Goal: Task Accomplishment & Management: Manage account settings

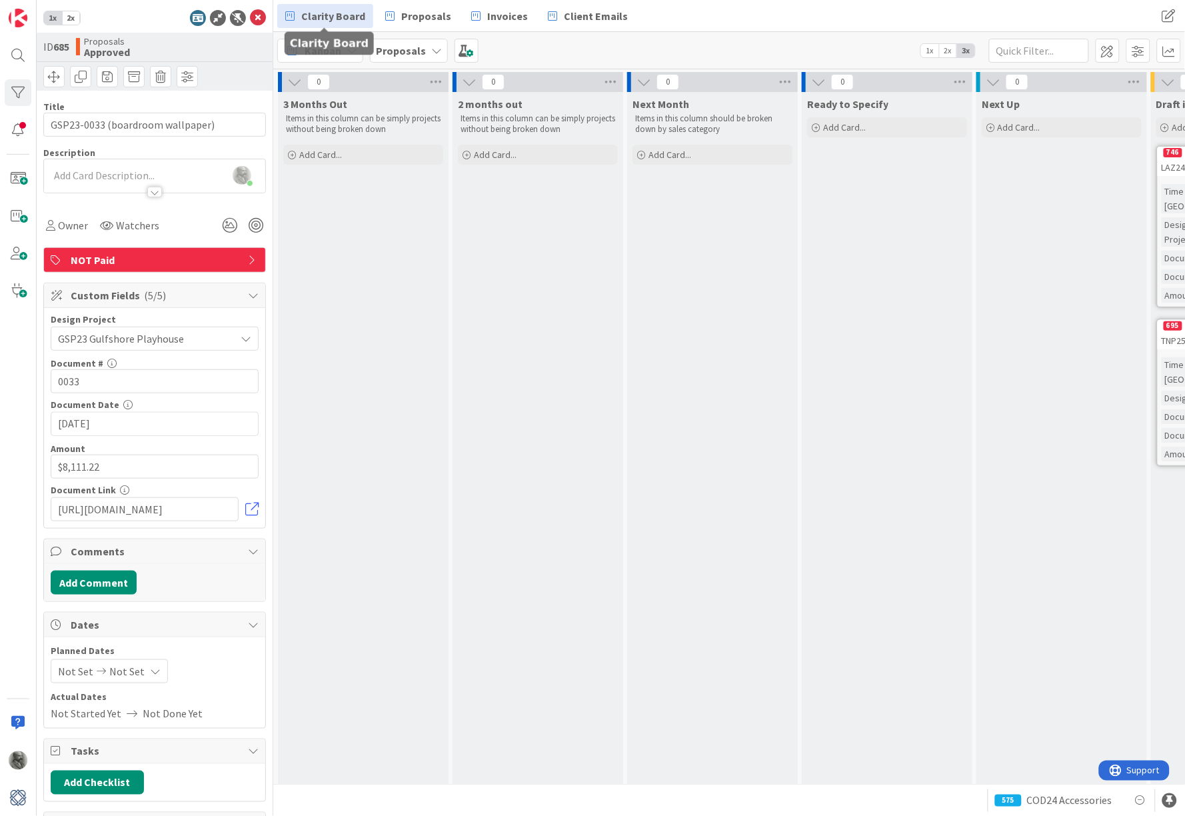
click at [333, 17] on span "Clarity Board" at bounding box center [333, 16] width 64 height 16
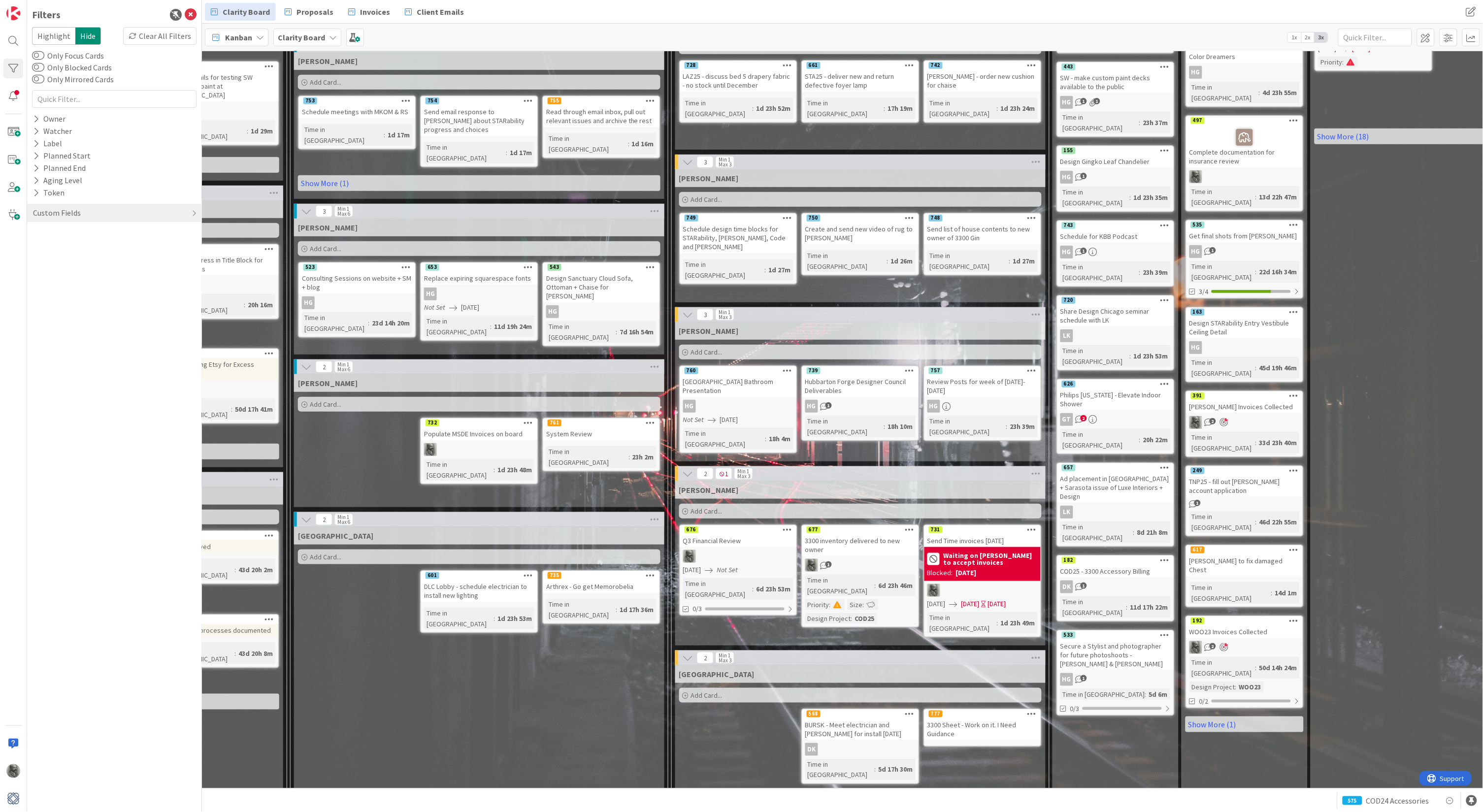
scroll to position [249, 541]
click at [876, 602] on div "3300 Sheet - Work on it. I Need Guidance" at bounding box center [982, 730] width 116 height 21
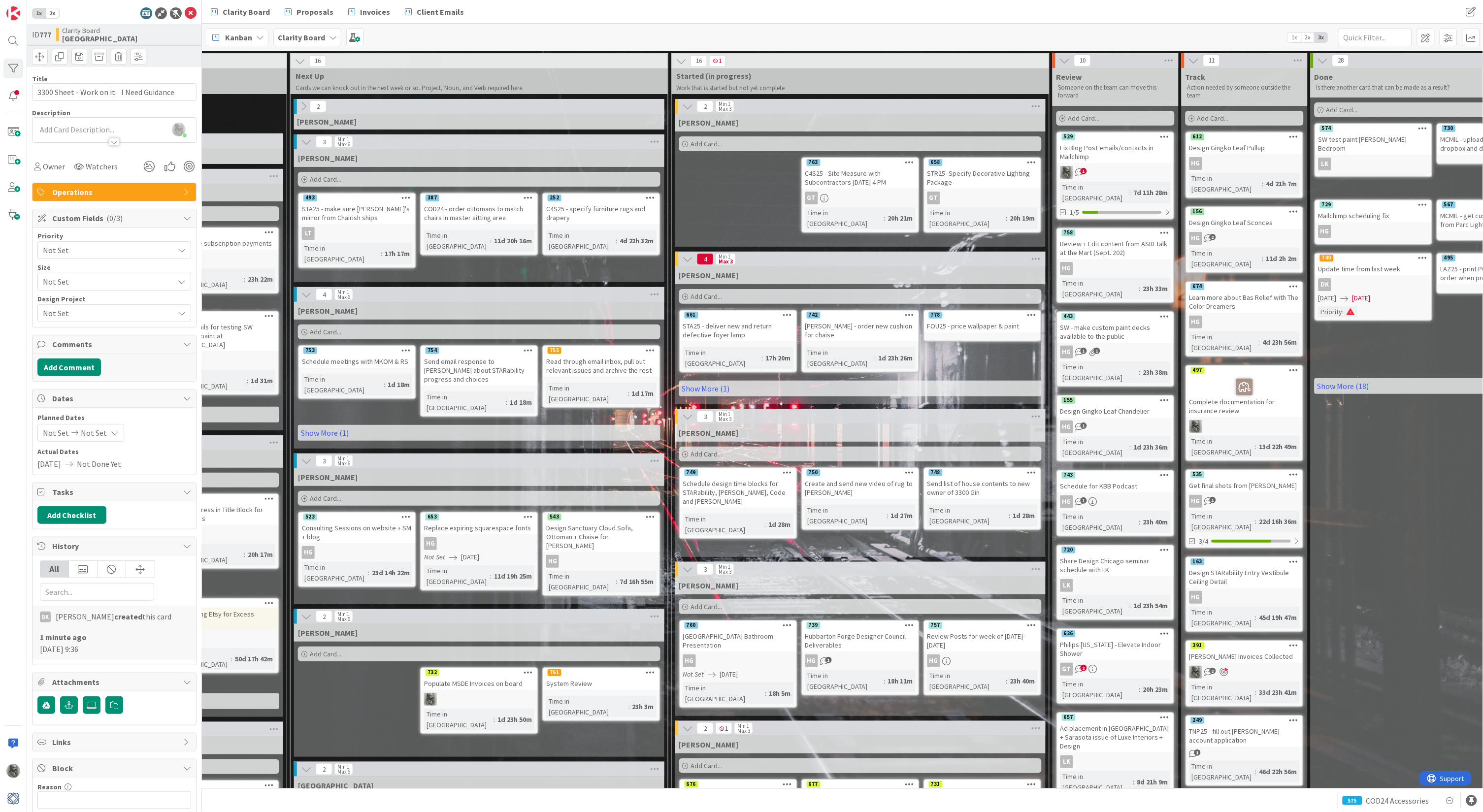
scroll to position [0, 541]
click at [712, 381] on link "Show More (1)" at bounding box center [860, 388] width 363 height 16
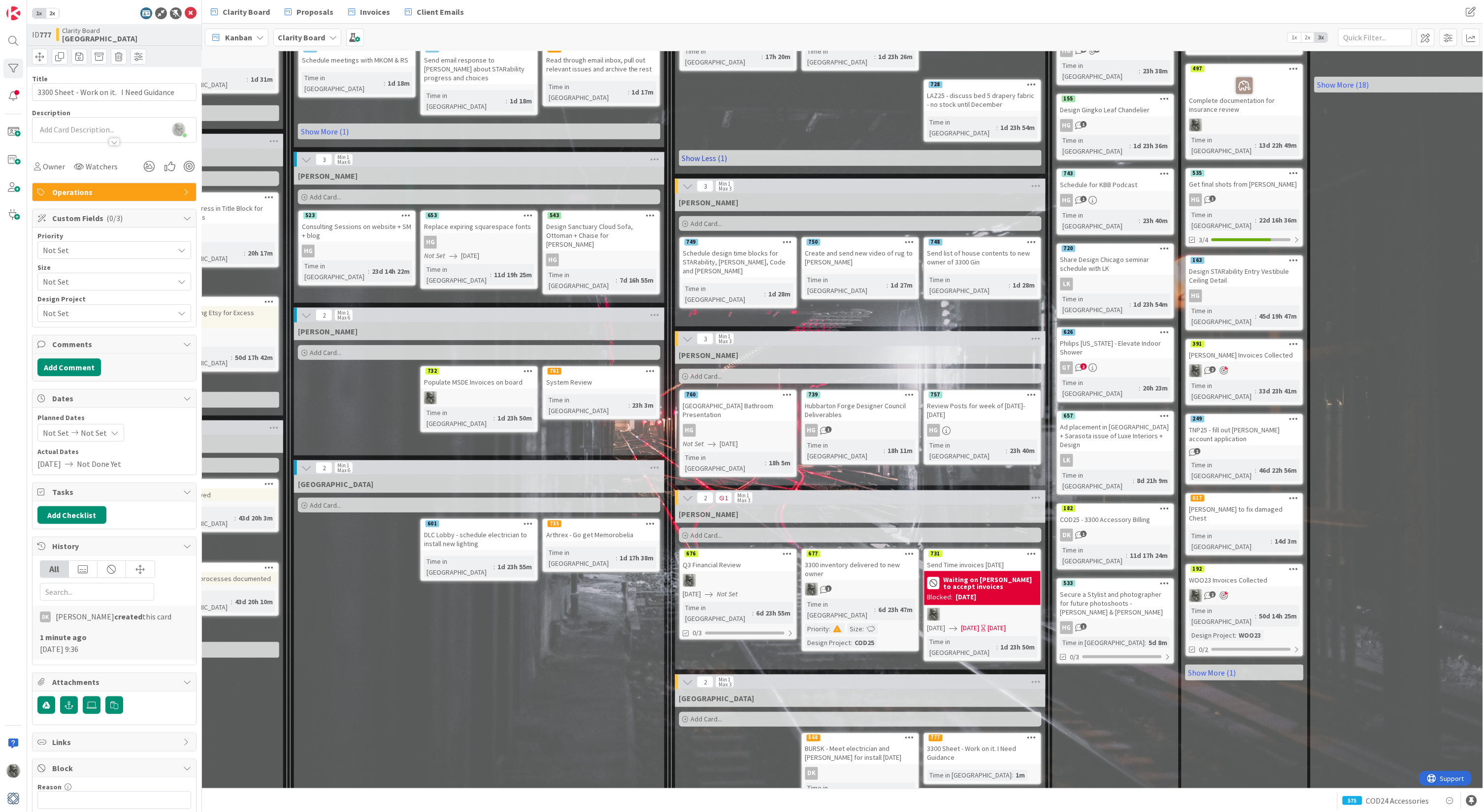
scroll to position [301, 541]
click at [364, 11] on span "Invoices" at bounding box center [375, 12] width 30 height 12
click at [364, 11] on div "Clarity Board Proposals Invoices Client Emails Clarity Board Proposals Invoices…" at bounding box center [842, 406] width 1281 height 812
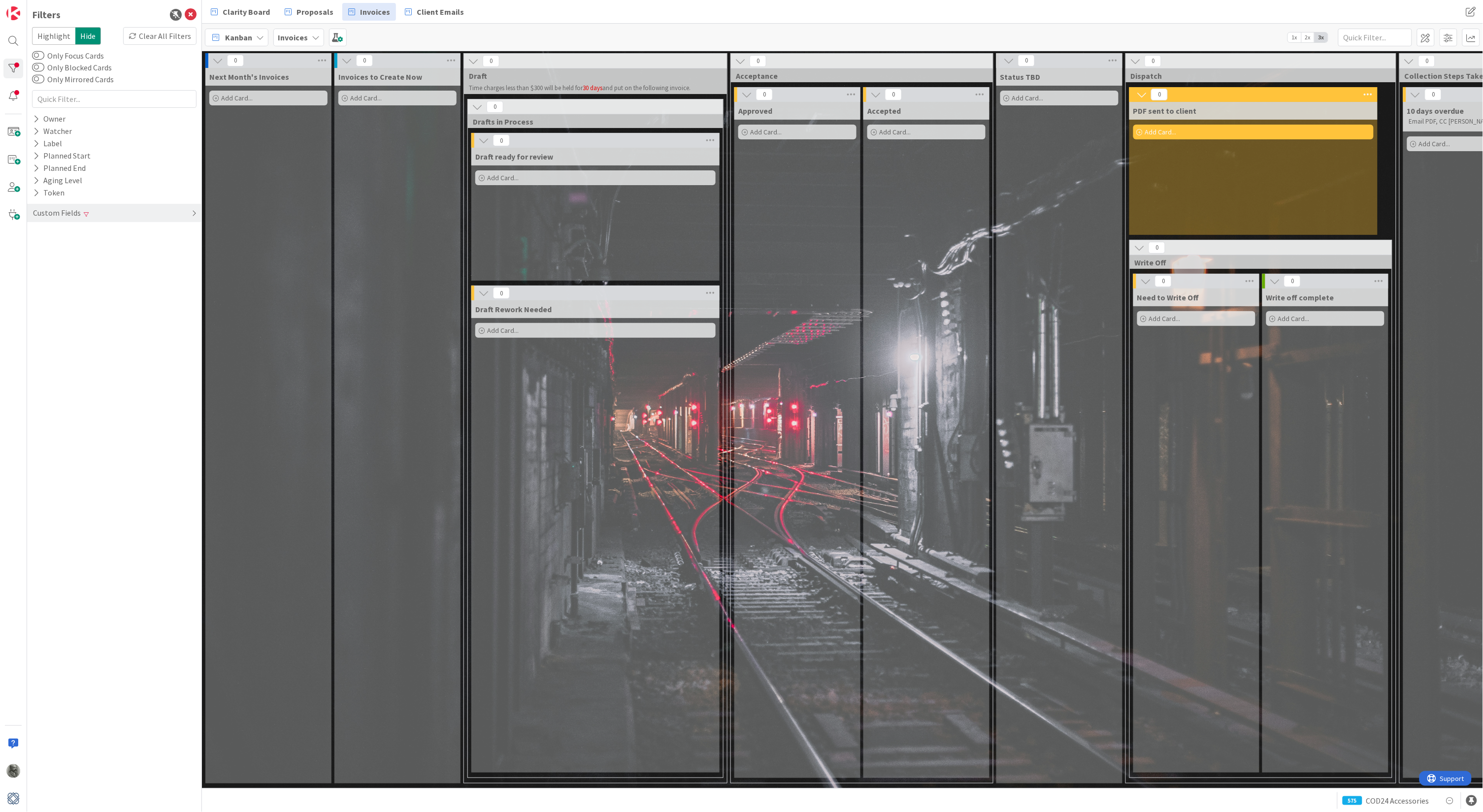
click at [177, 211] on div "Custom Fields" at bounding box center [115, 213] width 174 height 18
click at [185, 228] on div "Clear" at bounding box center [182, 233] width 29 height 13
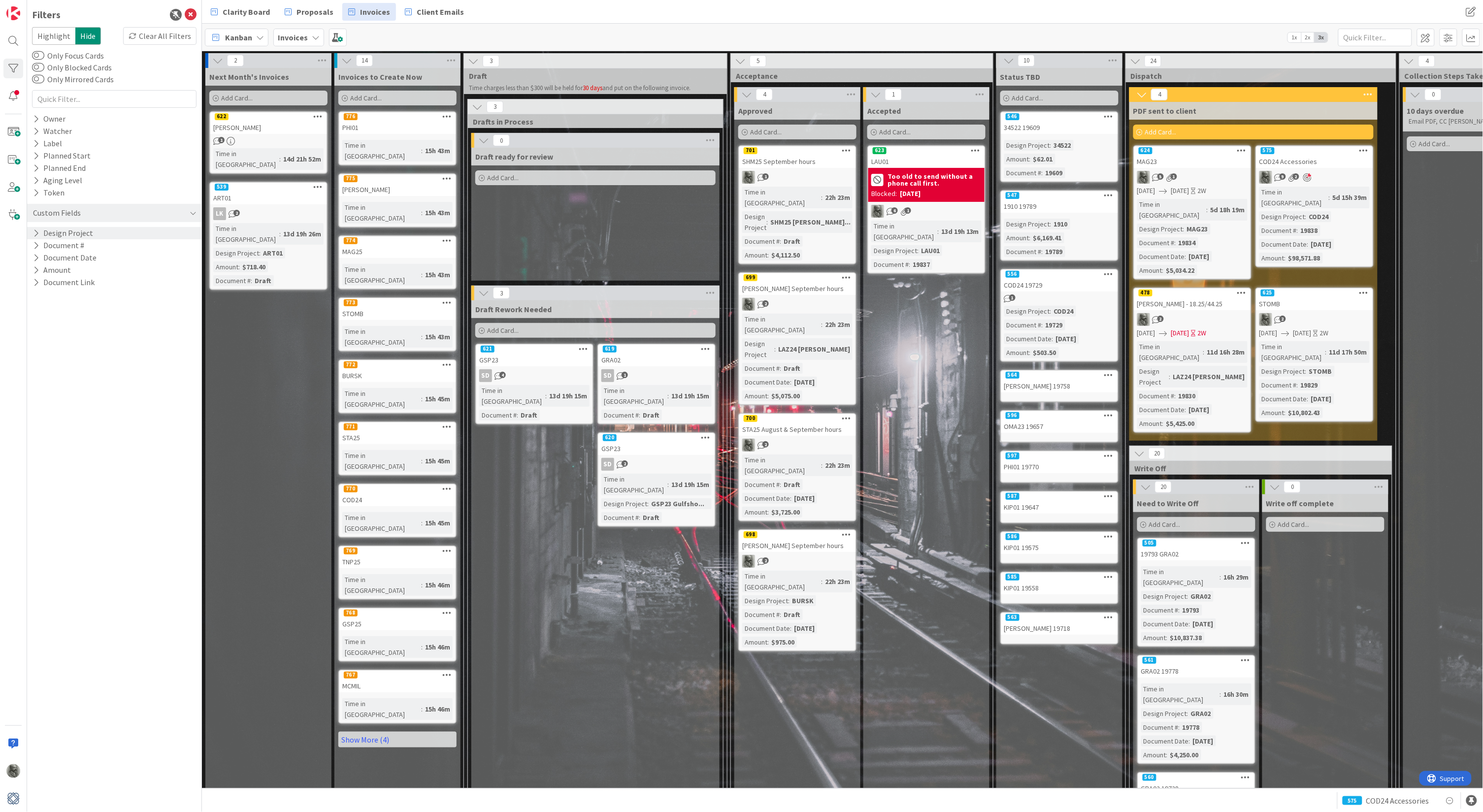
click at [802, 160] on div "SHM25 September hours" at bounding box center [797, 161] width 116 height 13
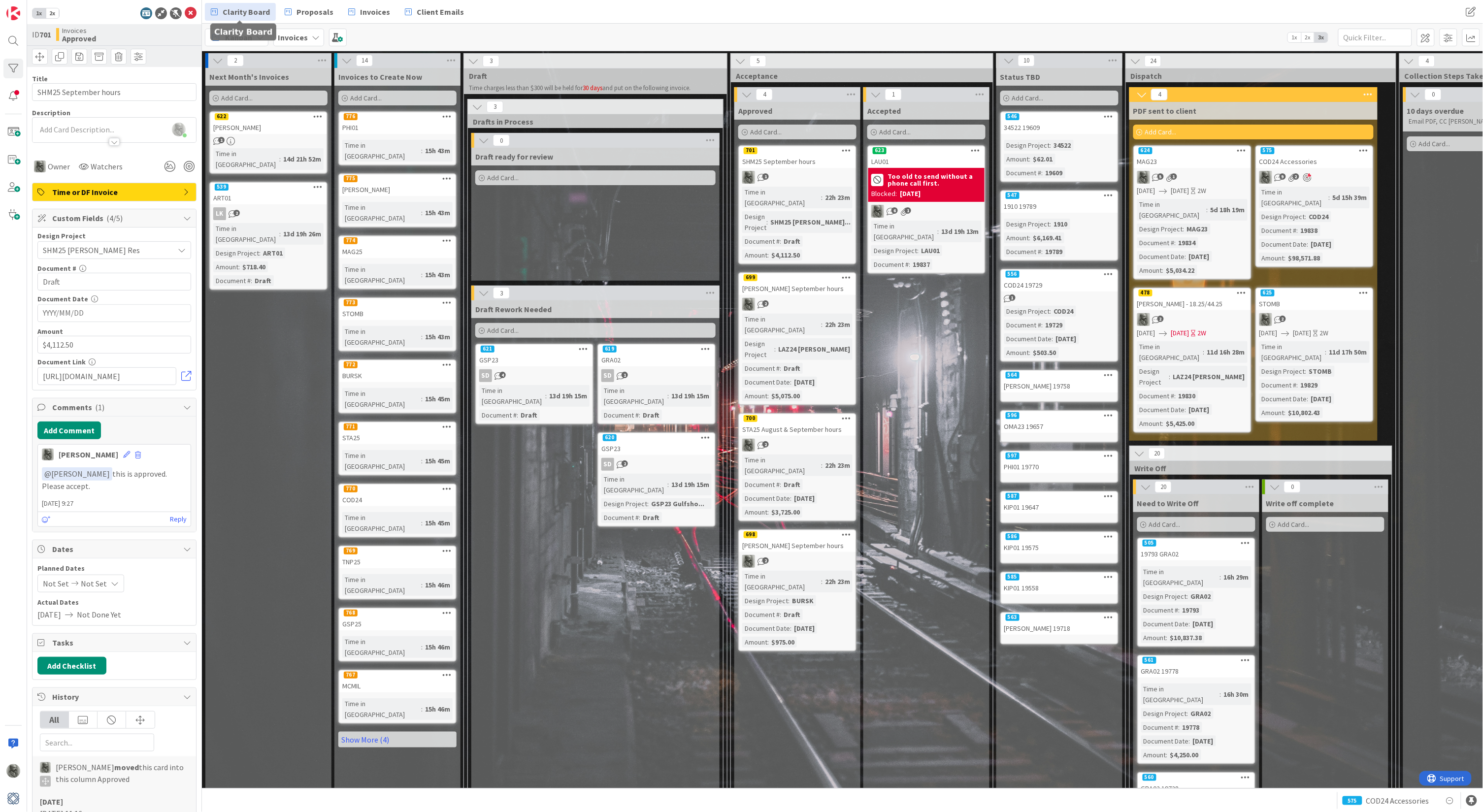
click at [248, 11] on span "Clarity Board" at bounding box center [246, 12] width 47 height 12
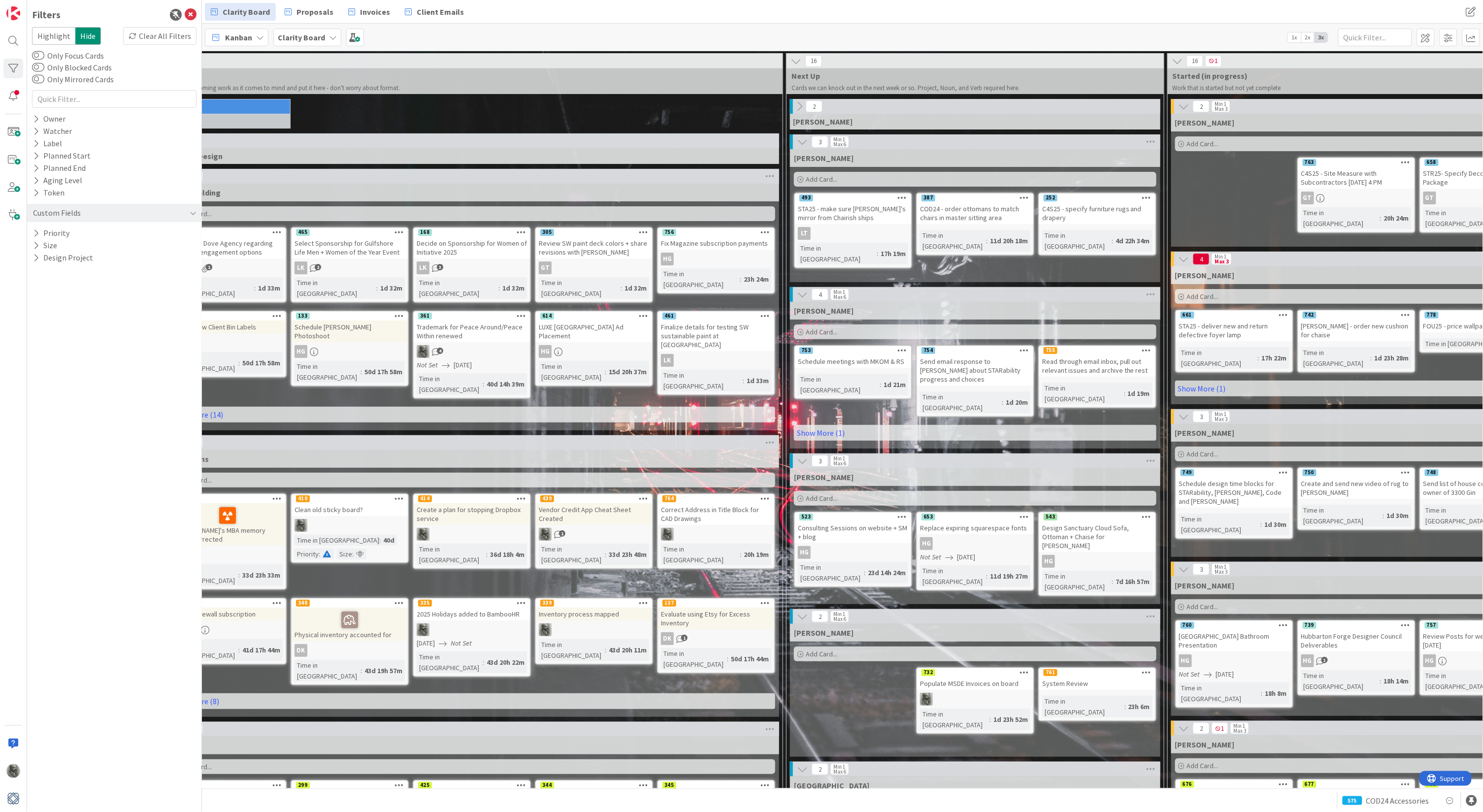
scroll to position [0, 47]
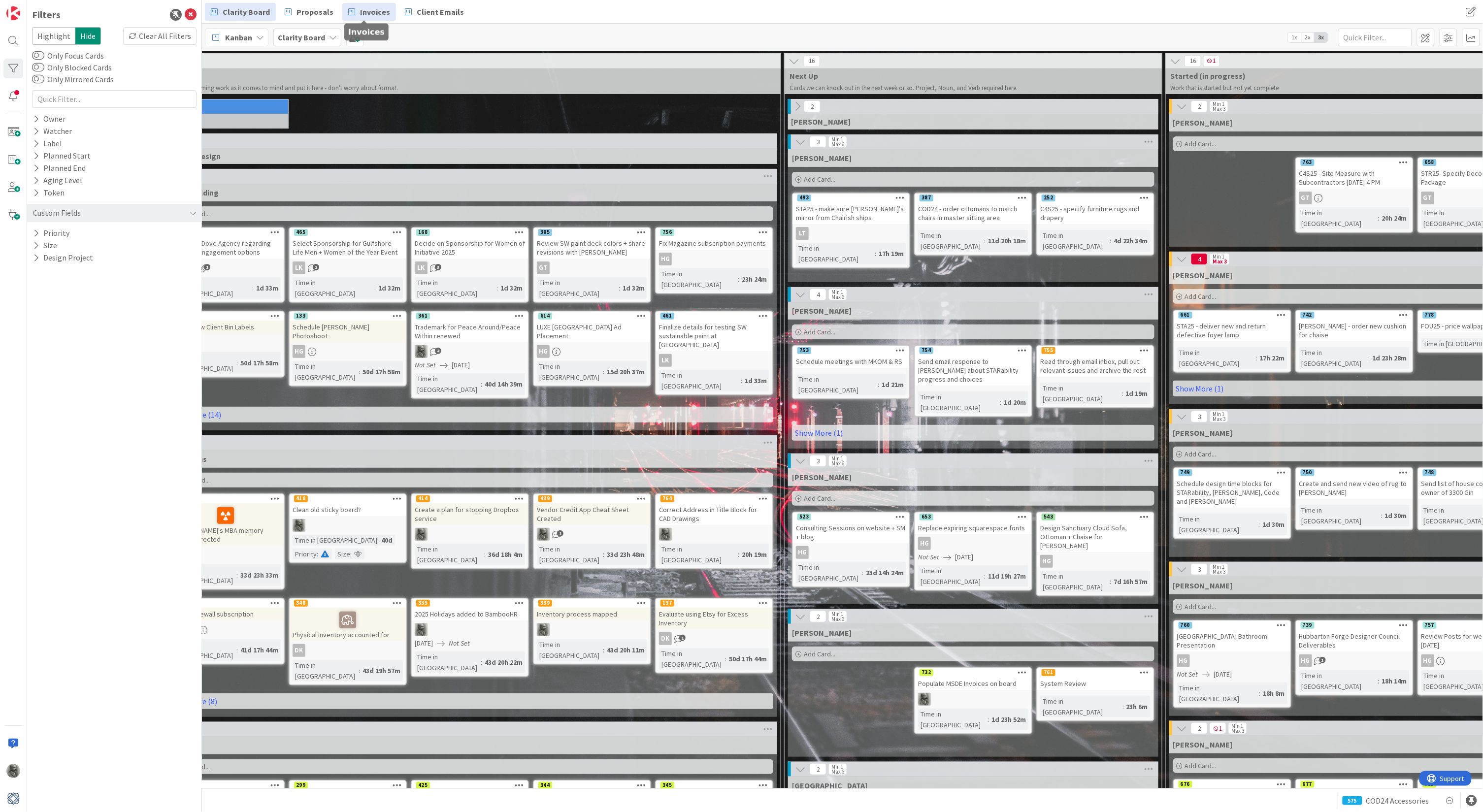
click at [365, 11] on span "Invoices" at bounding box center [375, 12] width 30 height 12
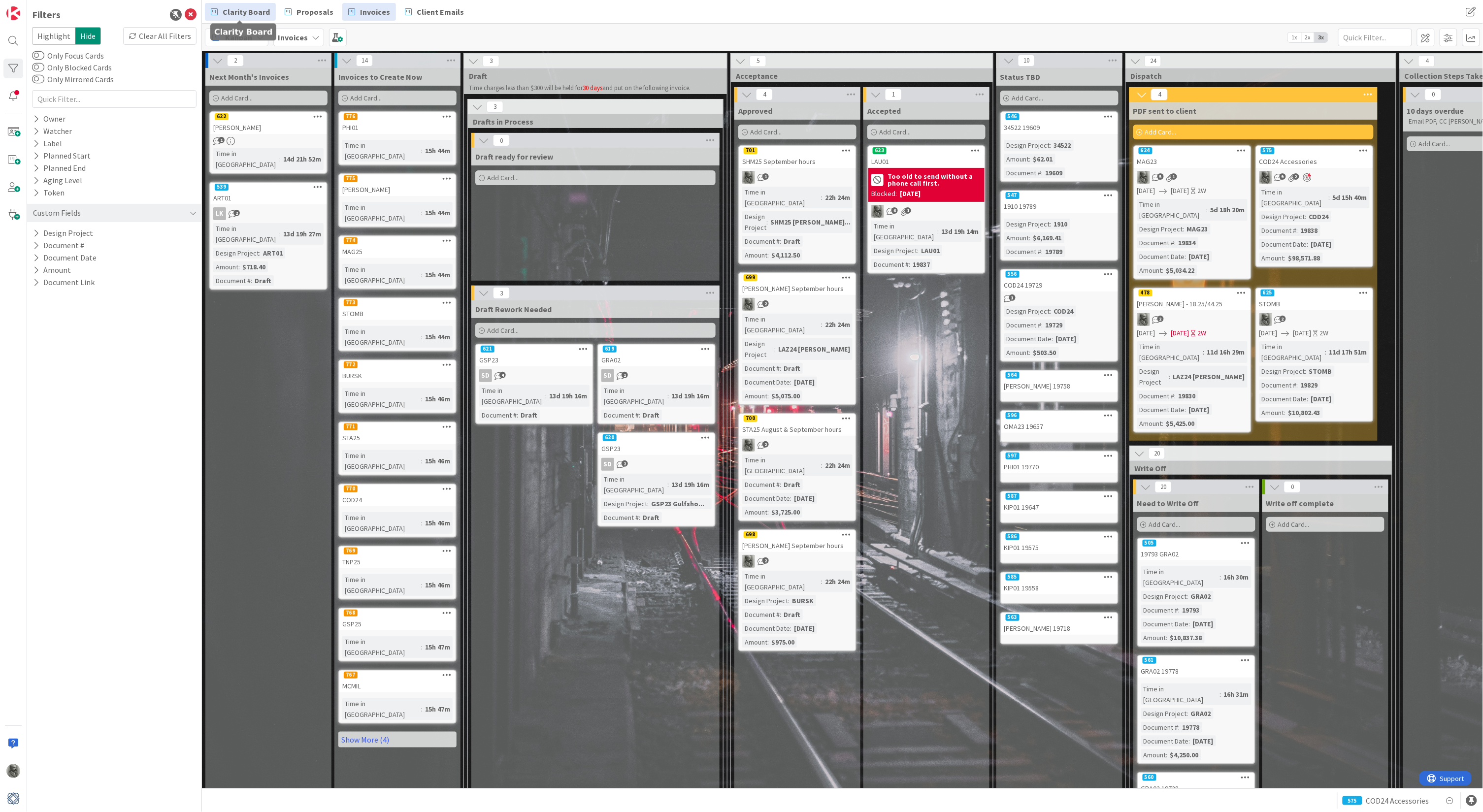
click at [228, 14] on span "Clarity Board" at bounding box center [246, 12] width 47 height 12
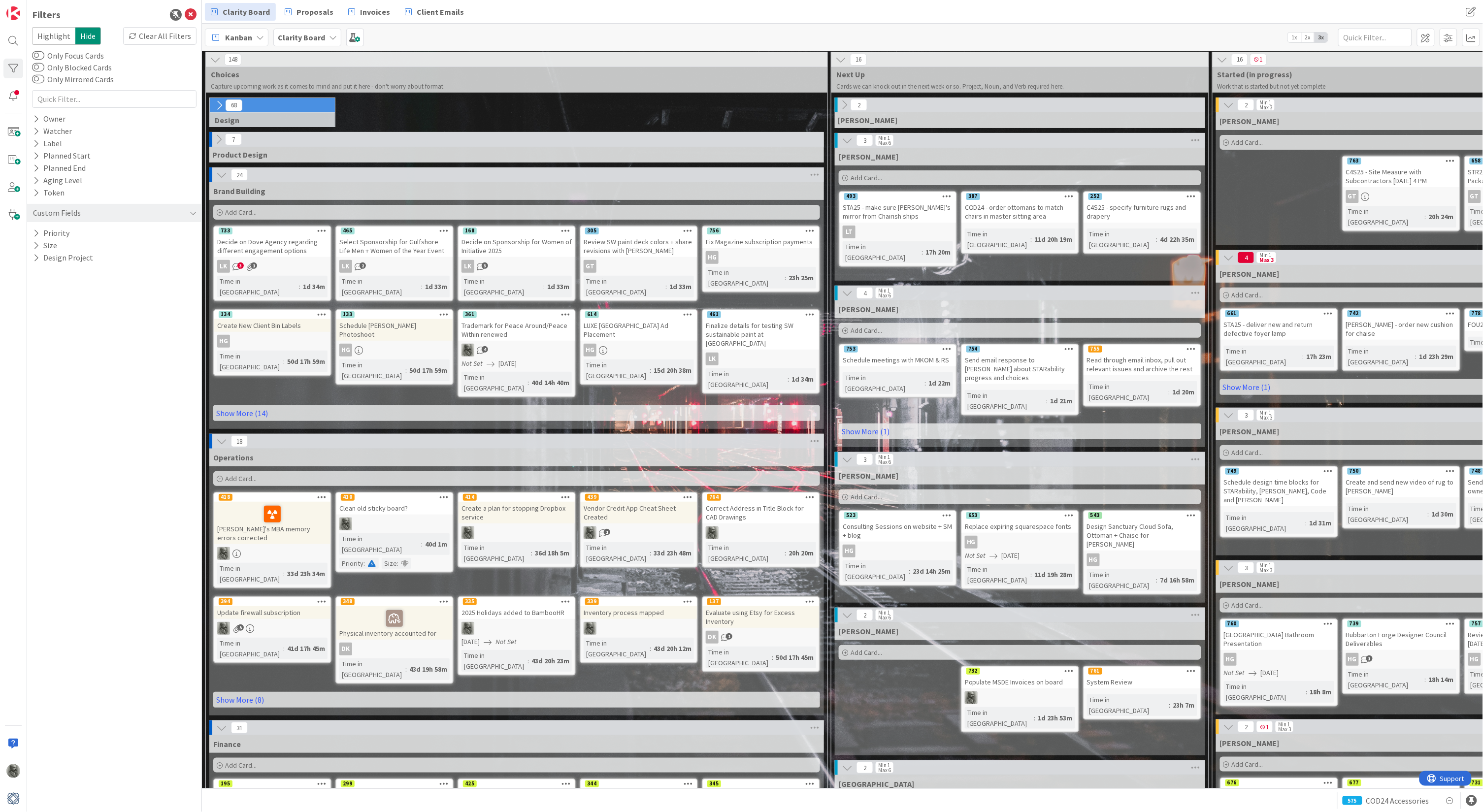
scroll to position [1, 0]
click at [865, 602] on span "Add Card..." at bounding box center [866, 652] width 32 height 9
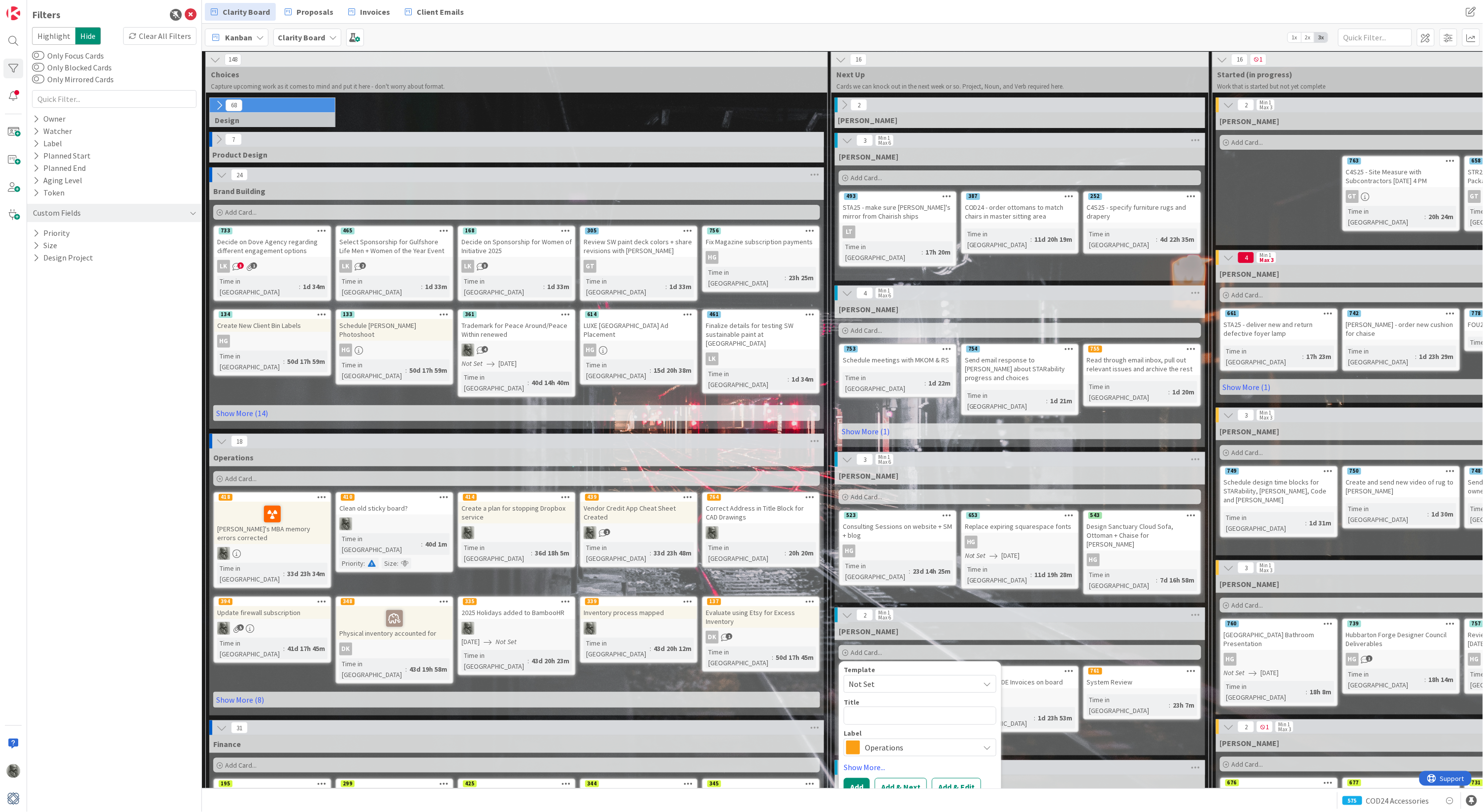
type textarea "x"
type textarea "S"
type textarea "x"
type textarea "Sc"
type textarea "x"
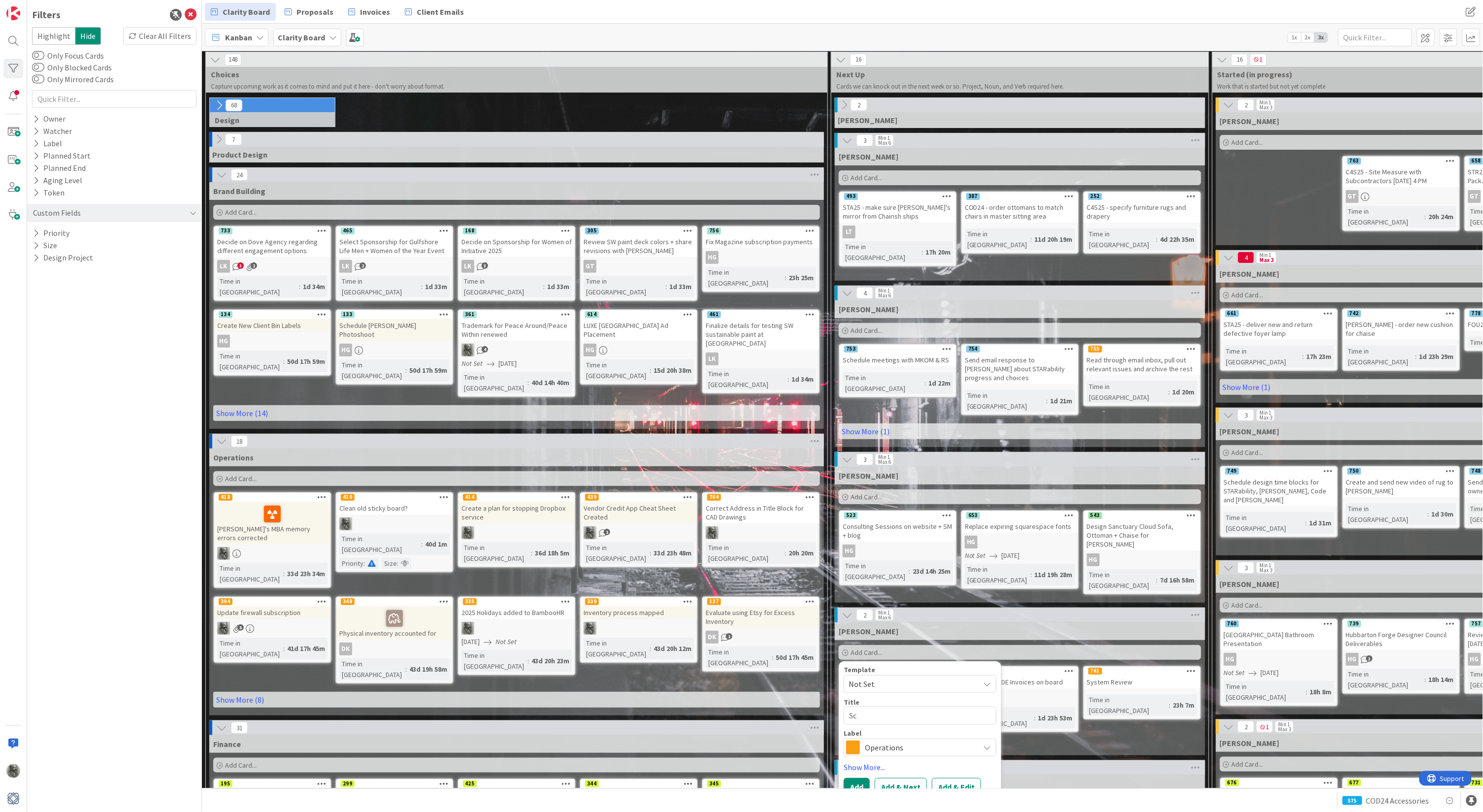
type textarea "Sch"
type textarea "x"
type textarea "Sche"
type textarea "x"
type textarea "Sched"
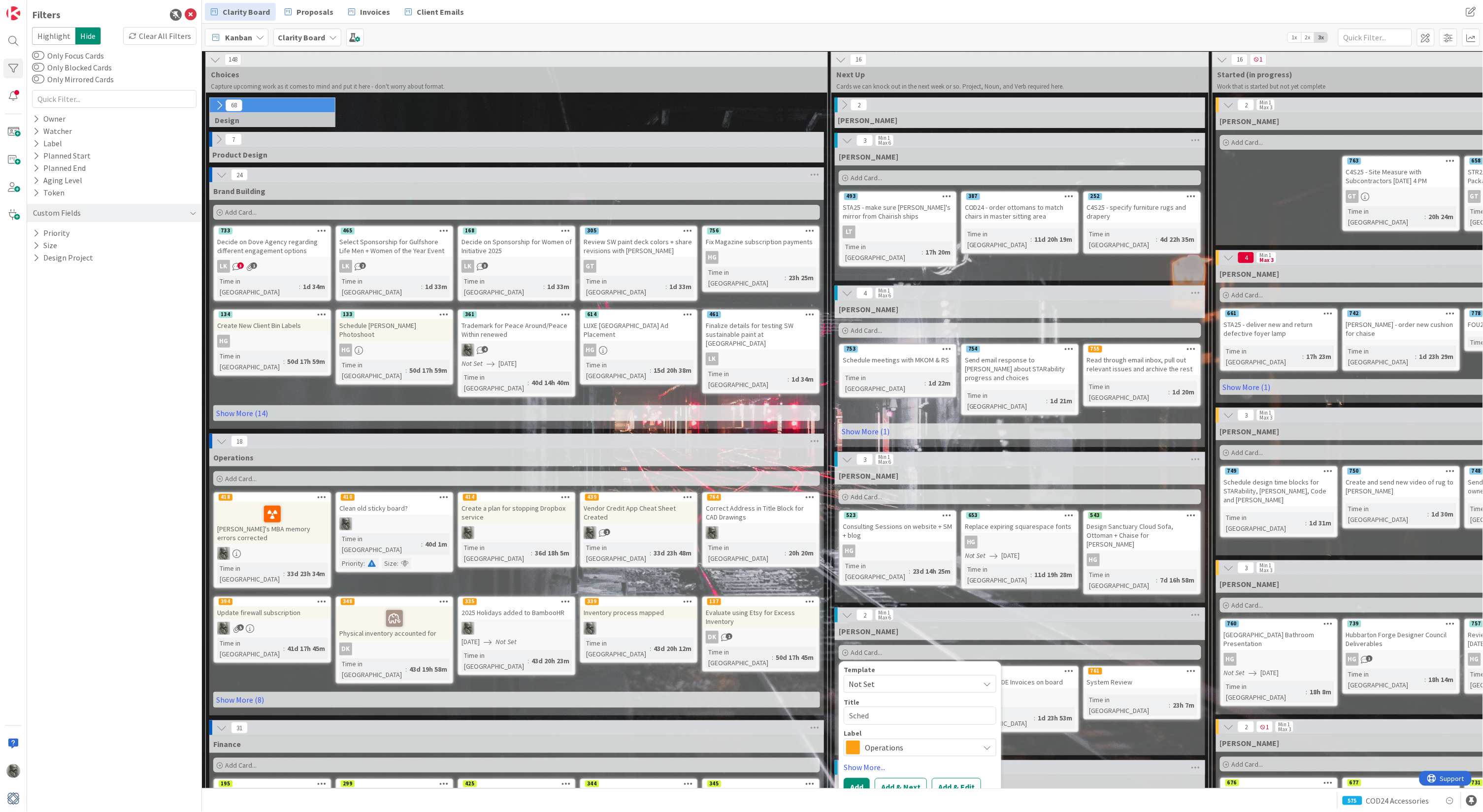
type textarea "x"
type textarea "Schedu"
type textarea "x"
type textarea "Schedul"
type textarea "x"
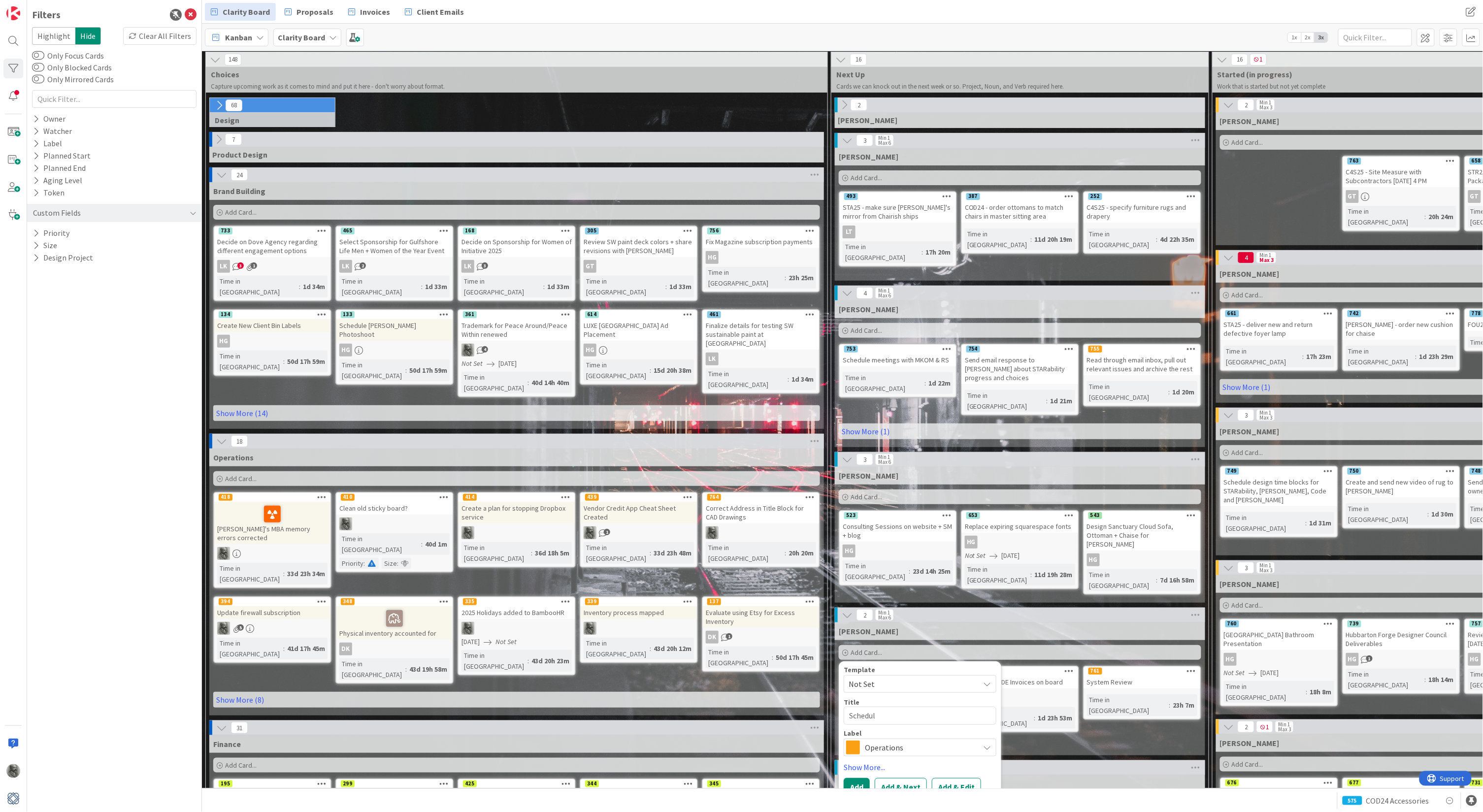
type textarea "Schedule"
type textarea "x"
type textarea "Schedule"
type textarea "x"
type textarea "Schedule M"
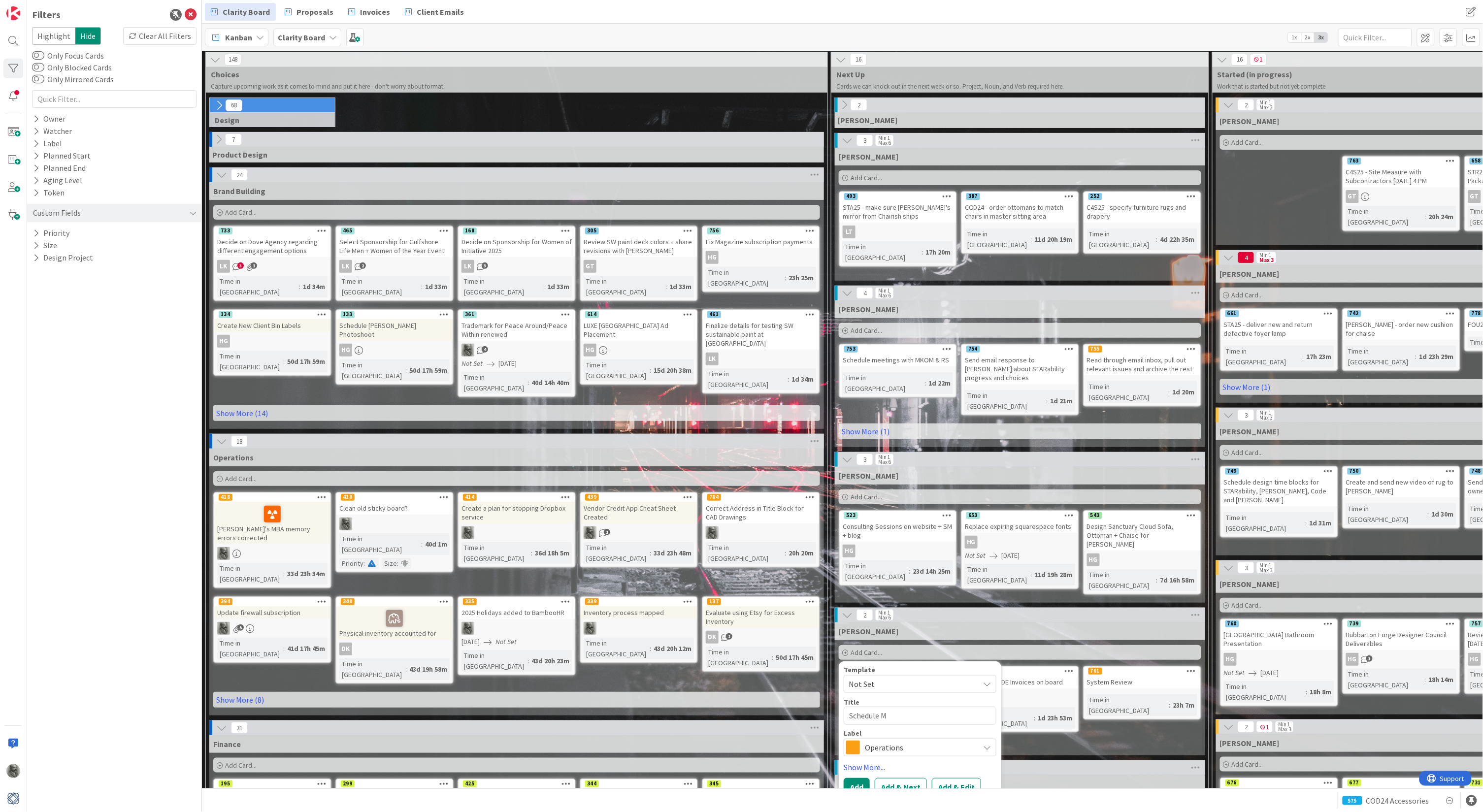
type textarea "x"
type textarea "Schedule Mi"
type textarea "x"
type textarea "Schedule Mik"
type textarea "x"
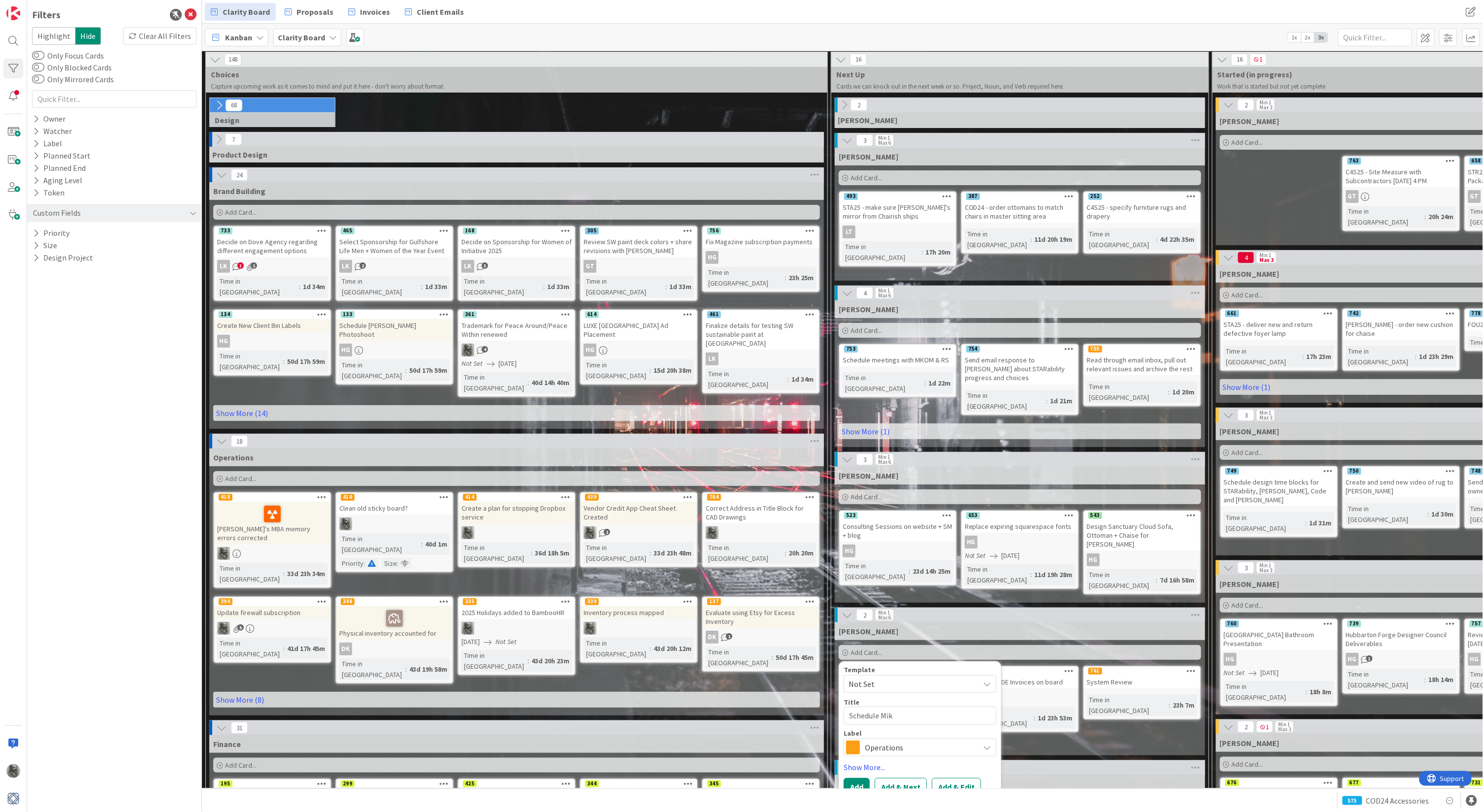
type textarea "Schedule [PERSON_NAME]"
type textarea "x"
type textarea "Schedule [PERSON_NAME]"
type textarea "x"
type textarea "Schedule [PERSON_NAME]"
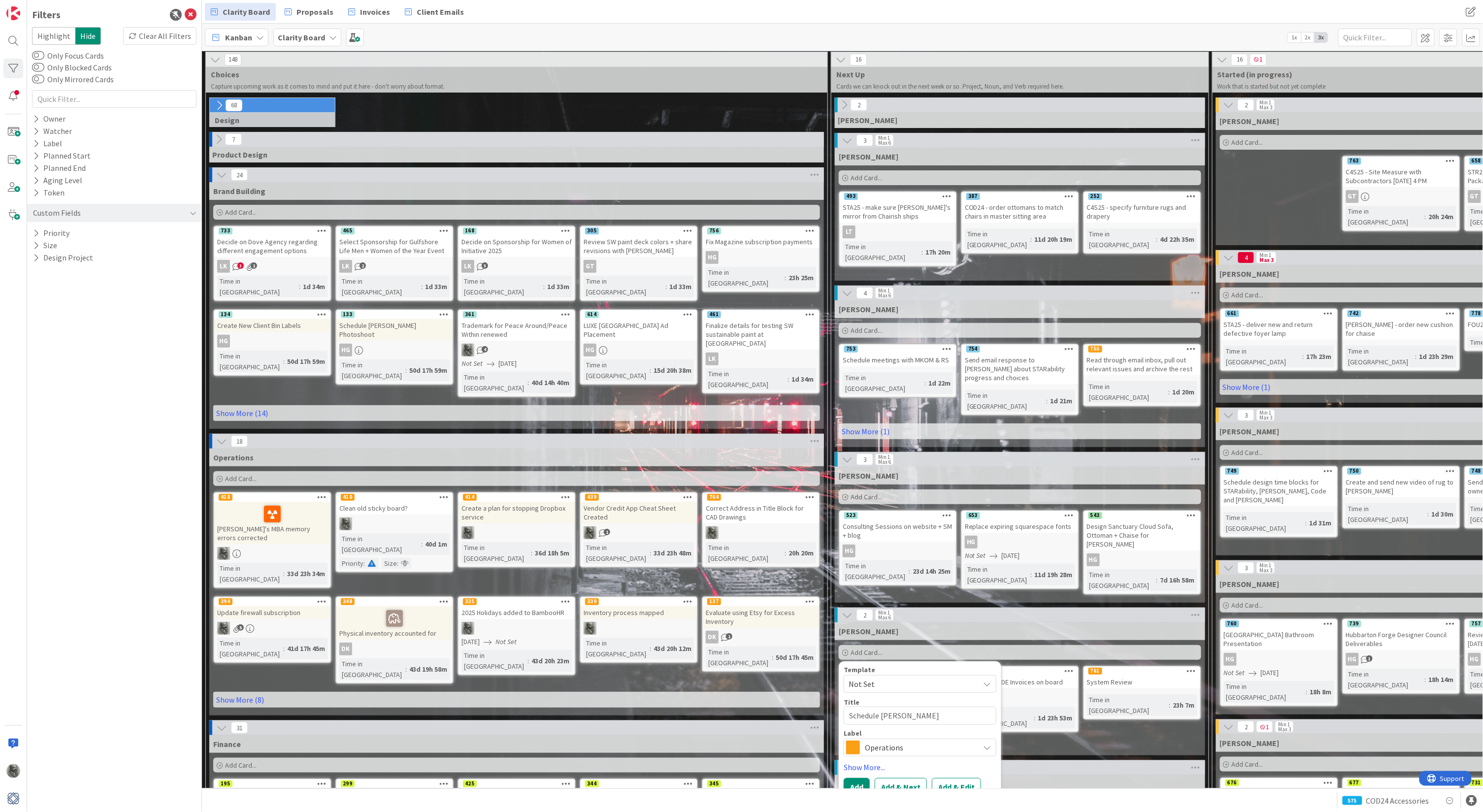
type textarea "x"
type textarea "Schedule [PERSON_NAME]"
type textarea "x"
type textarea "Schedule [PERSON_NAME]"
type textarea "x"
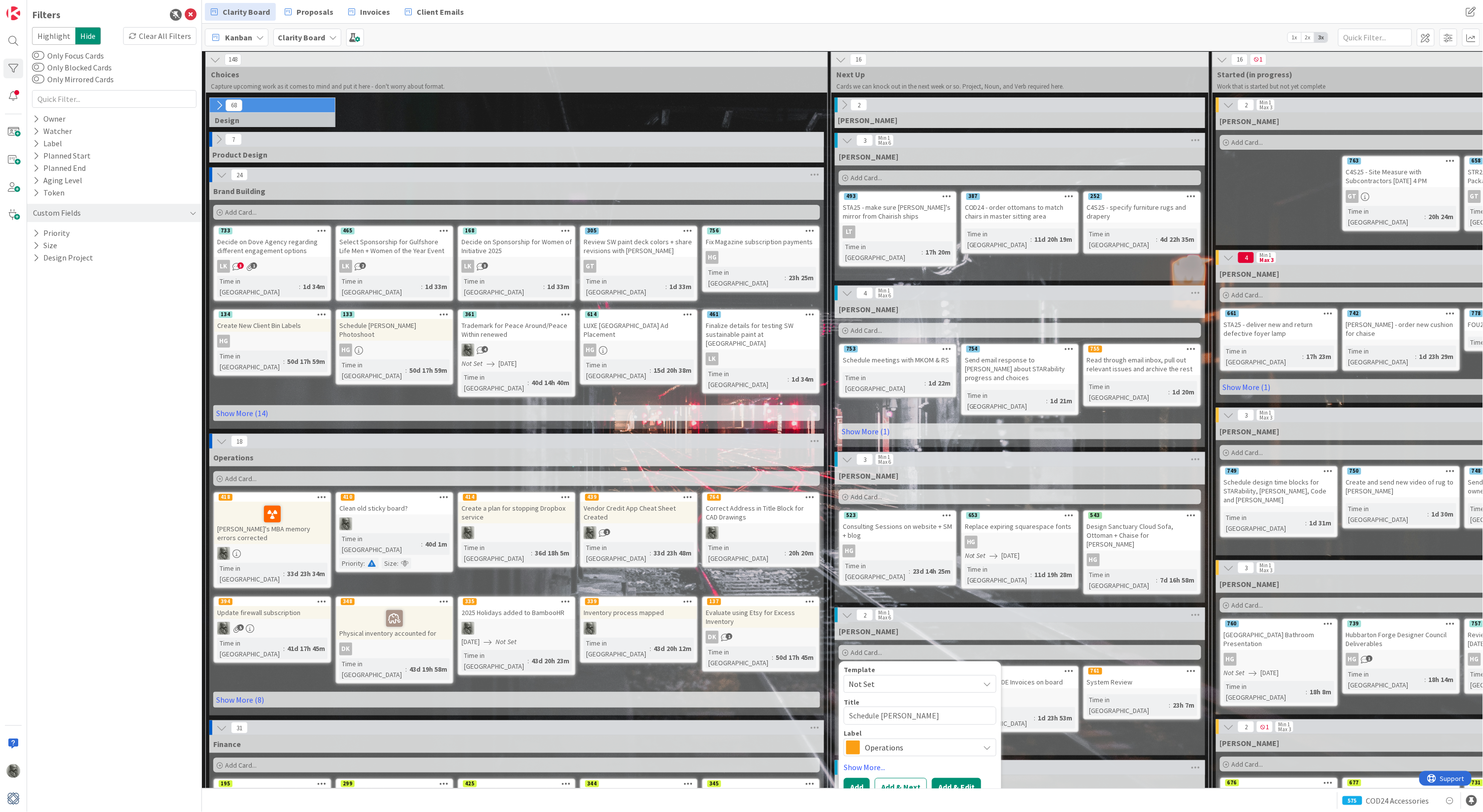
type textarea "Schedule [PERSON_NAME]"
click at [876, 602] on button "Add & Edit" at bounding box center [956, 787] width 50 height 18
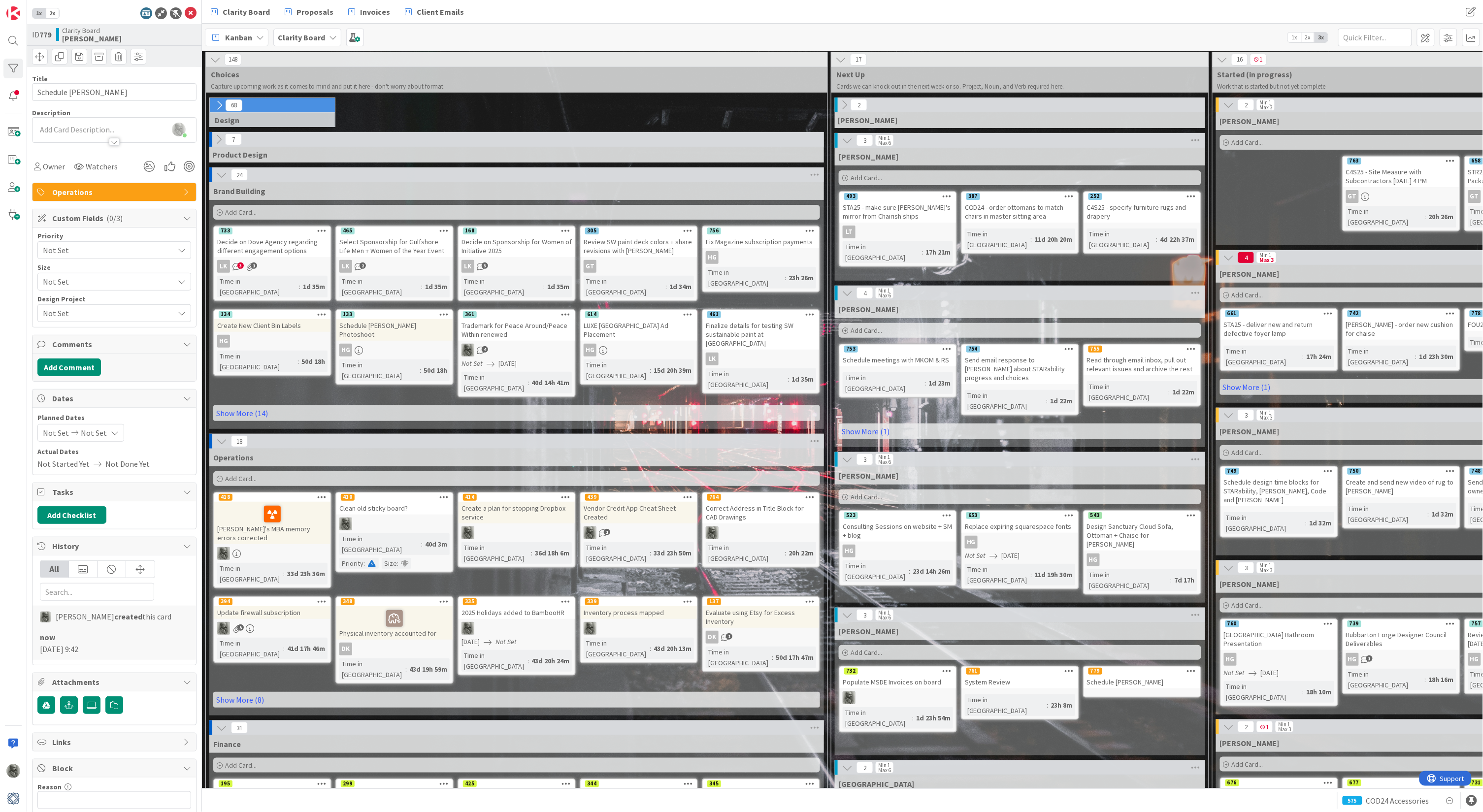
click at [64, 280] on span "Not Set" at bounding box center [106, 282] width 126 height 14
click at [73, 309] on span "Small" at bounding box center [128, 316] width 115 height 15
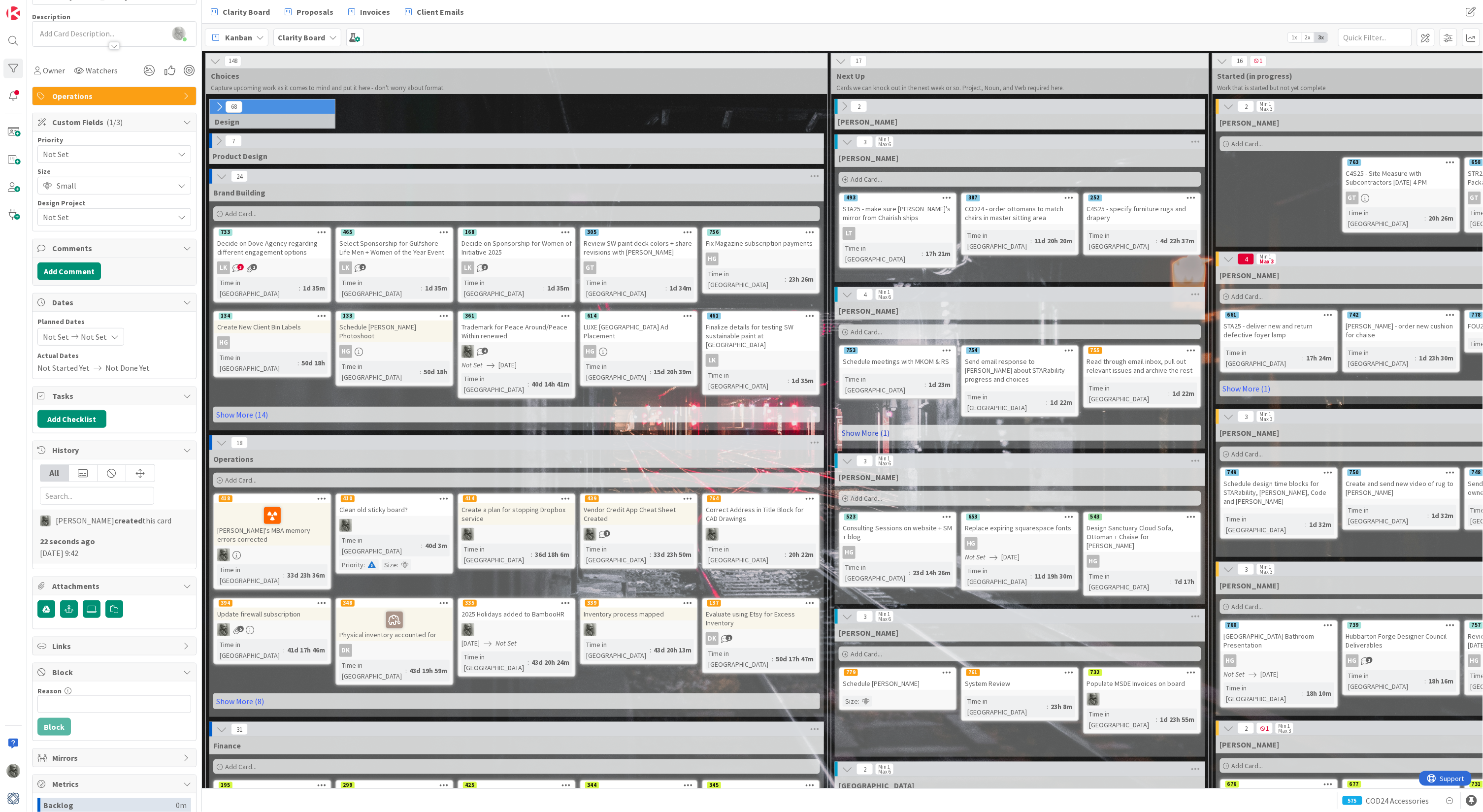
click at [868, 425] on link "Show More (1)" at bounding box center [1020, 432] width 363 height 16
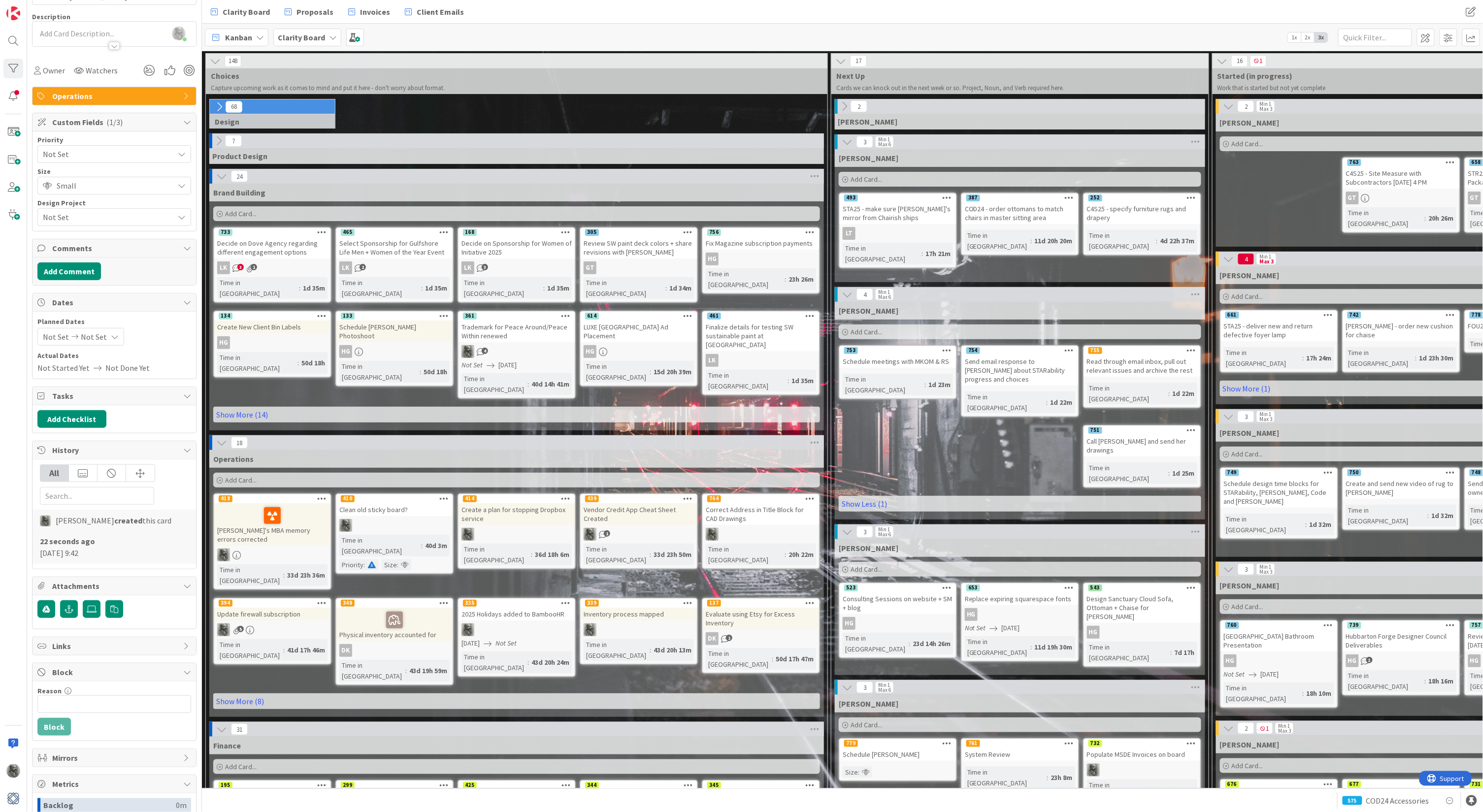
click at [845, 106] on icon at bounding box center [844, 106] width 11 height 11
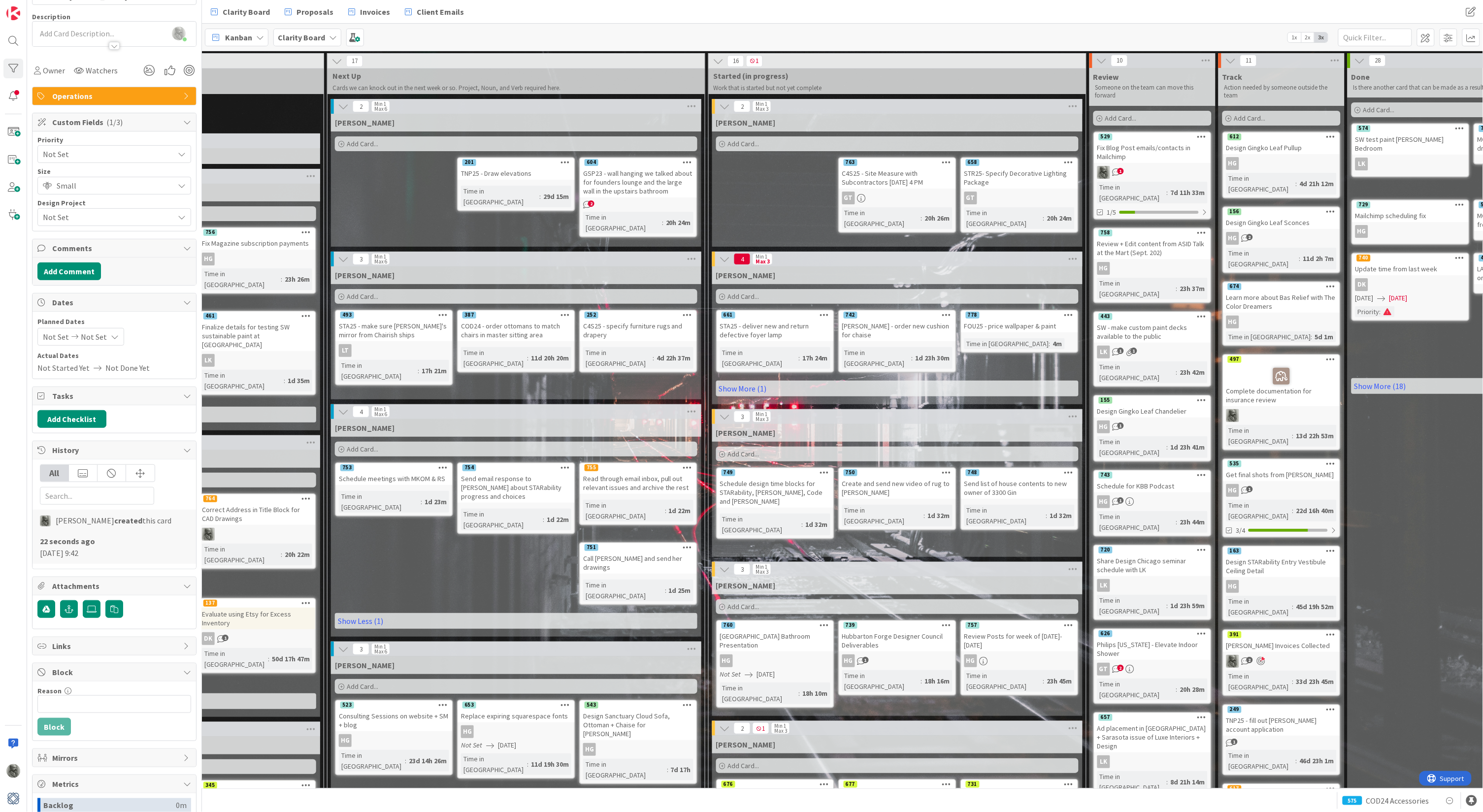
scroll to position [0, 504]
click at [740, 381] on link "Show More (1)" at bounding box center [897, 388] width 363 height 16
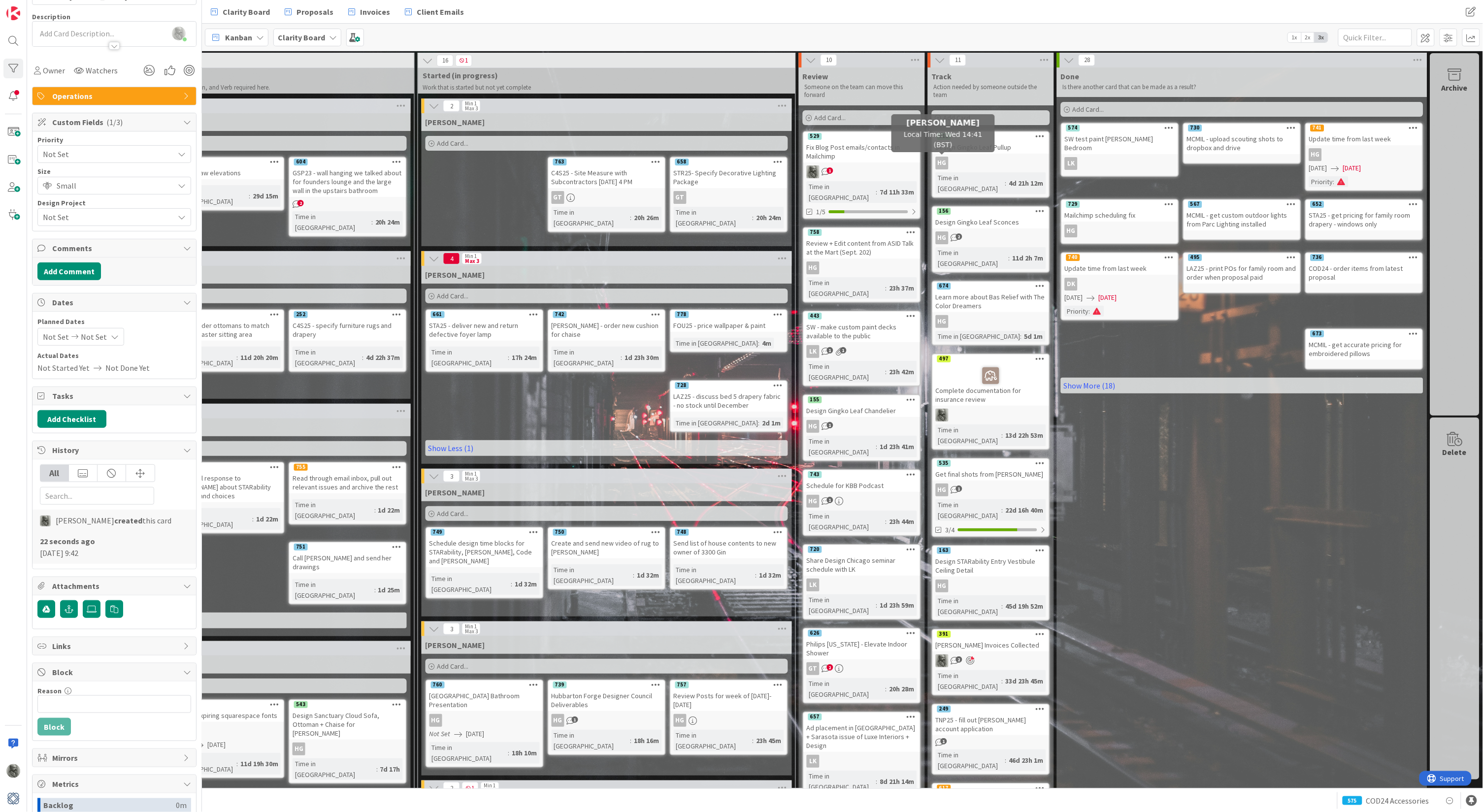
scroll to position [0, 0]
click at [876, 208] on div at bounding box center [914, 211] width 6 height 8
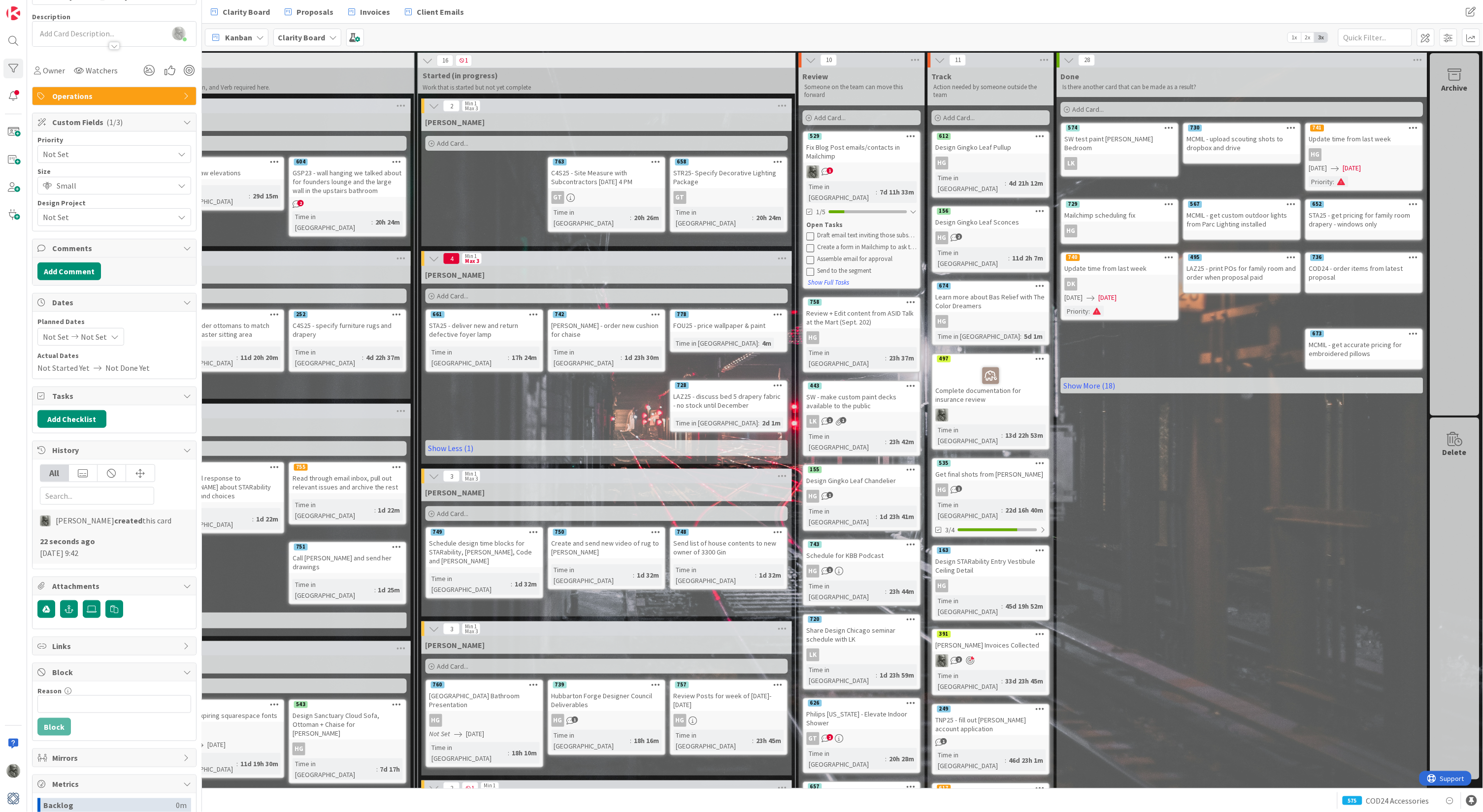
click at [855, 147] on div "Fix Blog Post emails/contacts in Mailchimp" at bounding box center [862, 151] width 116 height 21
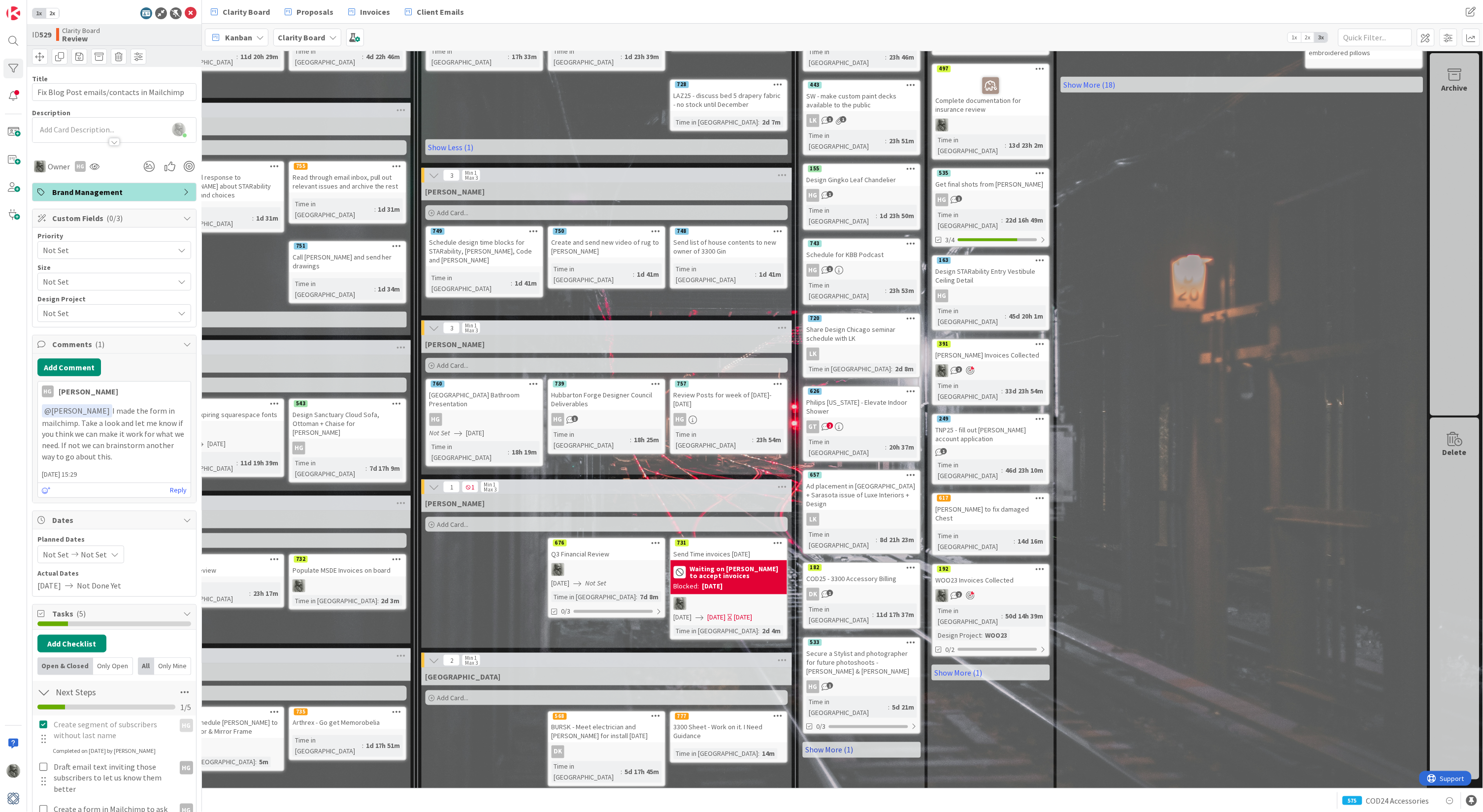
scroll to position [301, 795]
click at [833, 602] on link "Show More (1)" at bounding box center [862, 750] width 118 height 16
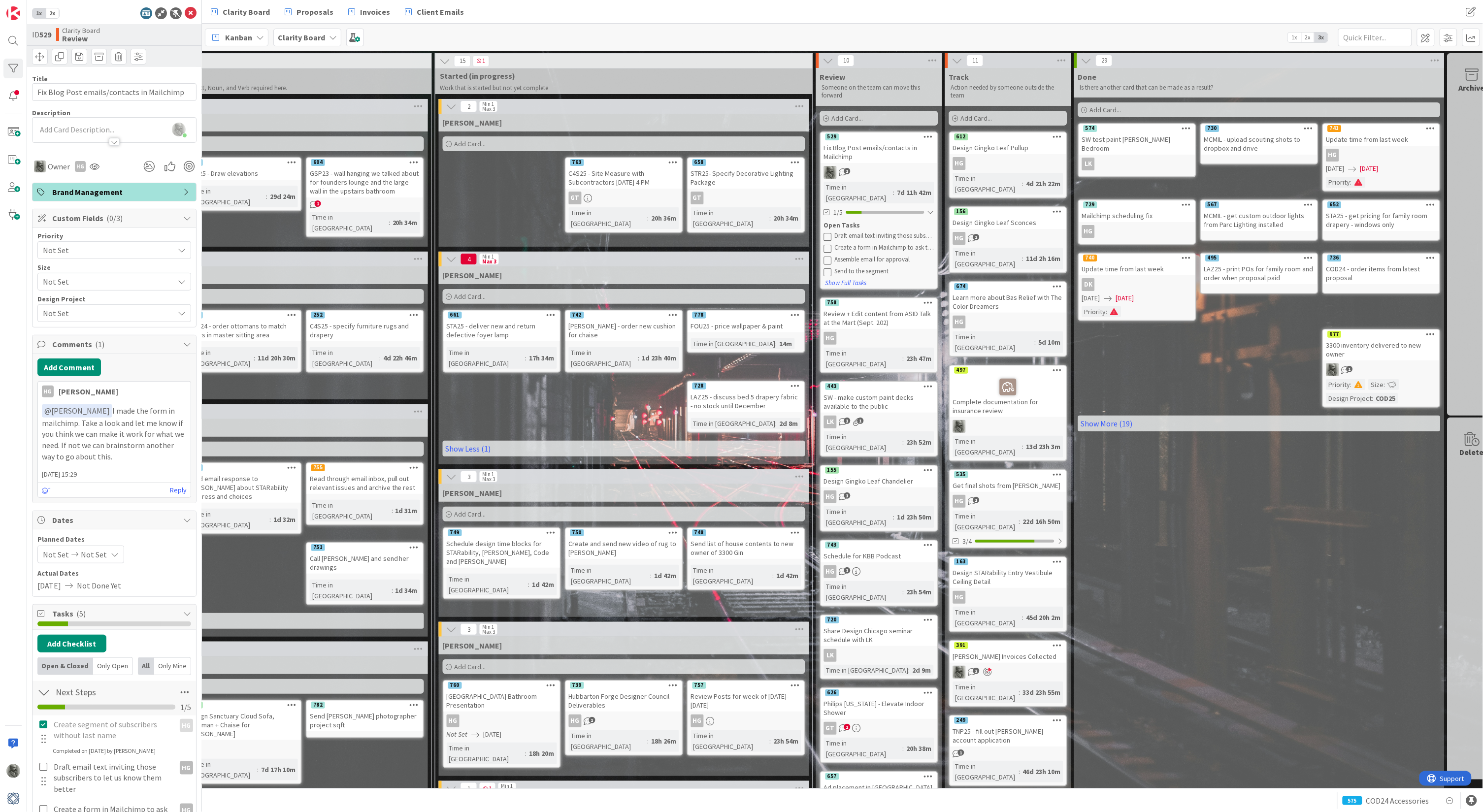
scroll to position [0, 777]
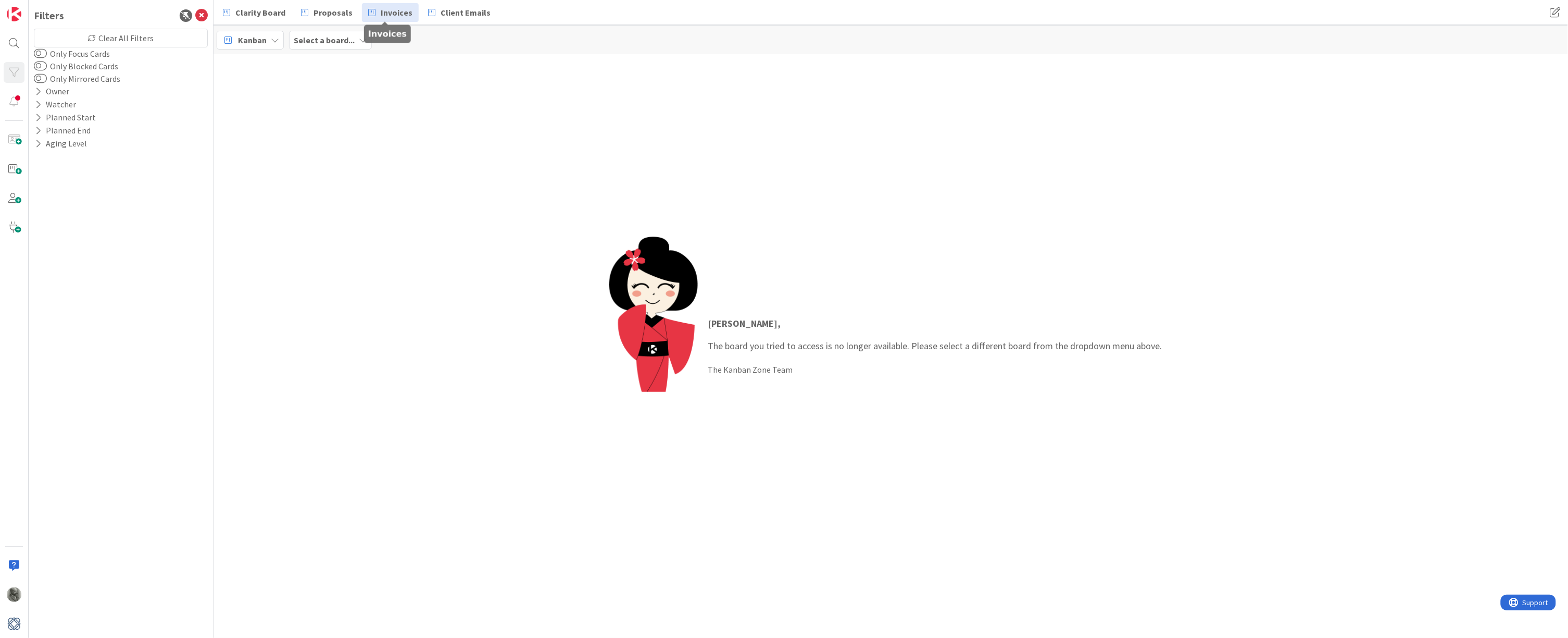
click at [391, 11] on span "Invoices" at bounding box center [396, 13] width 32 height 13
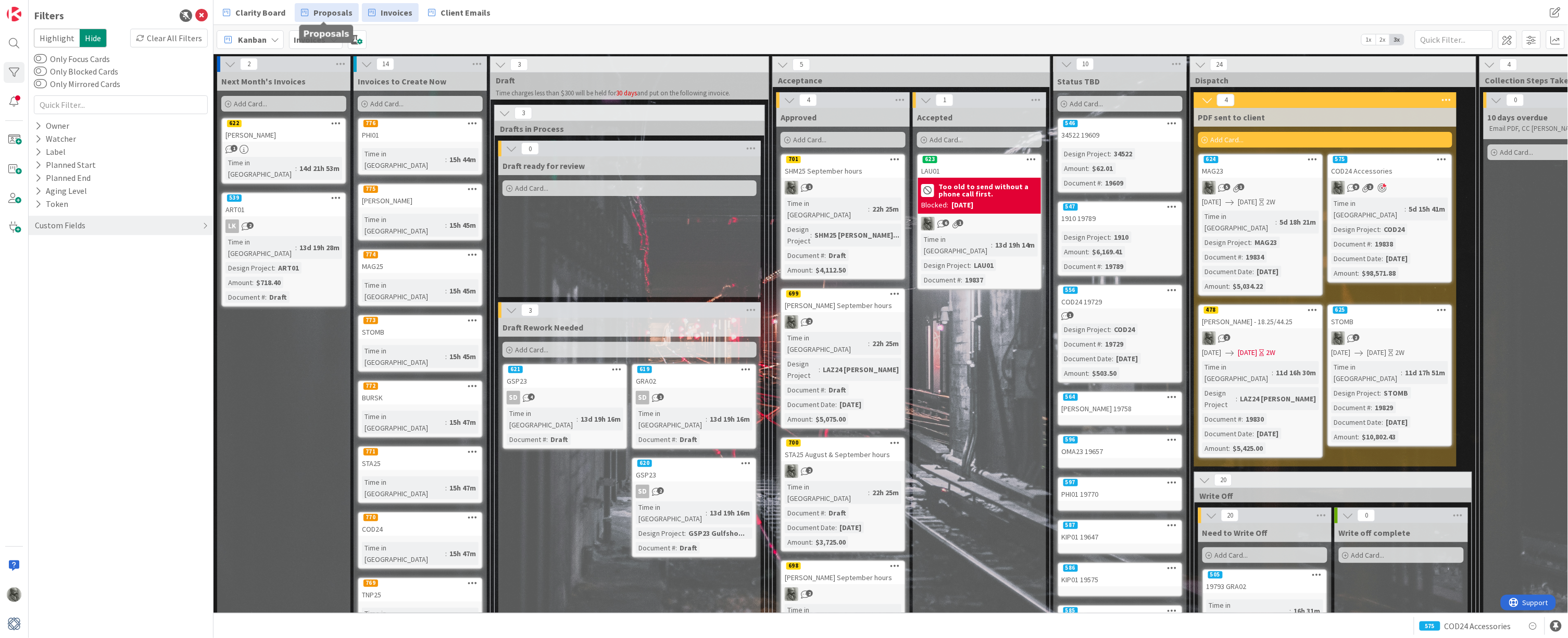
click at [320, 10] on span "Proposals" at bounding box center [333, 13] width 39 height 13
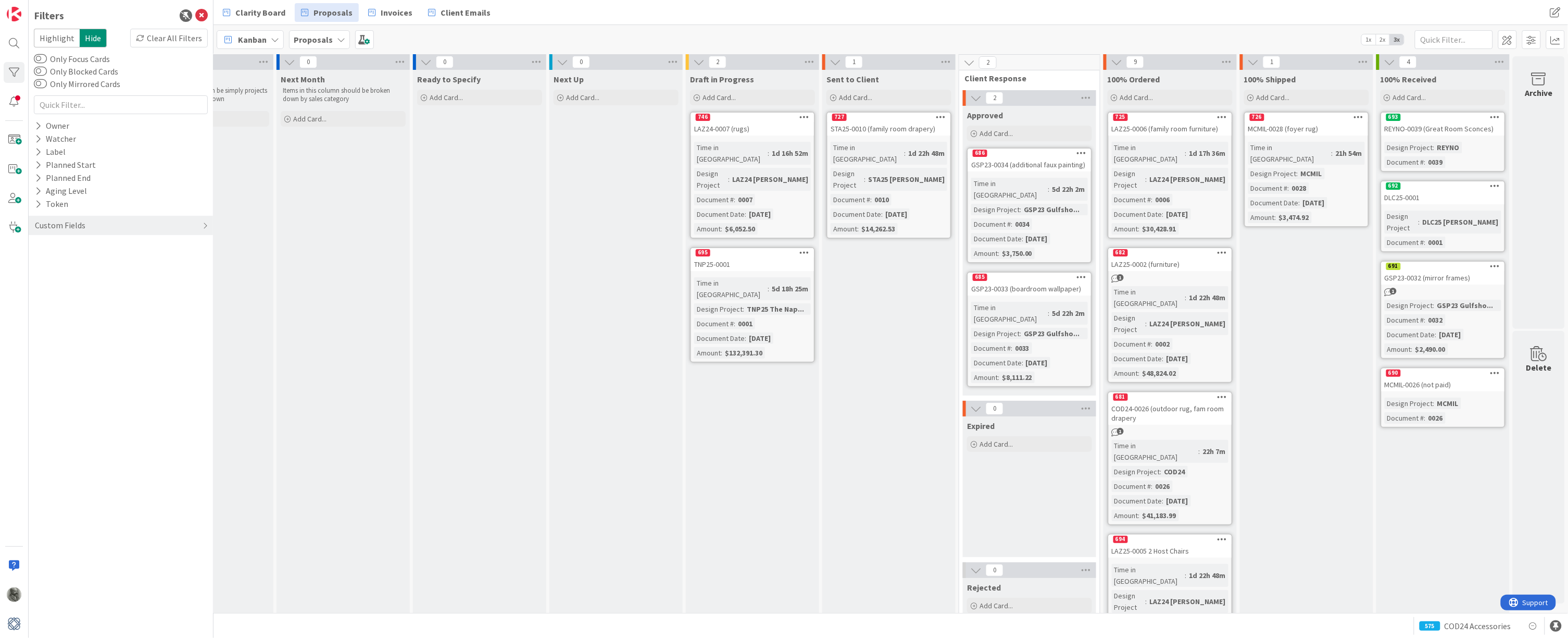
click at [734, 194] on span ":" at bounding box center [734, 199] width 2 height 12
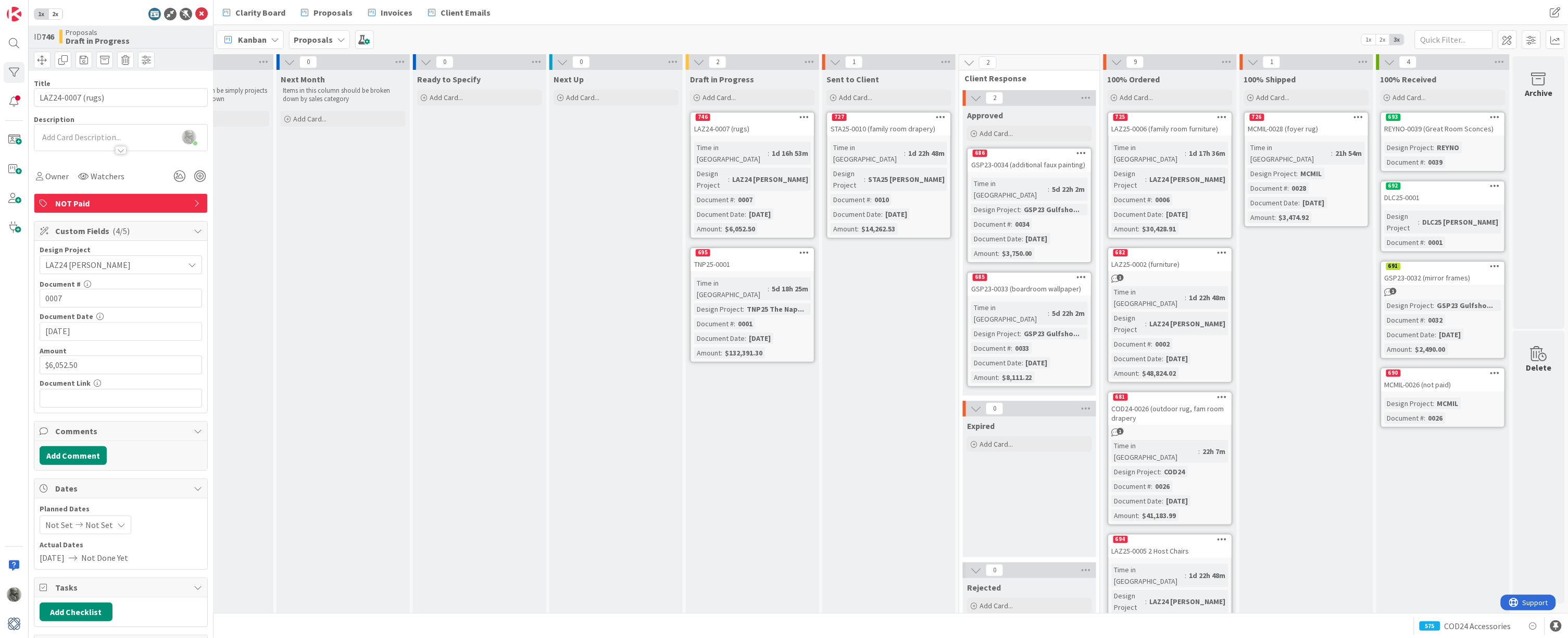
click at [760, 289] on div "Time in Column : 5d 18h 25m Design Project : TNP25 The Nap... Document # : 0001…" at bounding box center [752, 318] width 116 height 81
click at [870, 194] on span ":" at bounding box center [871, 199] width 2 height 12
click at [995, 204] on div "Design Project" at bounding box center [995, 210] width 48 height 12
click at [196, 398] on link at bounding box center [196, 398] width 10 height 10
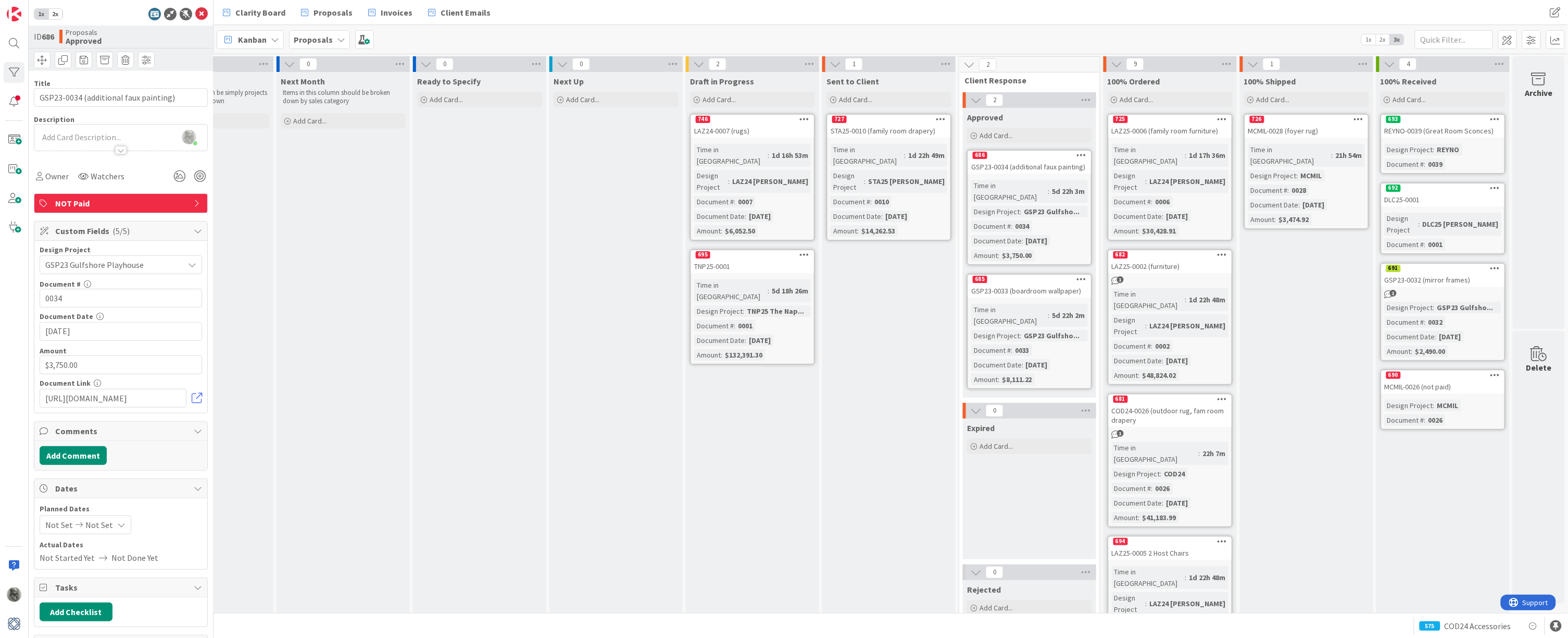
click at [1295, 120] on div "726" at bounding box center [1306, 120] width 123 height 9
click at [1290, 145] on div "Time in [GEOGRAPHIC_DATA]" at bounding box center [1291, 155] width 87 height 23
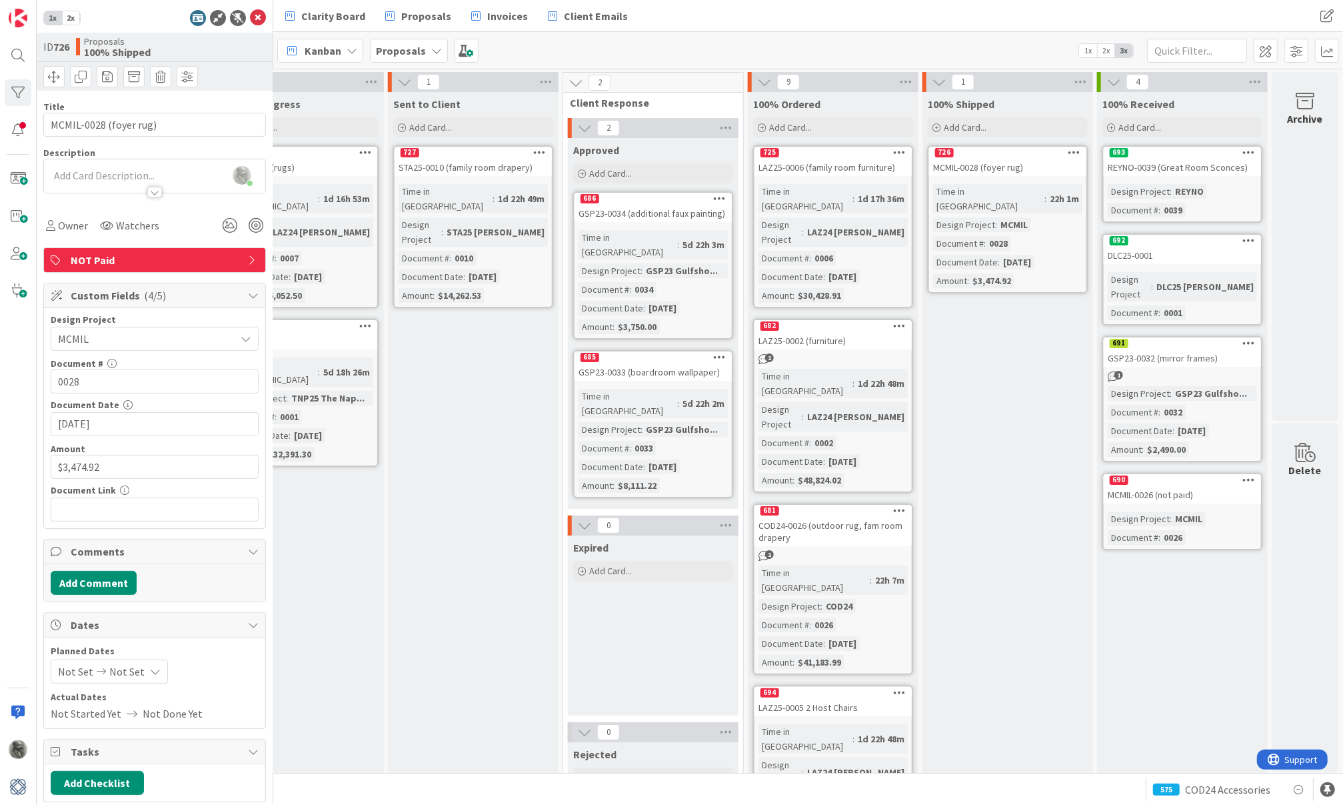
scroll to position [0, 938]
click at [1159, 486] on div "MCMIL-0026 (not paid)" at bounding box center [1182, 494] width 157 height 17
click at [1297, 789] on icon at bounding box center [1299, 789] width 16 height 16
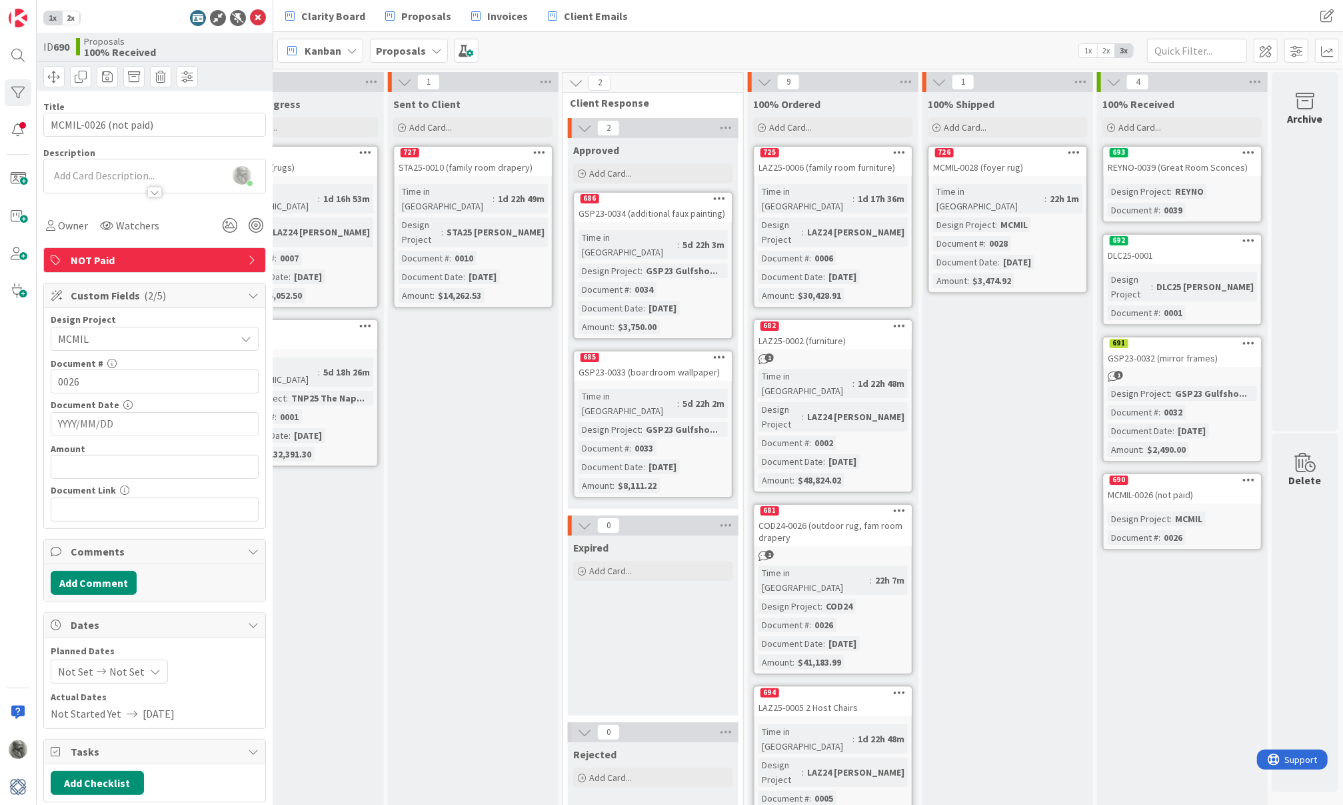
click at [1074, 152] on icon at bounding box center [1075, 151] width 13 height 9
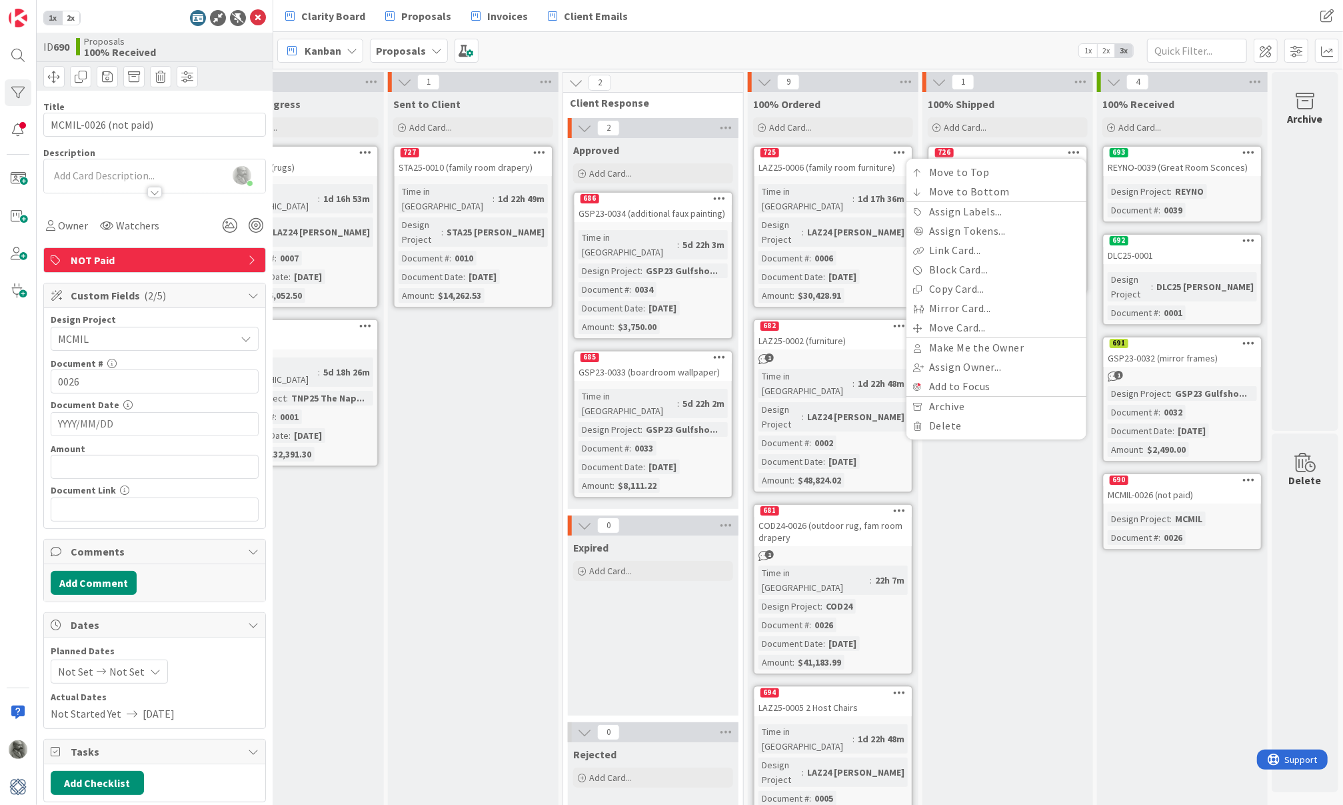
click at [1074, 152] on icon at bounding box center [1075, 151] width 13 height 9
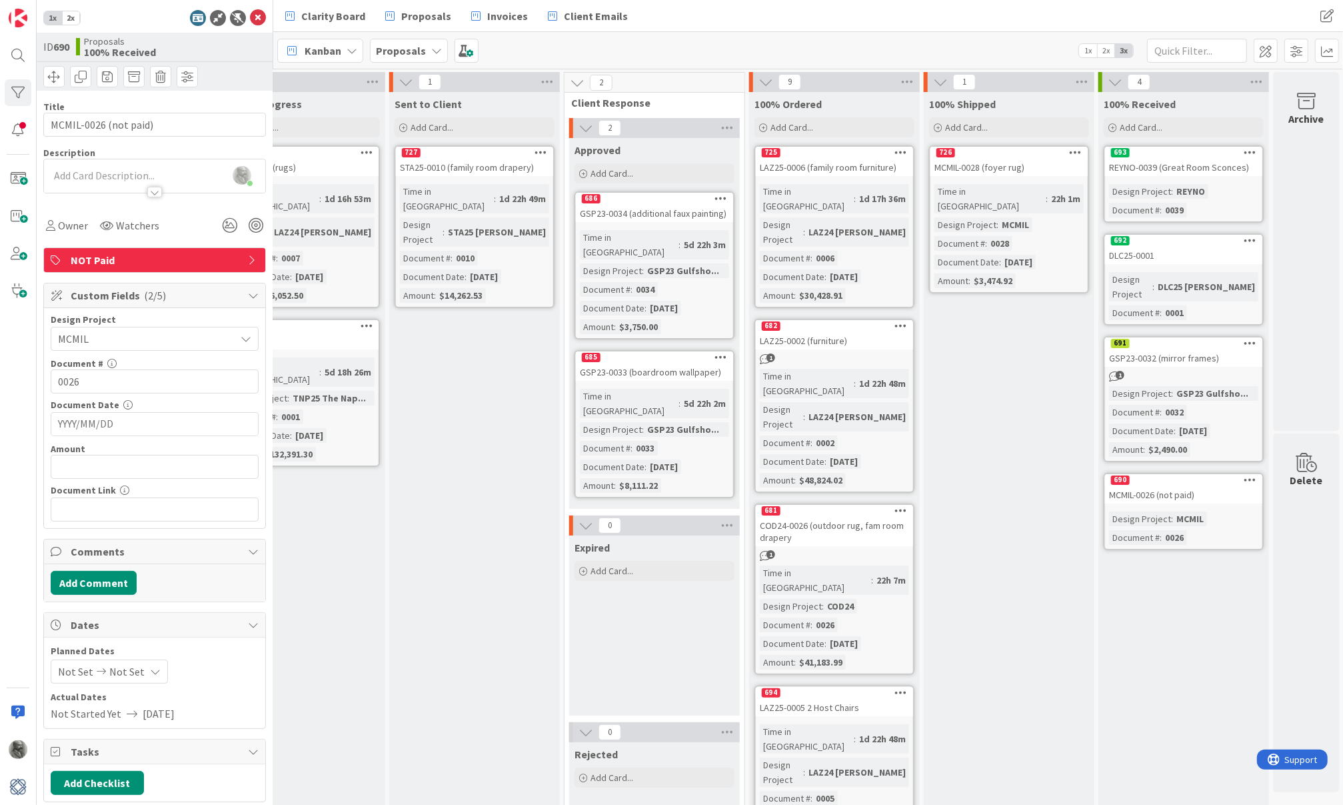
scroll to position [0, 937]
click at [1077, 153] on icon at bounding box center [1076, 151] width 13 height 9
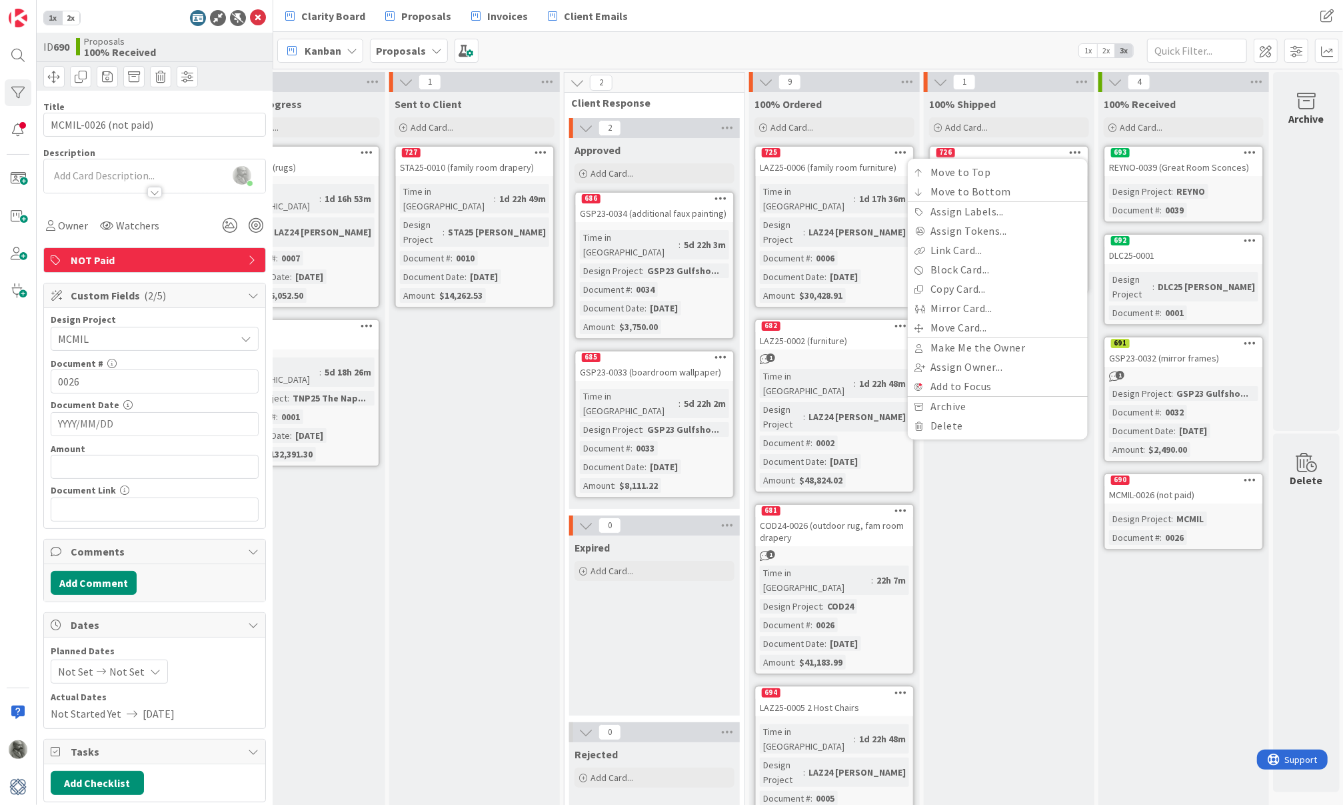
click at [1077, 153] on icon at bounding box center [1076, 151] width 13 height 9
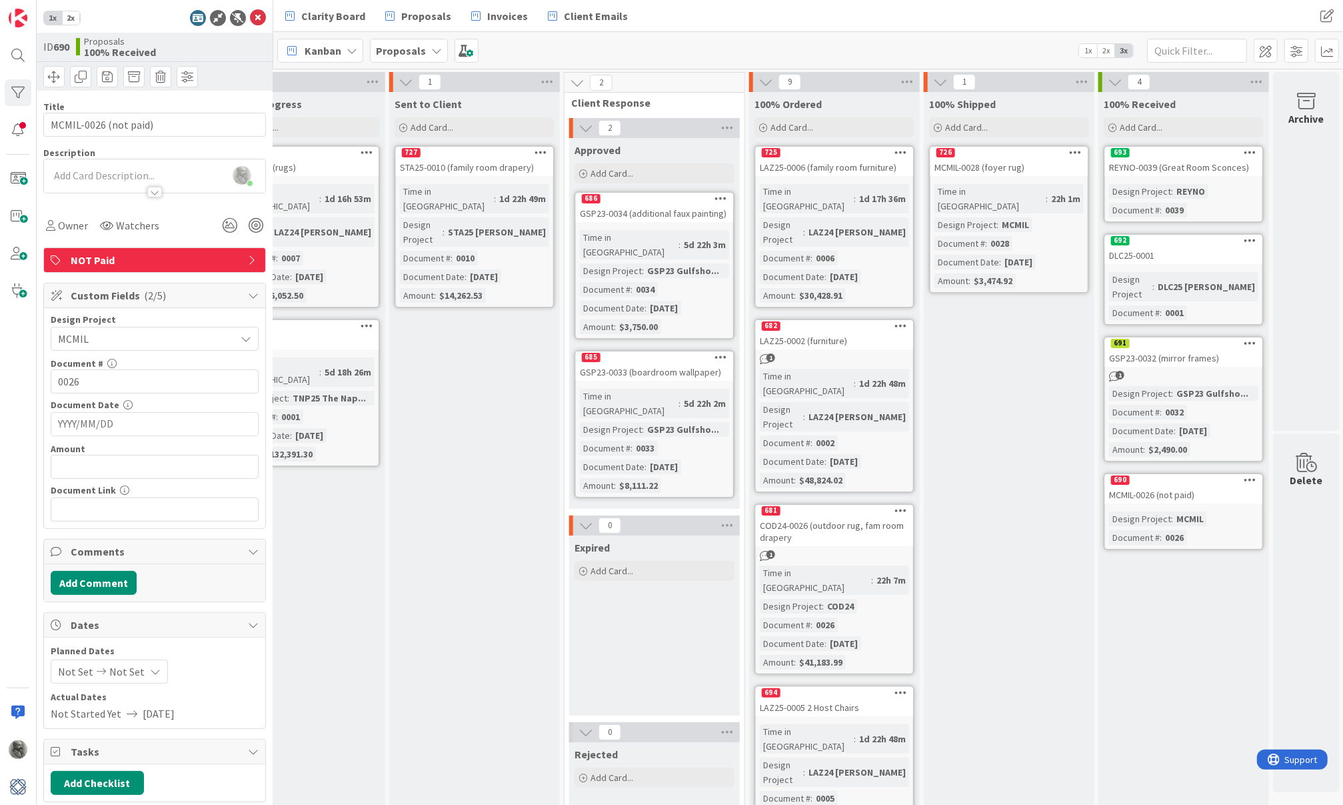
click at [1203, 486] on div "MCMIL-0026 (not paid)" at bounding box center [1183, 494] width 157 height 17
click at [1075, 258] on div "Time in Column : 22h 1m Design Project : MCMIL Document # : 0028 Document Date …" at bounding box center [1009, 236] width 149 height 104
click at [1193, 486] on div "MCMIL-0026 (not paid)" at bounding box center [1182, 494] width 157 height 17
click at [105, 504] on input "text" at bounding box center [155, 509] width 208 height 24
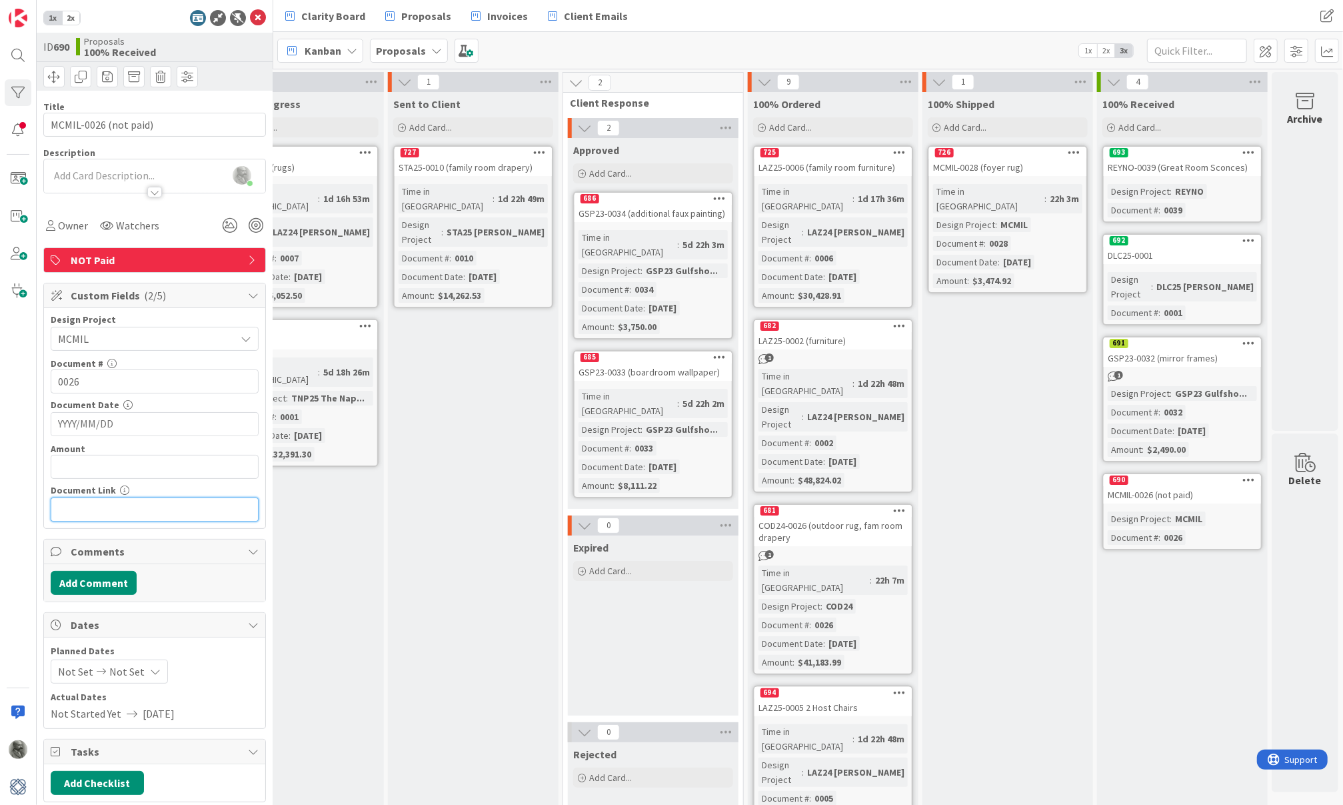
paste input "https://clientportal.designmanager.com/batch/?t=5c5bed660f58467891b221c1a19755de"
type input "https://clientportal.designmanager.com/batch/?t=5c5bed660f58467891b221c1a19755de"
click at [141, 460] on input "text" at bounding box center [155, 467] width 208 height 24
paste input "text"
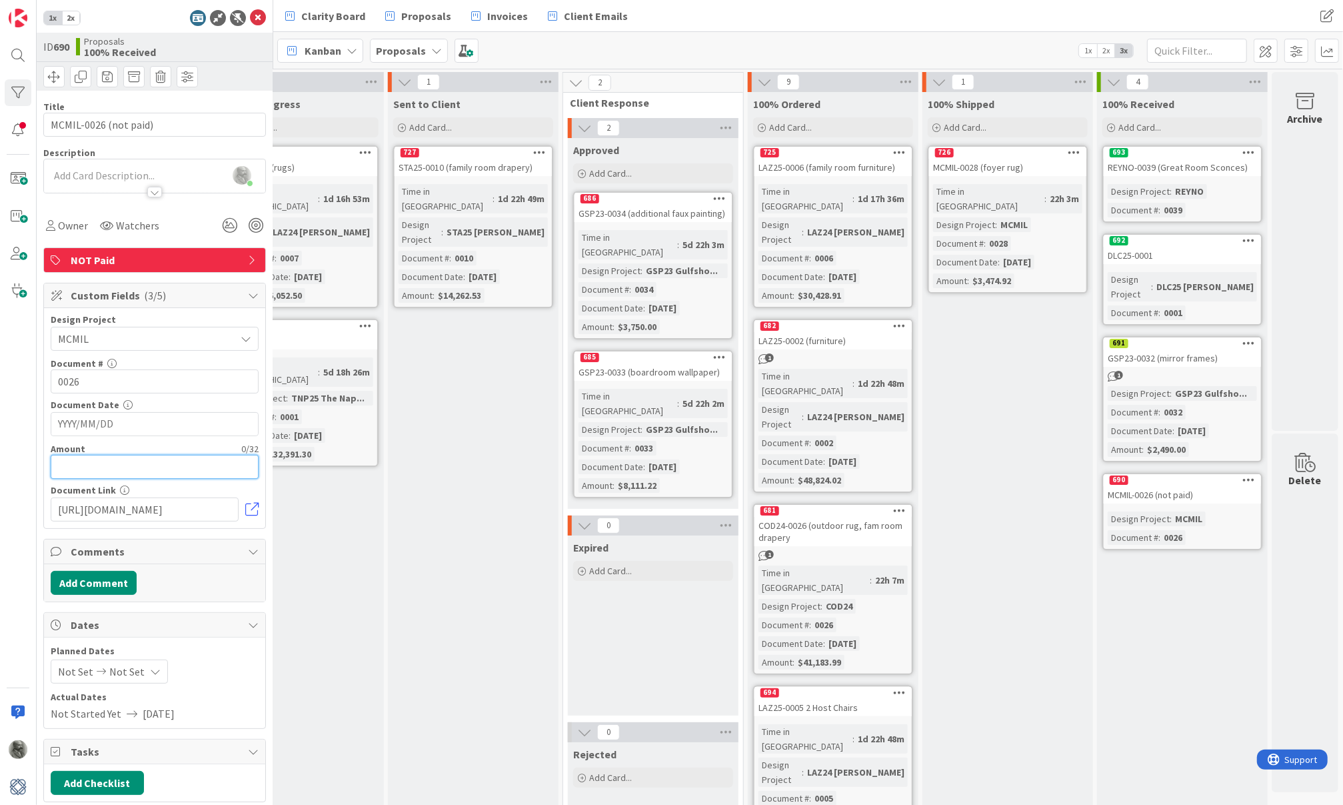
paste input "text"
type input "$7,360.52"
click at [132, 419] on input "YYYY/MM/DD" at bounding box center [154, 424] width 193 height 23
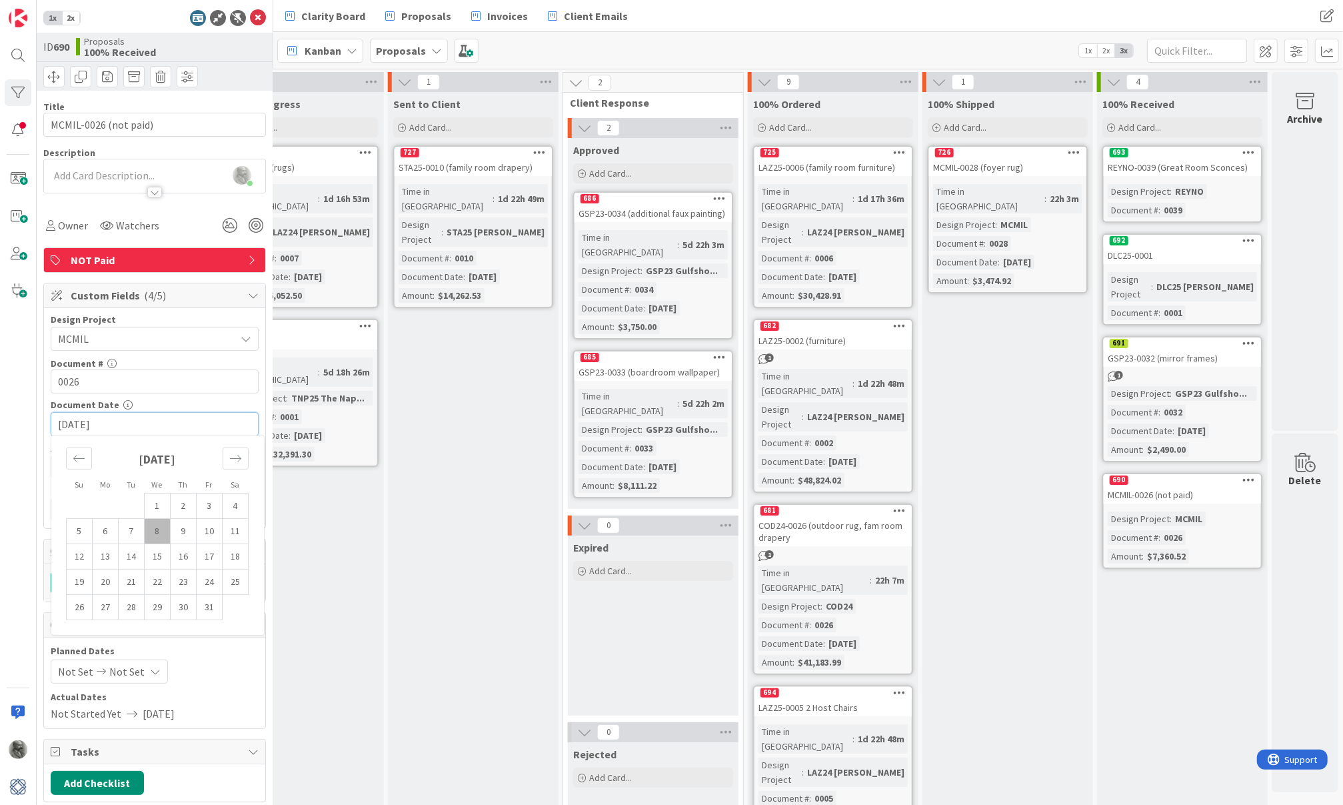
type input "2025/07/18"
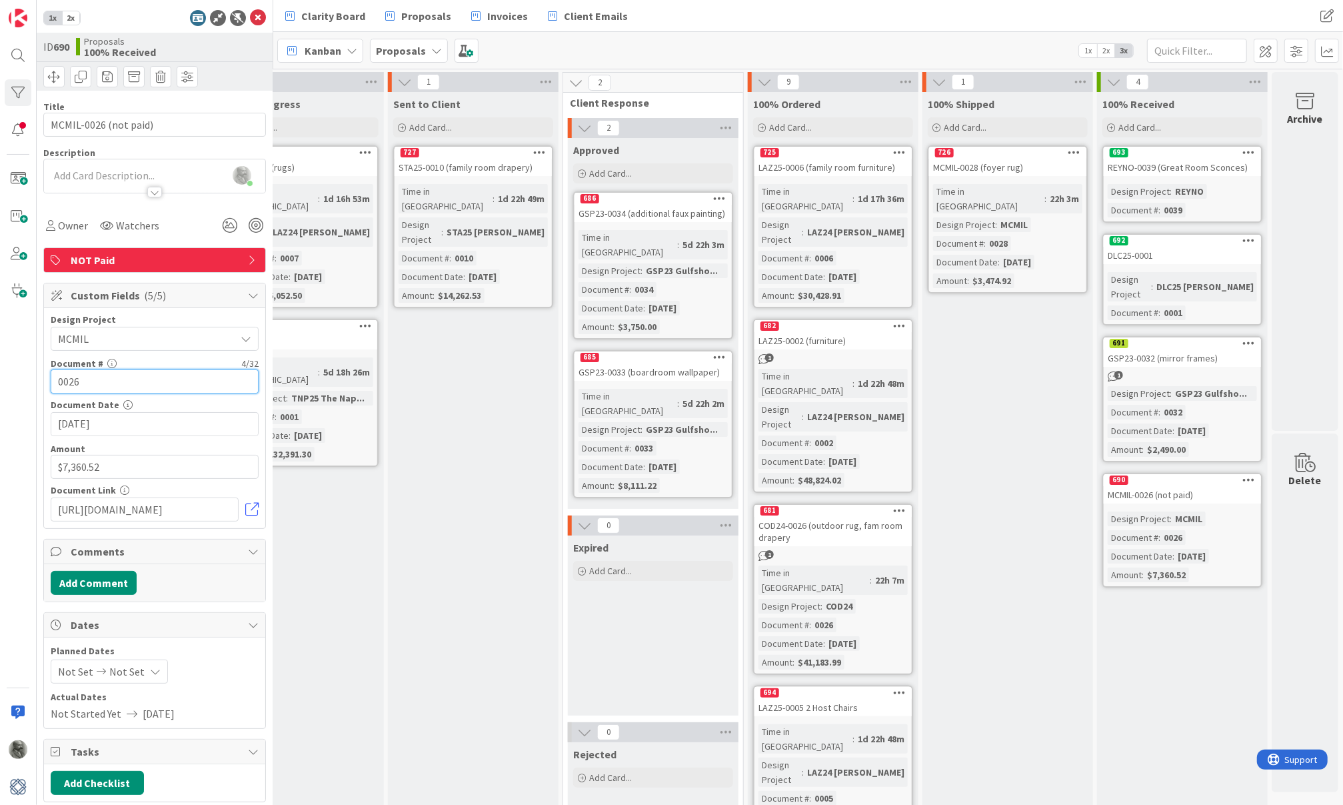
click at [145, 375] on input "0026" at bounding box center [155, 381] width 208 height 24
click at [1041, 155] on div "726 Move to Top Move to Bottom Assign Labels... Assign Tokens... Link Card... B…" at bounding box center [1007, 153] width 157 height 12
click at [1029, 154] on div "726 Move to Top Move to Bottom Assign Labels... Assign Tokens... Link Card... B…" at bounding box center [1007, 153] width 157 height 12
click at [20, 91] on div at bounding box center [18, 92] width 27 height 27
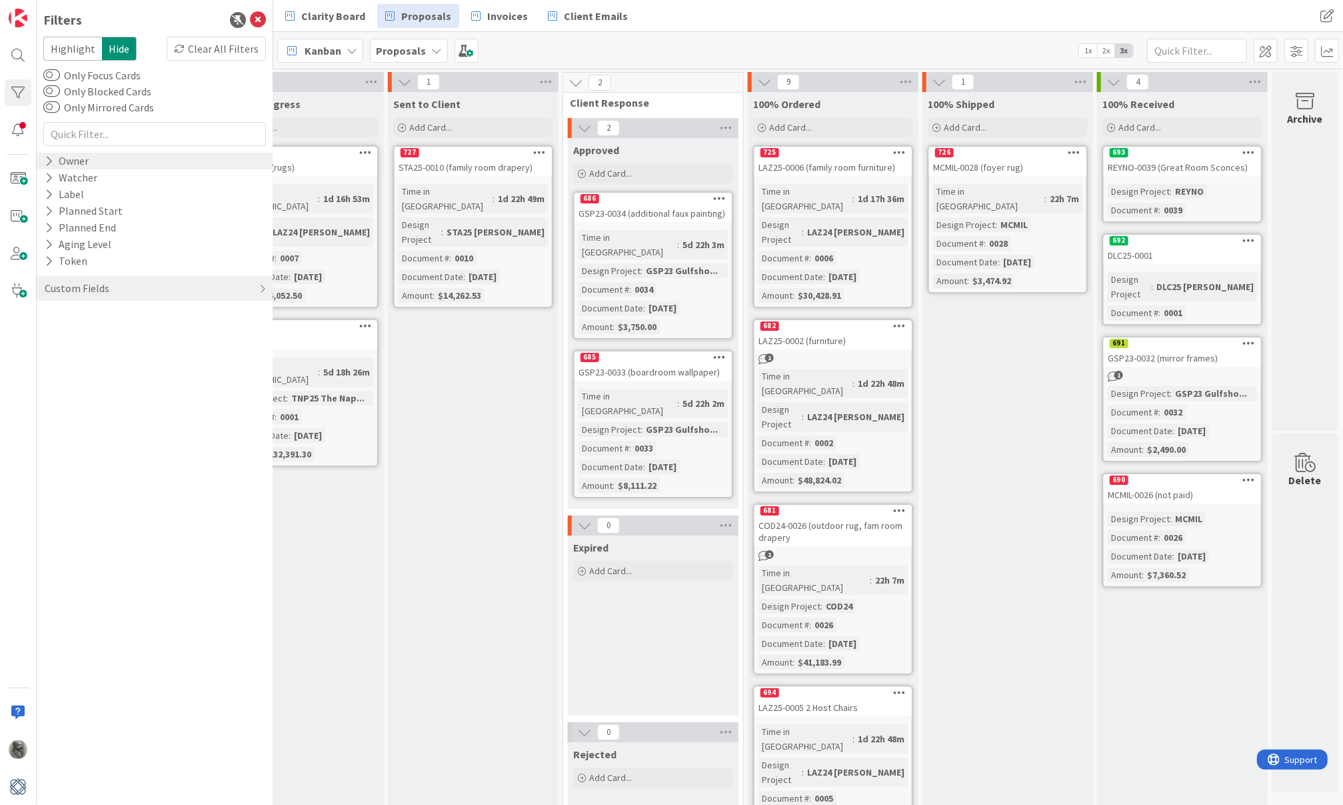
click at [71, 156] on div "Owner" at bounding box center [66, 161] width 47 height 17
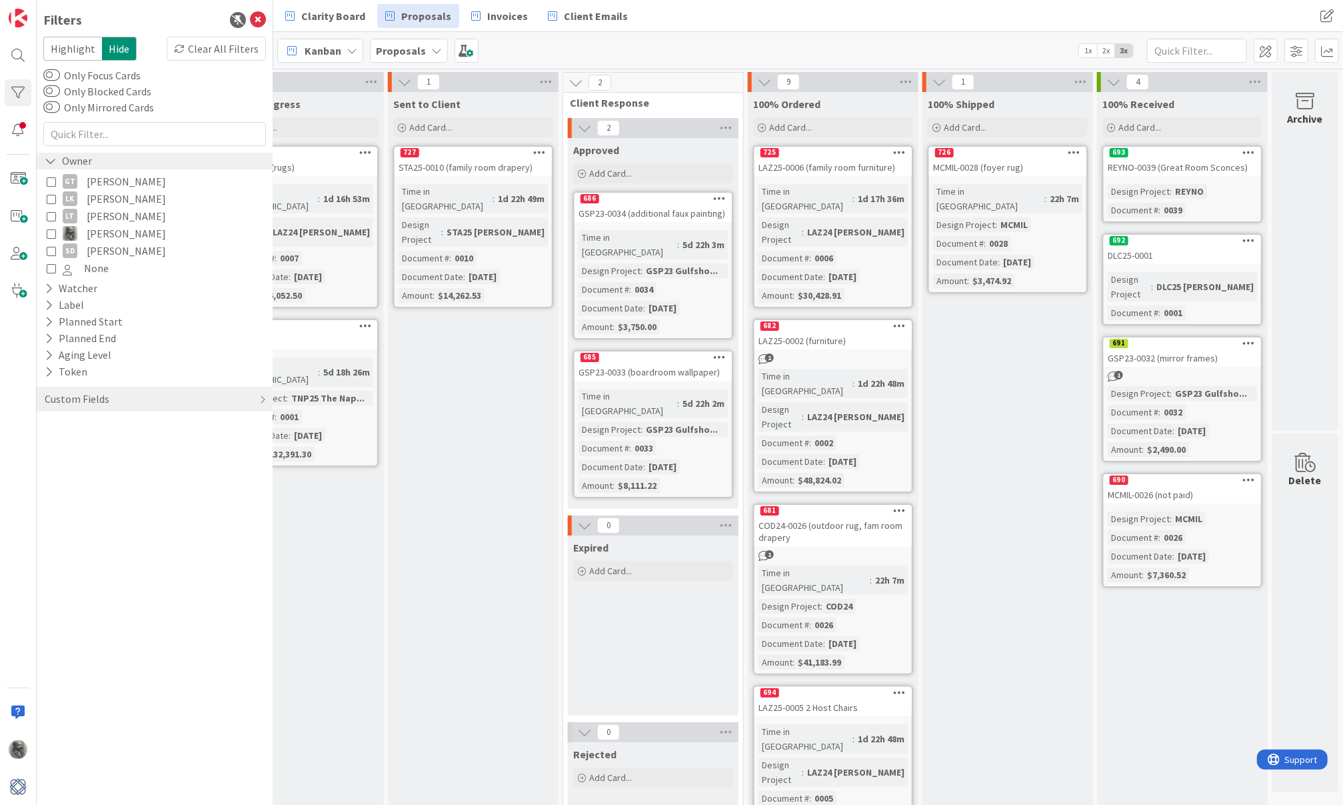
click at [71, 156] on div "Owner" at bounding box center [68, 161] width 50 height 17
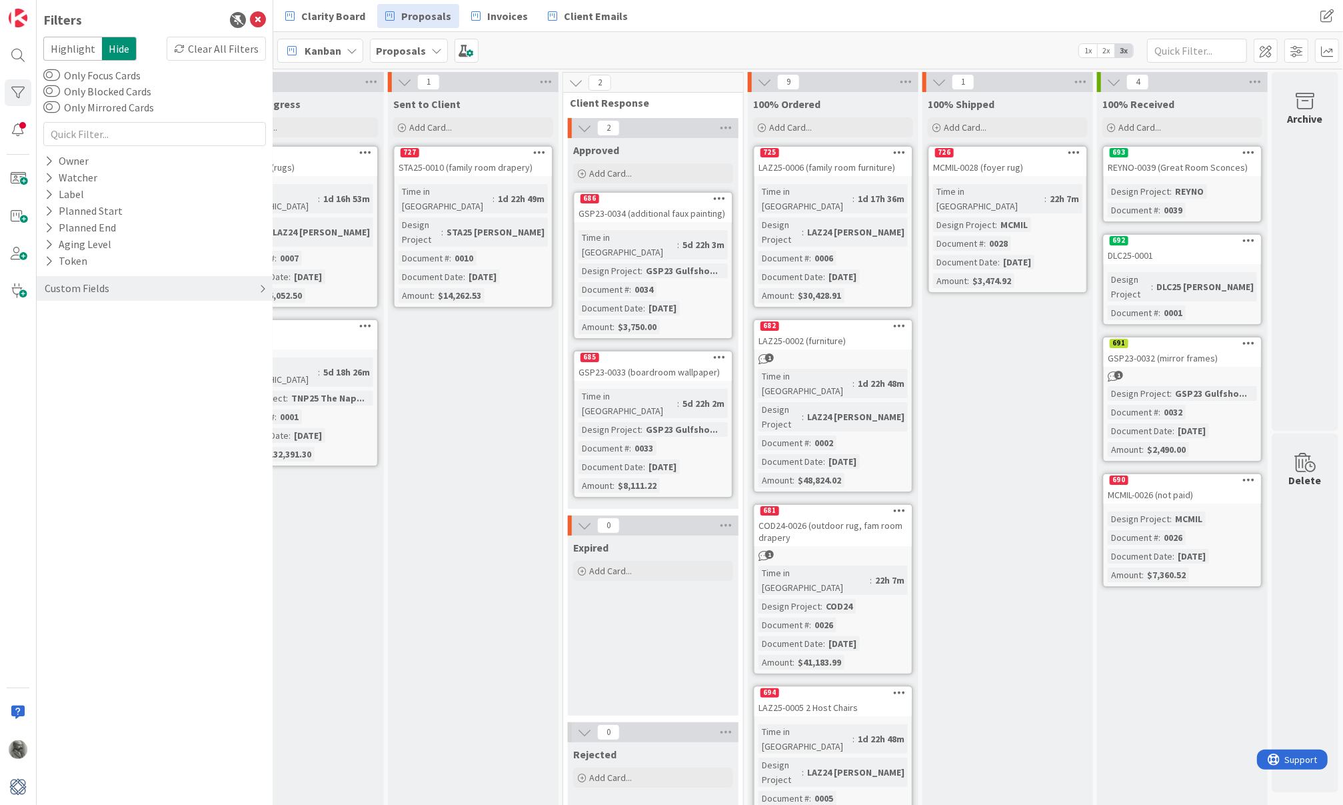
click at [76, 283] on div "Custom Fields" at bounding box center [76, 288] width 67 height 17
click at [81, 313] on button "Design Project" at bounding box center [85, 315] width 84 height 17
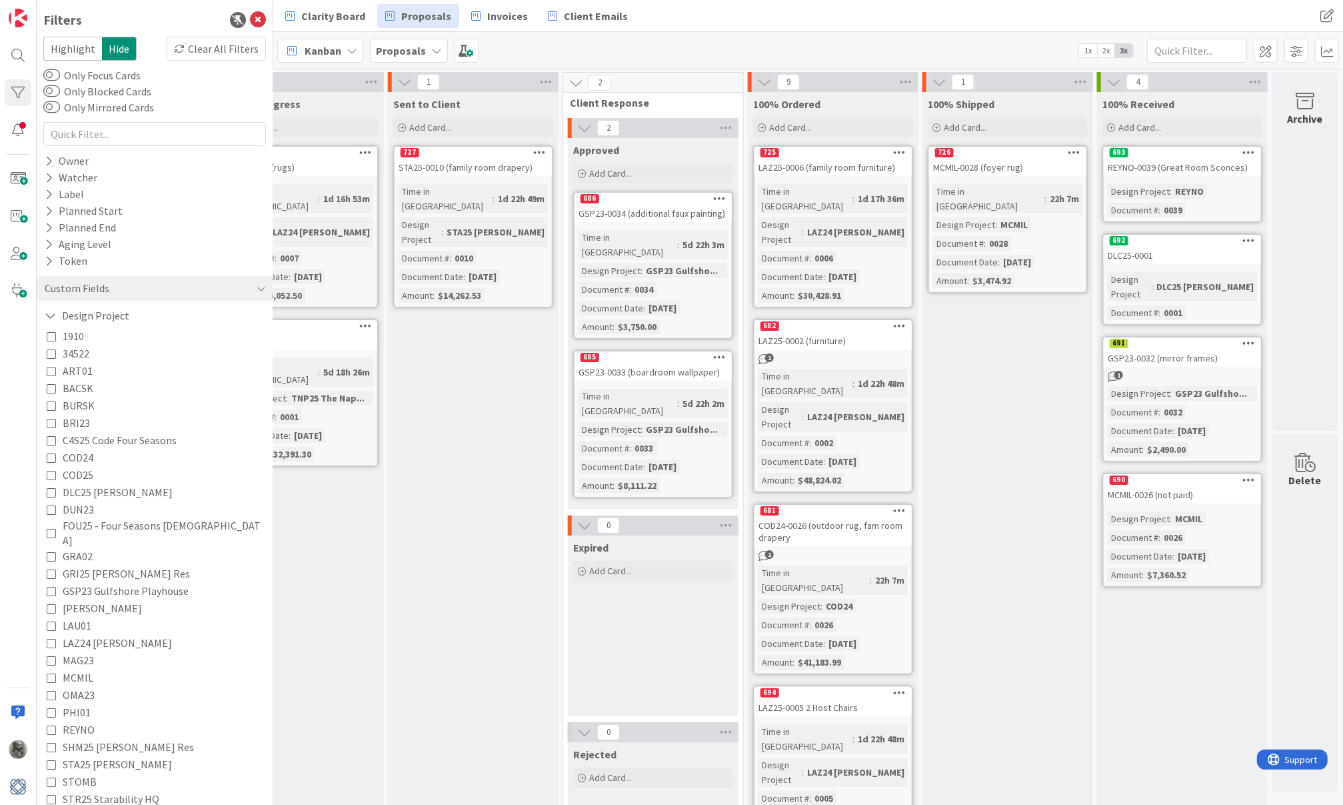
scroll to position [15, 0]
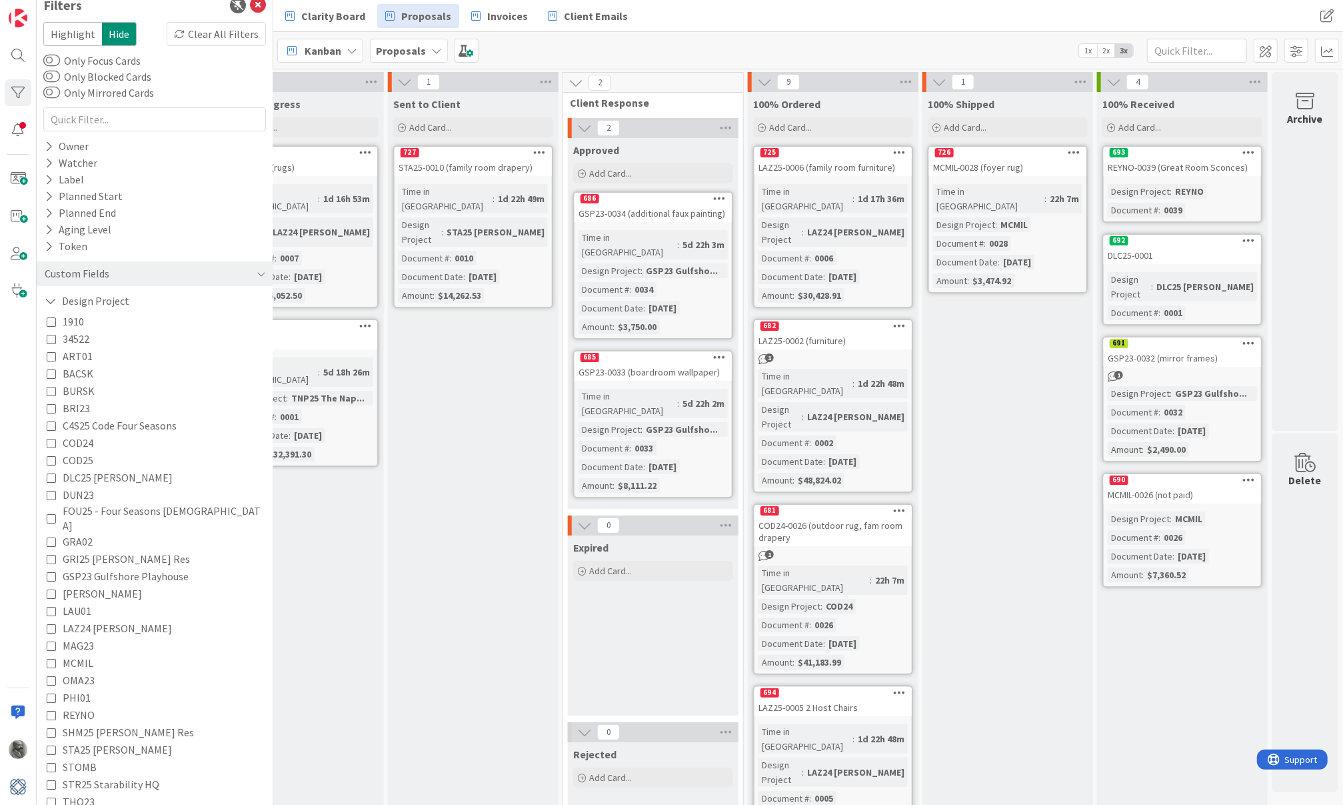
click at [75, 654] on span "MCMIL" at bounding box center [78, 662] width 31 height 17
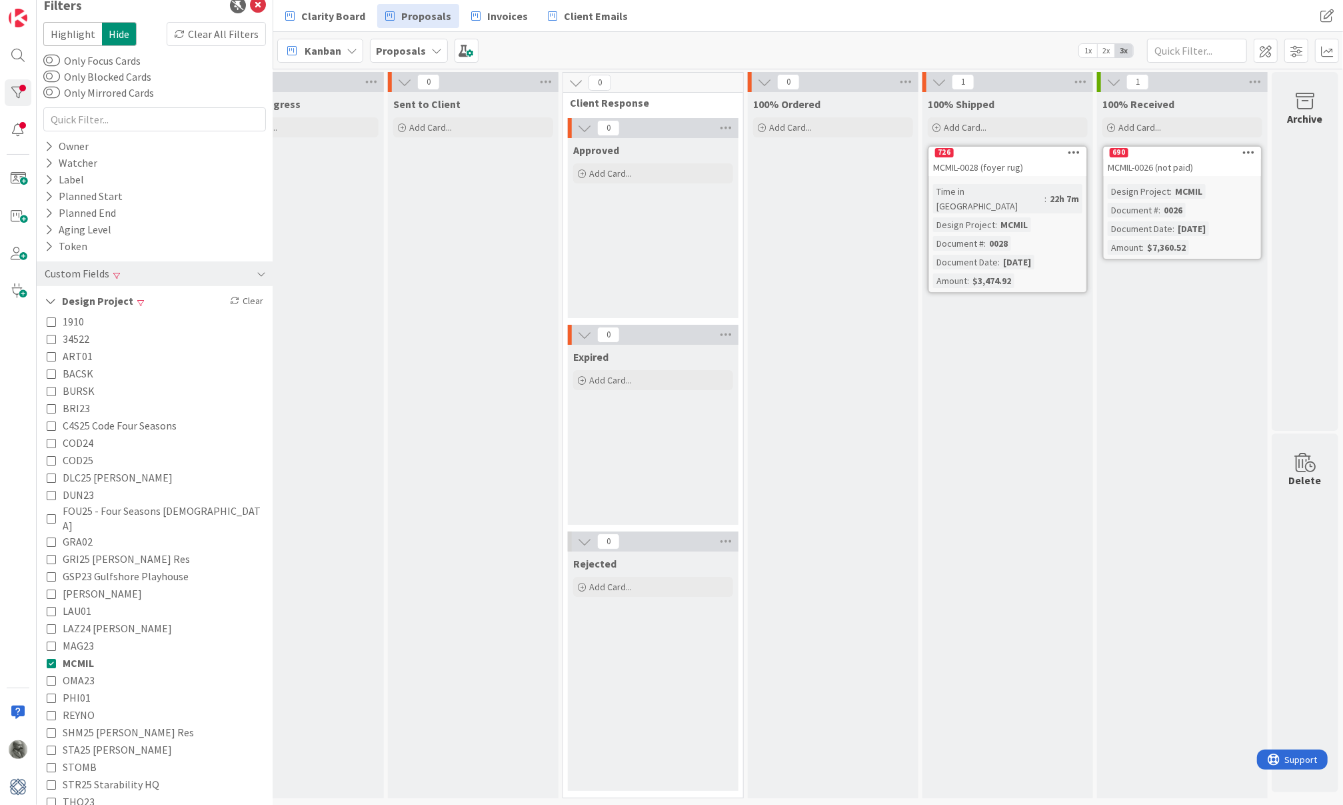
click at [429, 377] on div "Sent to Client Add Card..." at bounding box center [473, 445] width 171 height 706
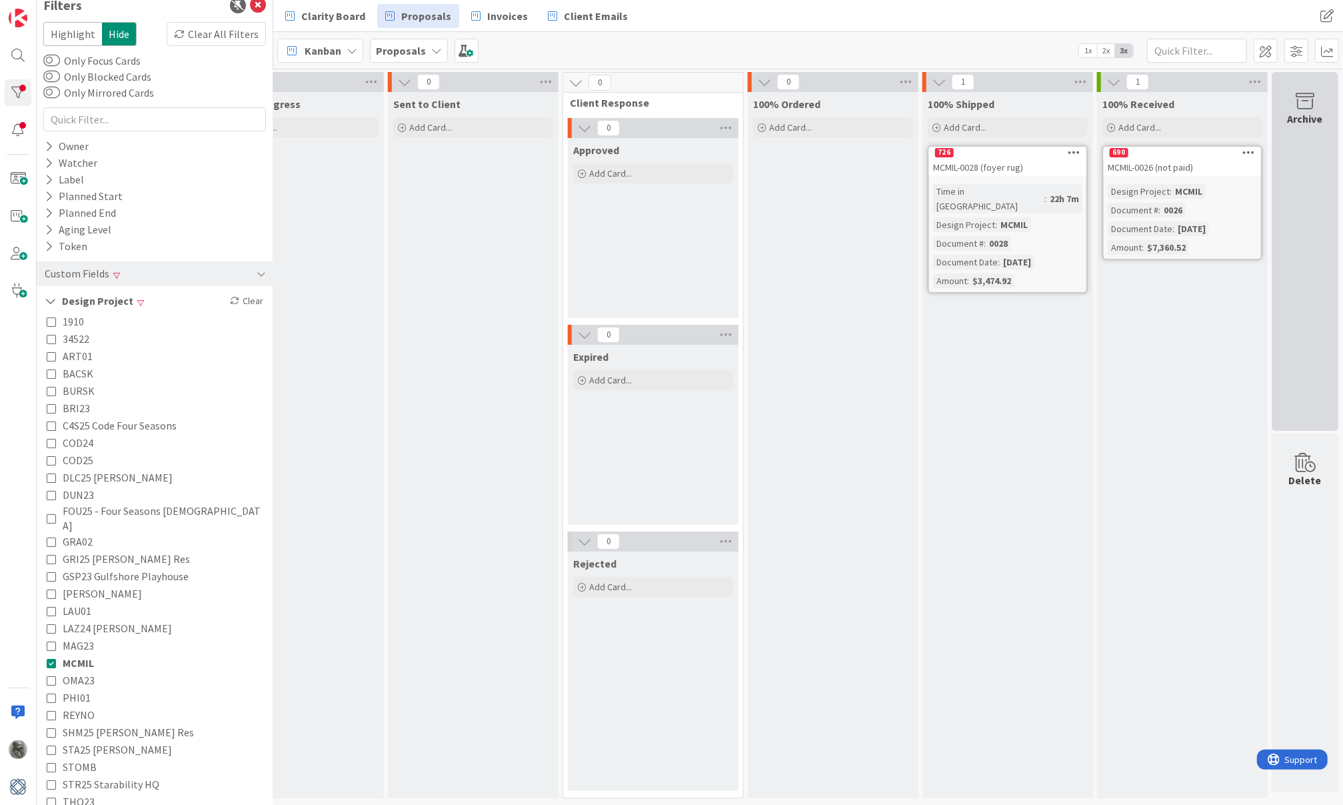
scroll to position [0, 0]
click at [1313, 111] on div "Archive" at bounding box center [1305, 119] width 35 height 16
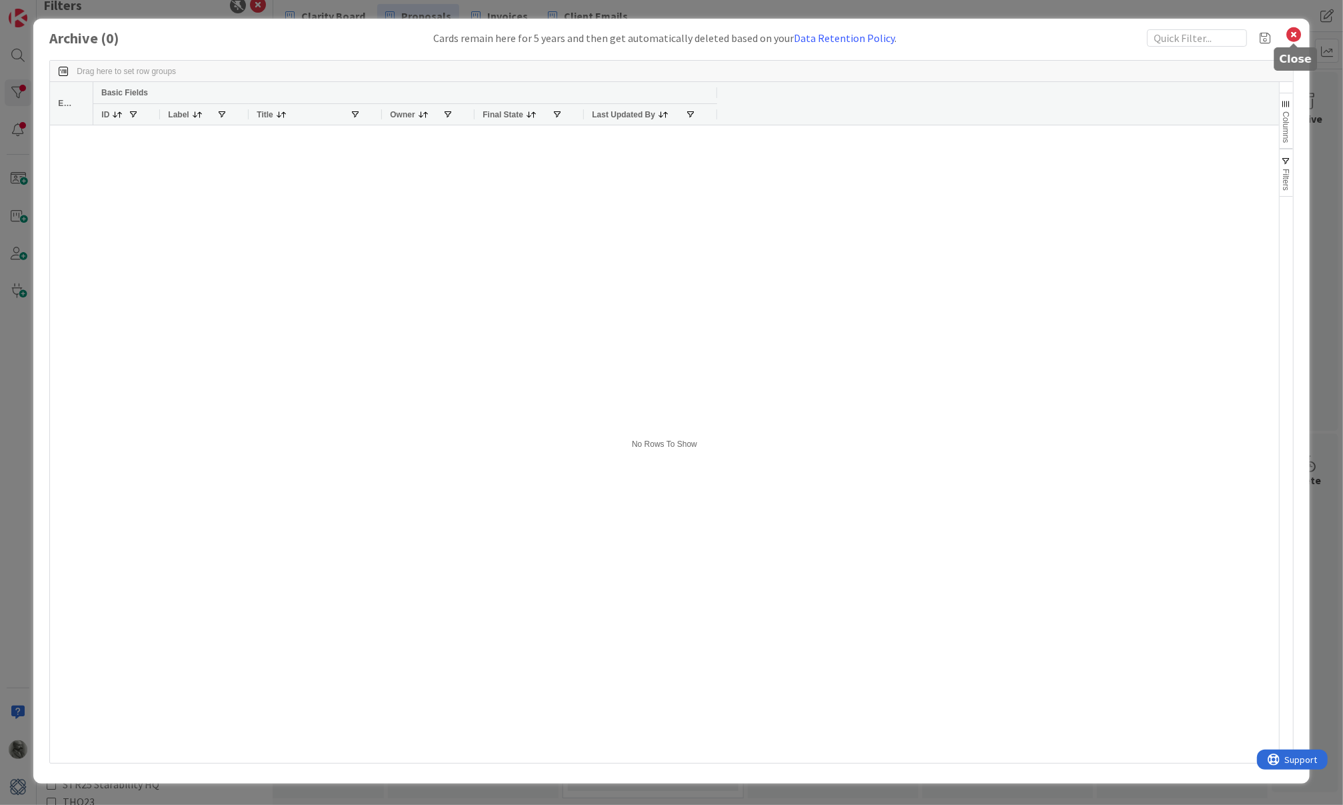
click at [1296, 33] on icon at bounding box center [1294, 34] width 17 height 19
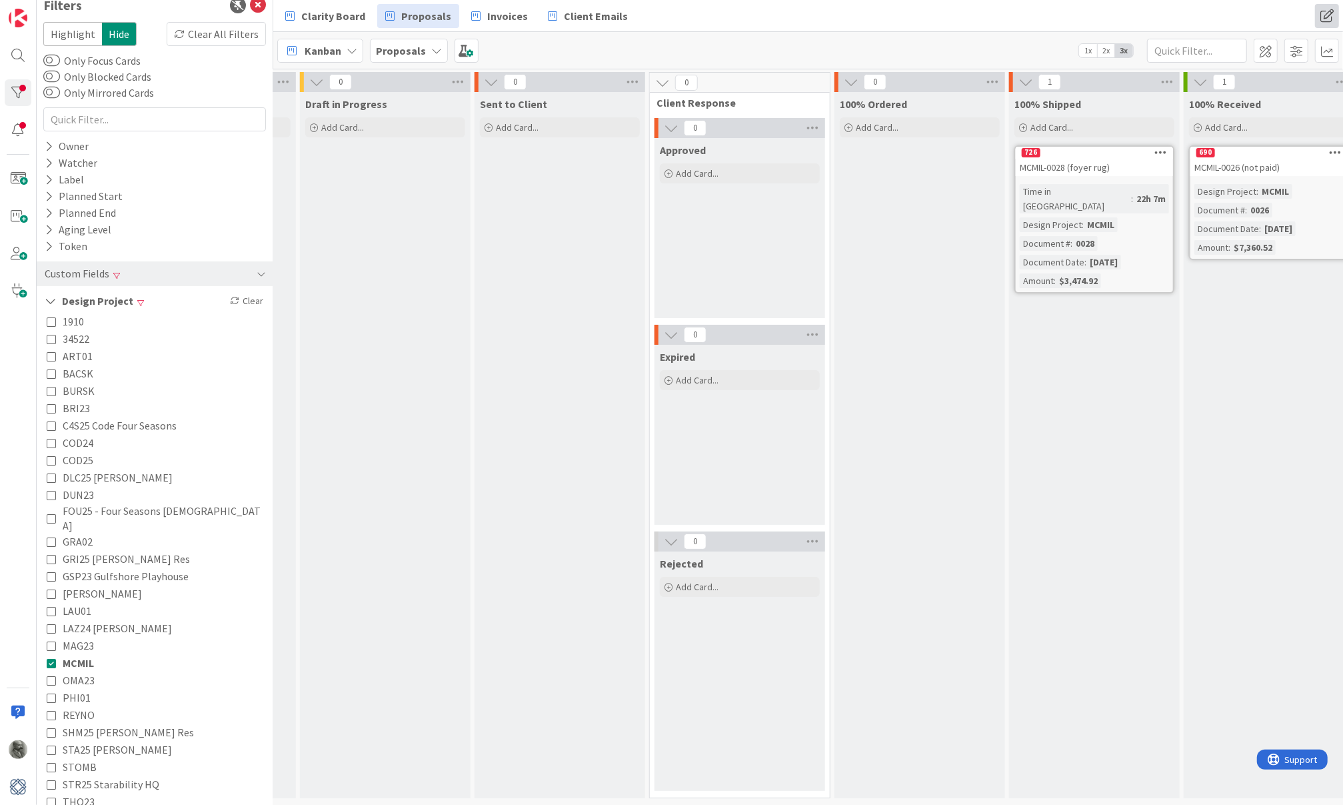
scroll to position [0, 852]
click at [510, 126] on span "Add Card..." at bounding box center [516, 127] width 43 height 12
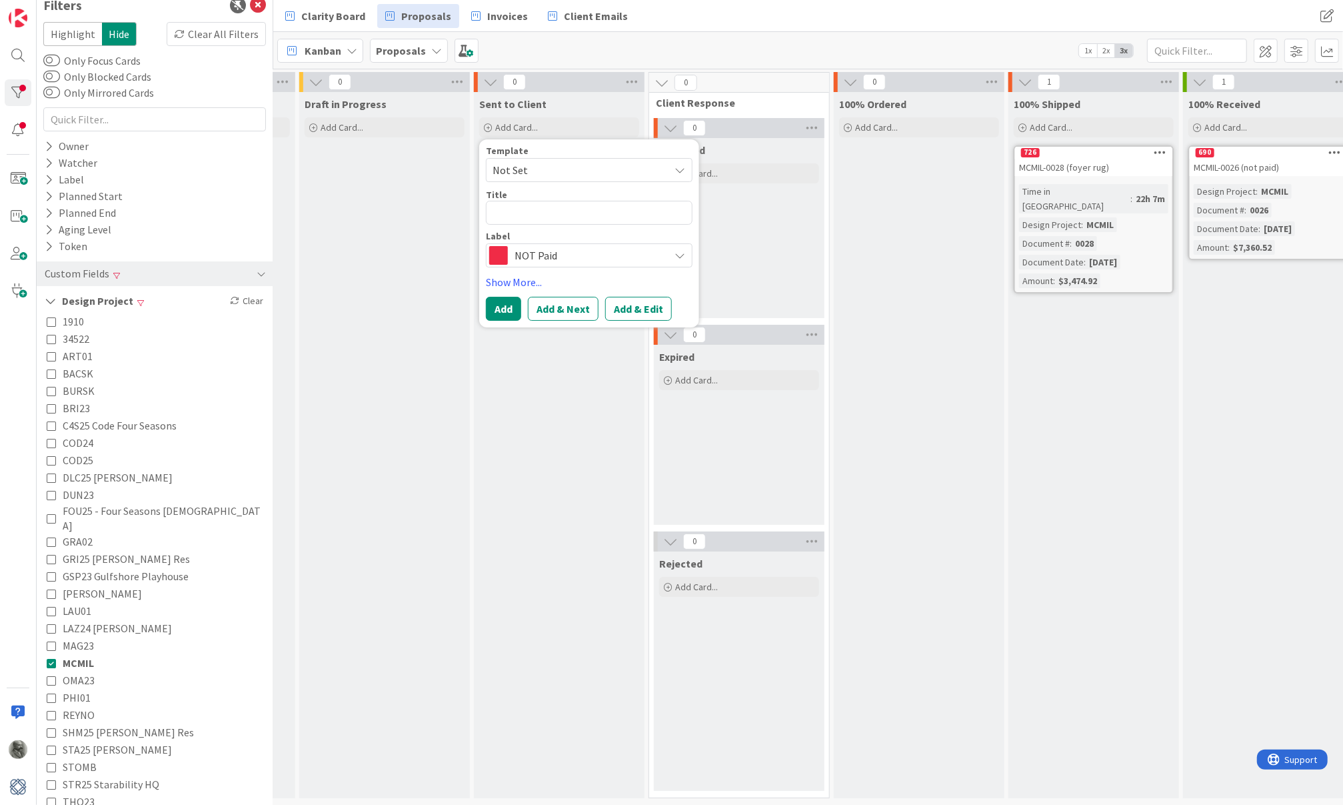
click at [371, 154] on div "Draft in Progress Add Card..." at bounding box center [384, 445] width 171 height 706
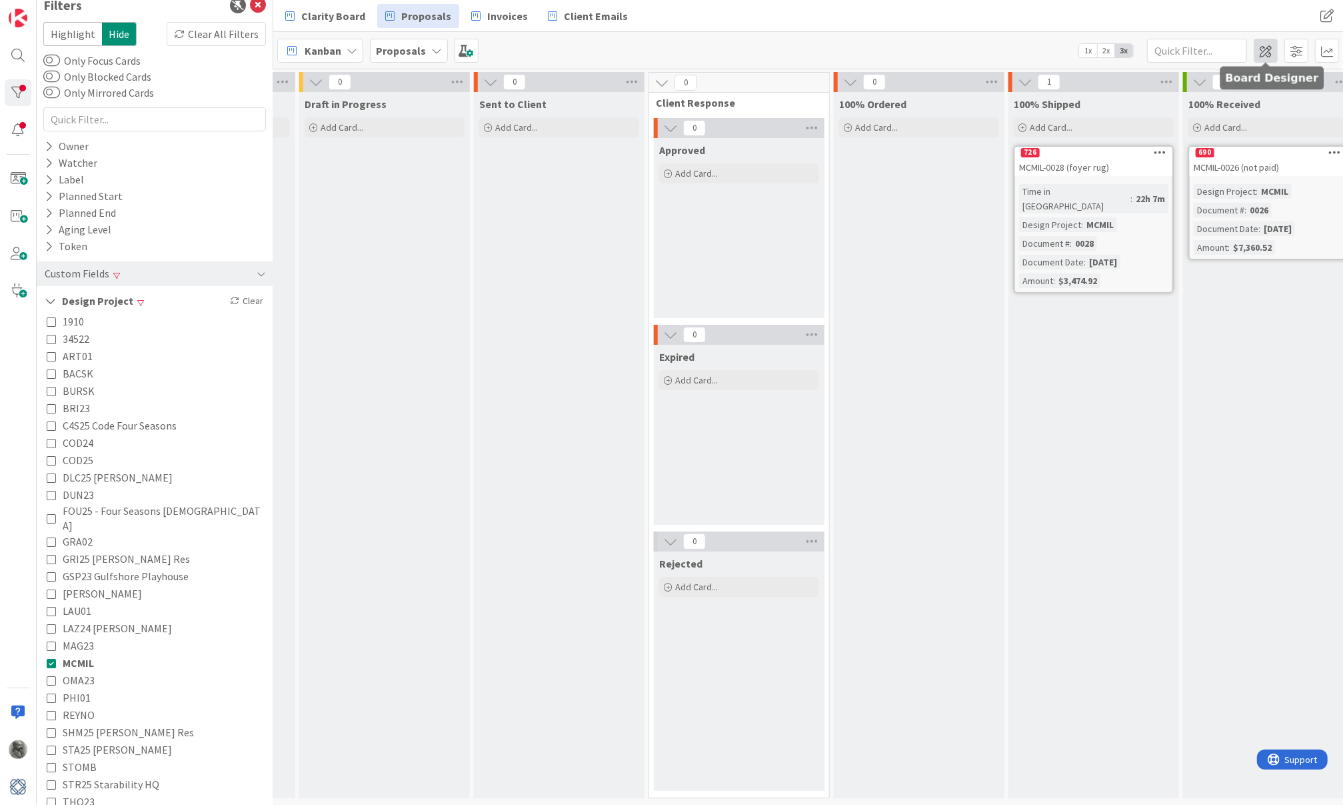
click at [1268, 49] on span at bounding box center [1266, 51] width 24 height 24
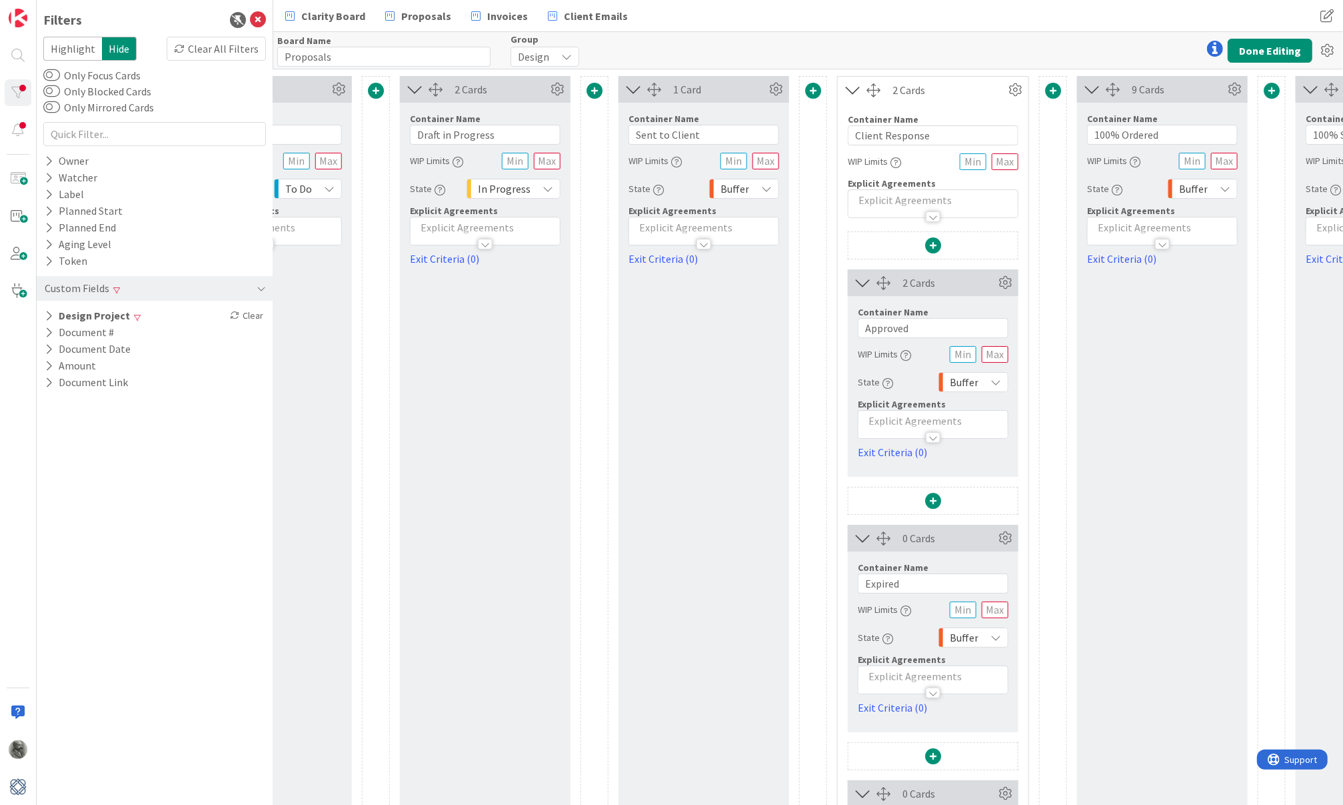
scroll to position [0, 1011]
click at [593, 91] on span at bounding box center [595, 91] width 16 height 16
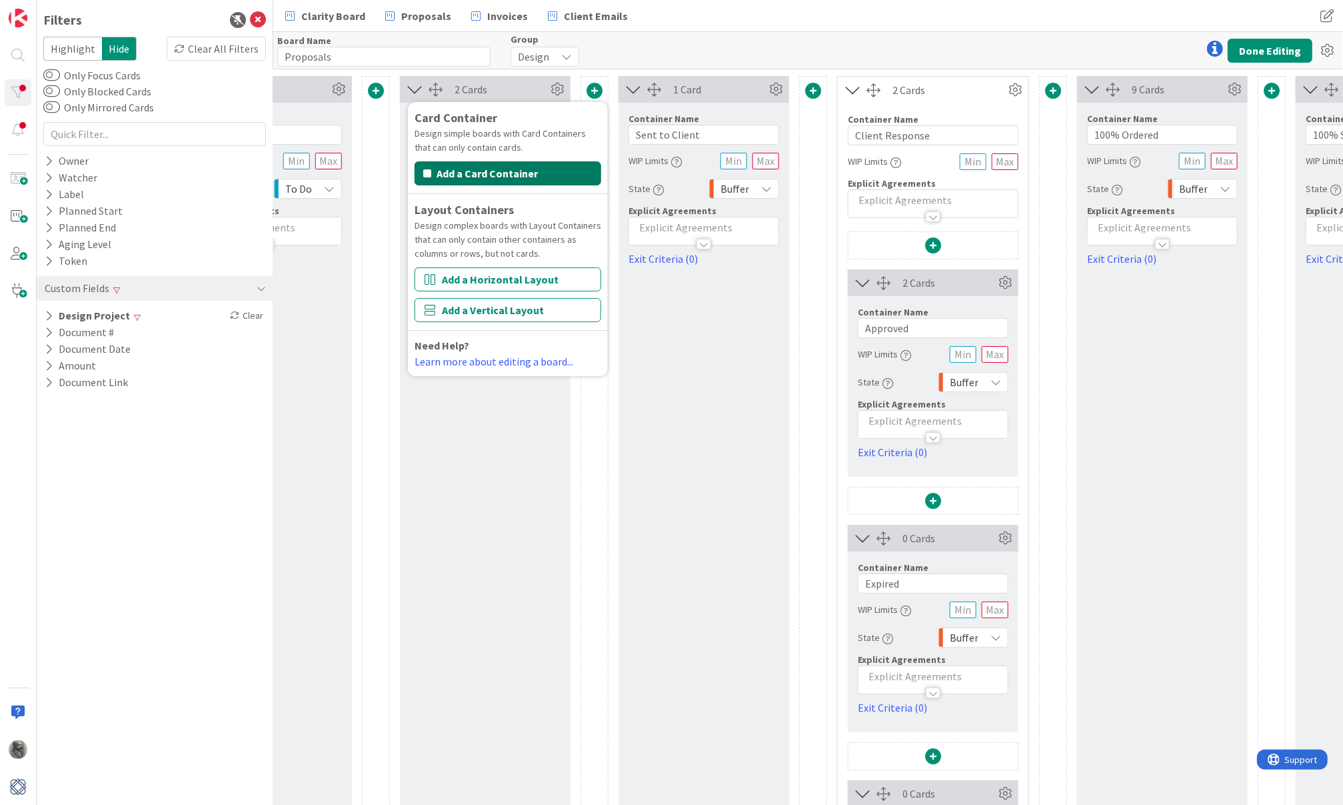
click at [507, 167] on button "Add a Card Container" at bounding box center [508, 173] width 187 height 24
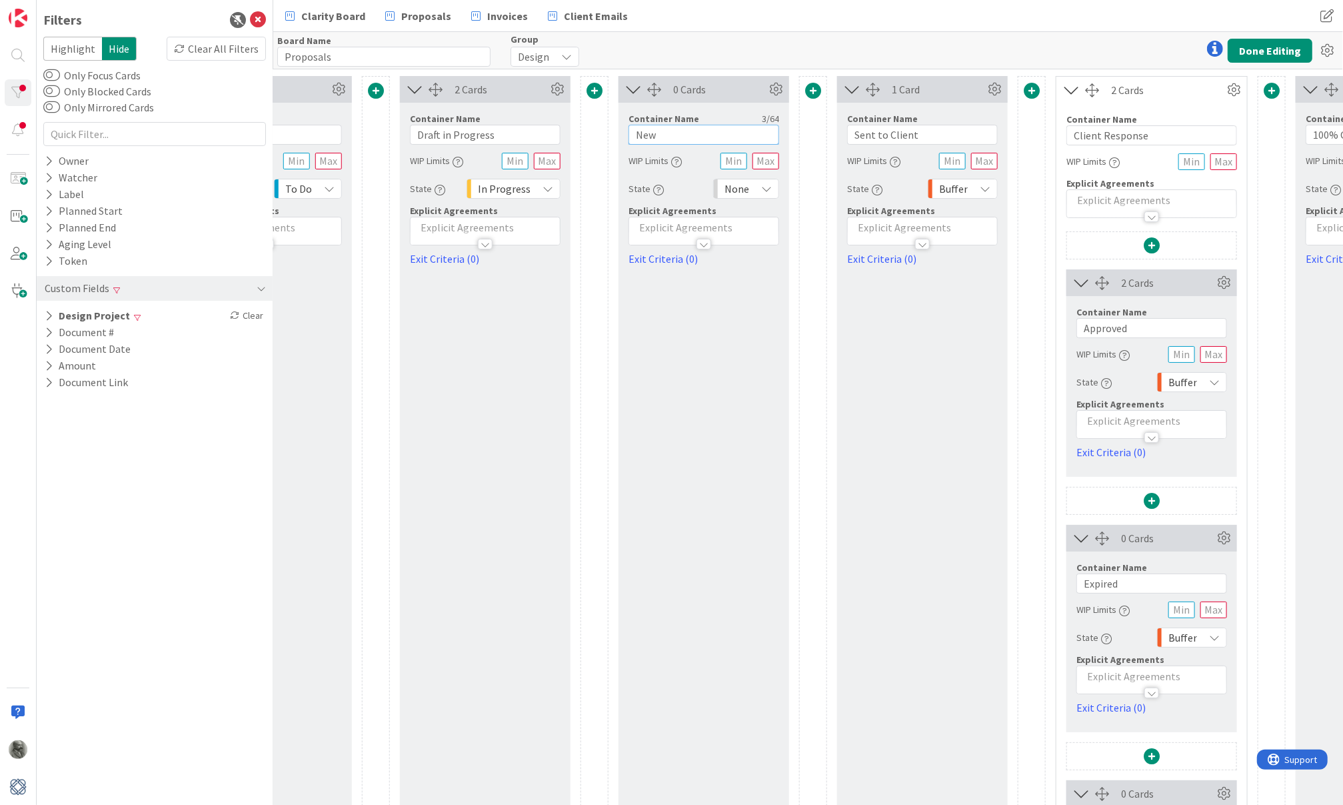
drag, startPoint x: 682, startPoint y: 131, endPoint x: 579, endPoint y: 131, distance: 103.3
click at [579, 131] on div "0 Cards Container Name 12 / 64 3 Months Out WIP Limits State Backlog Explicit A…" at bounding box center [605, 551] width 2673 height 950
type input "Approved"
click at [1268, 47] on button "Done Editing" at bounding box center [1270, 51] width 85 height 24
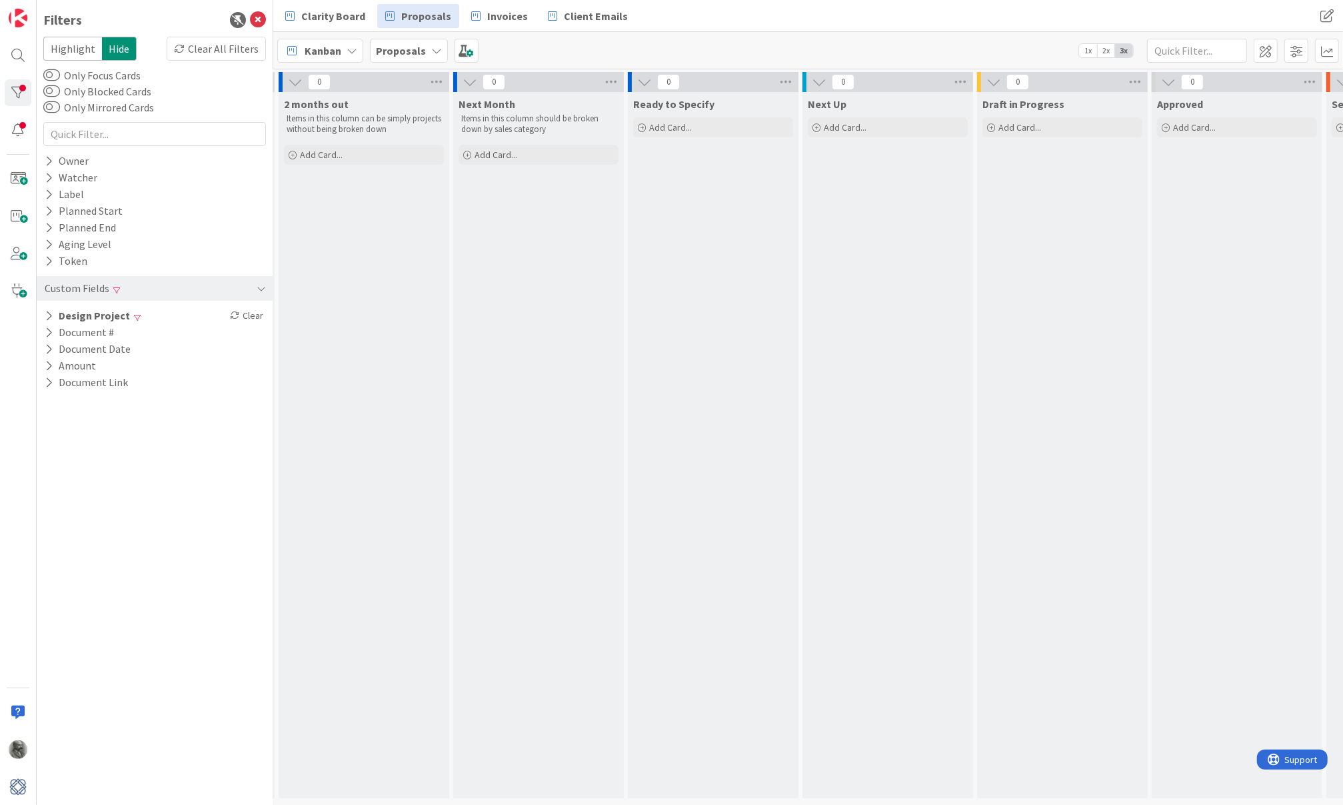
scroll to position [0, 194]
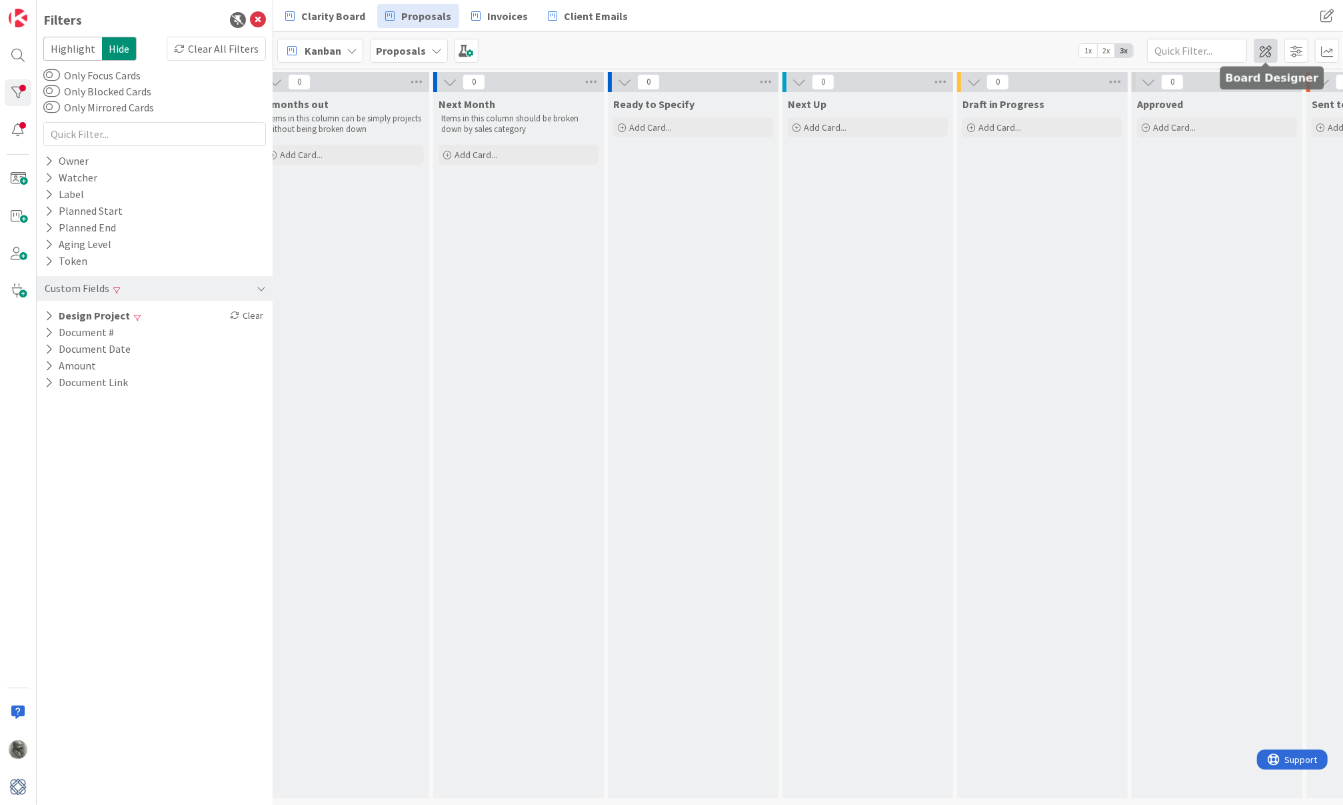
click at [1265, 51] on span at bounding box center [1266, 51] width 24 height 24
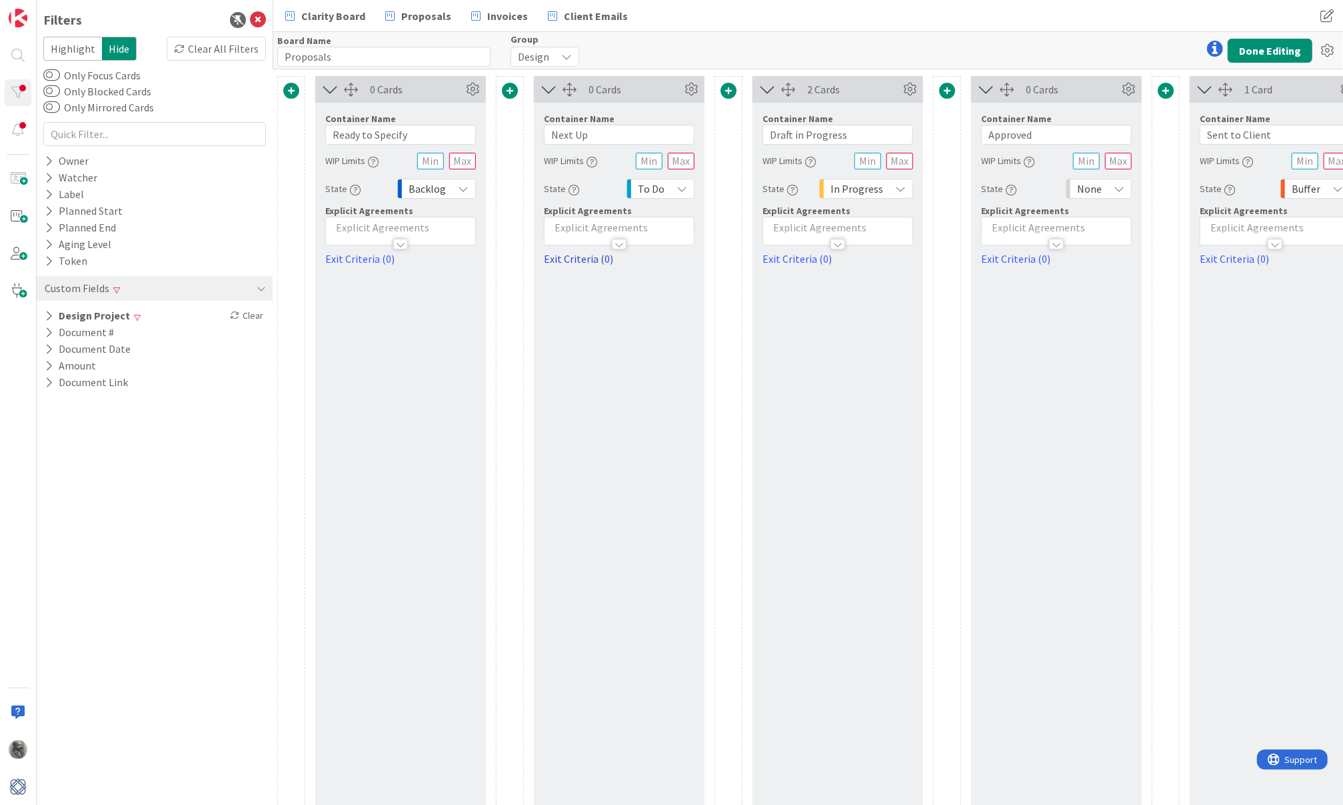
scroll to position [0, 659]
click at [1094, 188] on span "None" at bounding box center [1089, 188] width 25 height 19
click at [1111, 338] on span "In Progress" at bounding box center [1156, 348] width 111 height 20
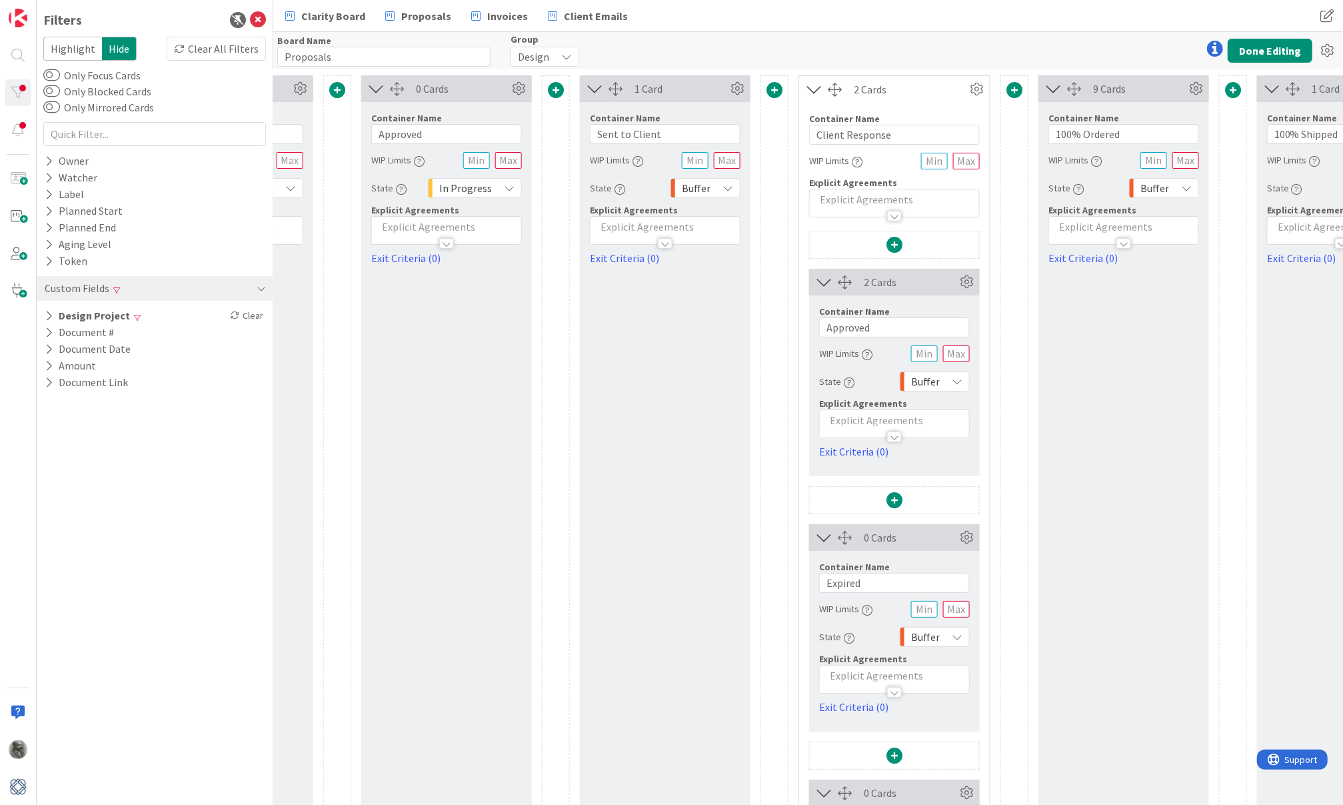
scroll to position [1, 1269]
click at [455, 128] on input "Approved" at bounding box center [446, 134] width 151 height 20
type input "Approved to Send"
click at [826, 325] on input "Approved" at bounding box center [894, 327] width 151 height 20
type input "Client Approved"
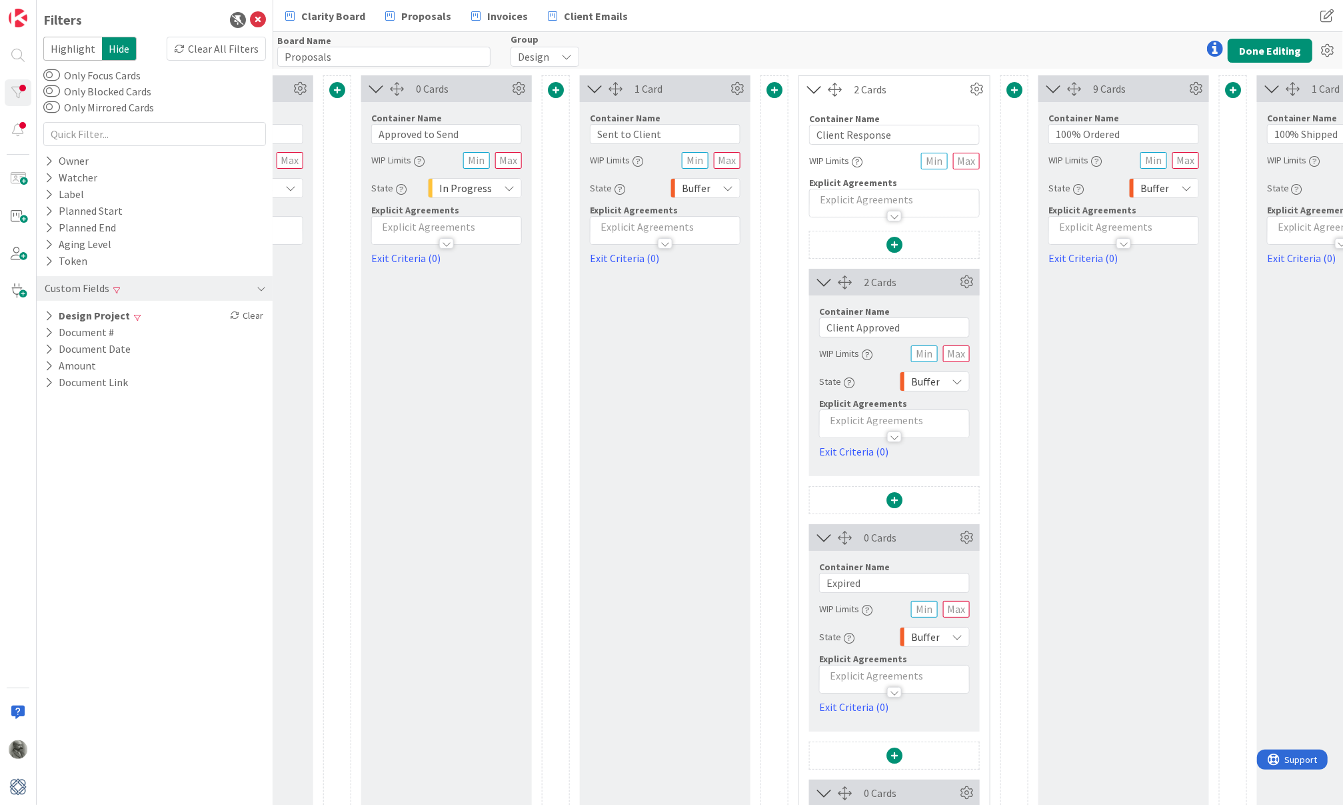
click at [735, 437] on div "1 Card Container Name 14 / 64 Sent to Client WIP Limits State Buffer Explicit A…" at bounding box center [665, 550] width 171 height 950
click at [932, 380] on span "Buffer" at bounding box center [925, 381] width 29 height 19
click at [952, 540] on span "In Progress" at bounding box center [990, 541] width 111 height 20
click at [711, 185] on div "Buffer" at bounding box center [706, 188] width 70 height 20
click at [734, 349] on span "In Progress" at bounding box center [761, 347] width 111 height 20
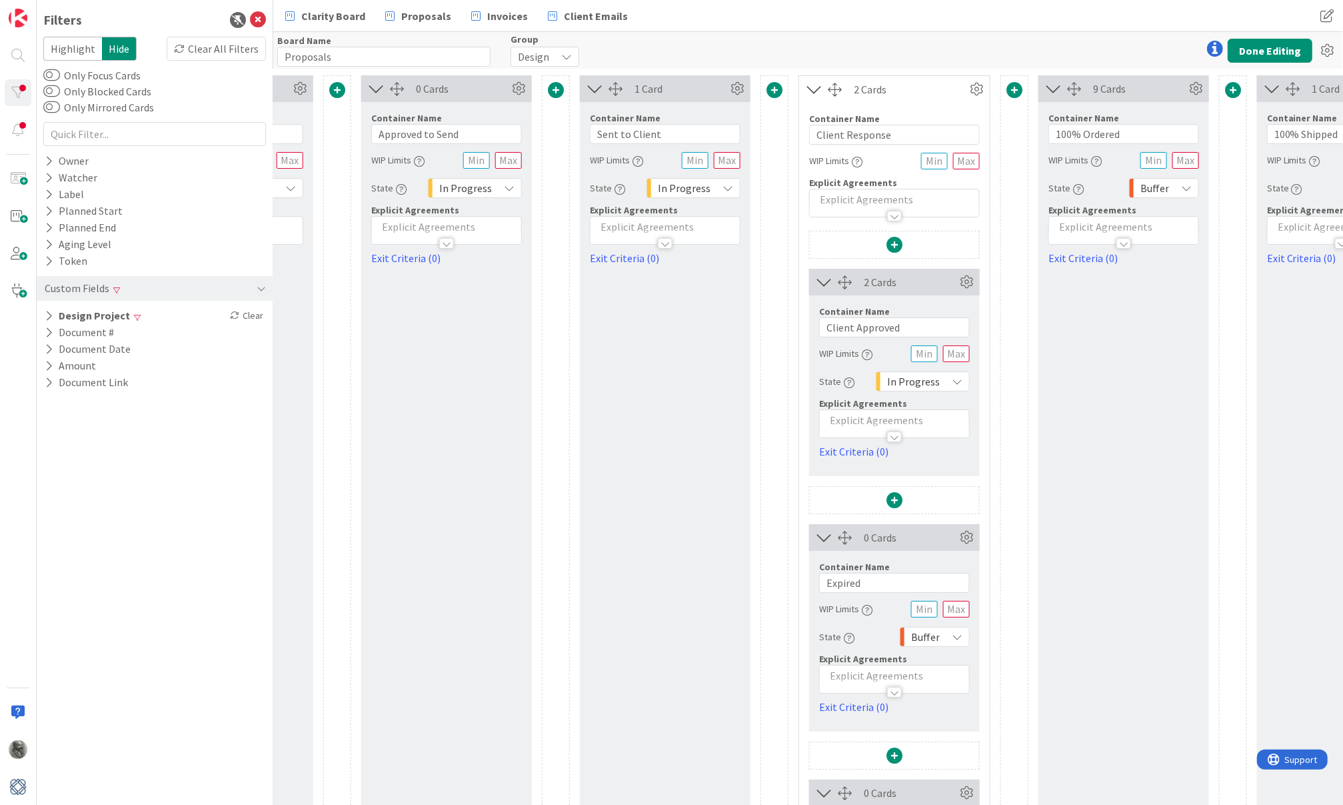
click at [1155, 185] on span "Buffer" at bounding box center [1155, 188] width 29 height 19
click at [1171, 335] on link "In Progress" at bounding box center [1206, 347] width 152 height 24
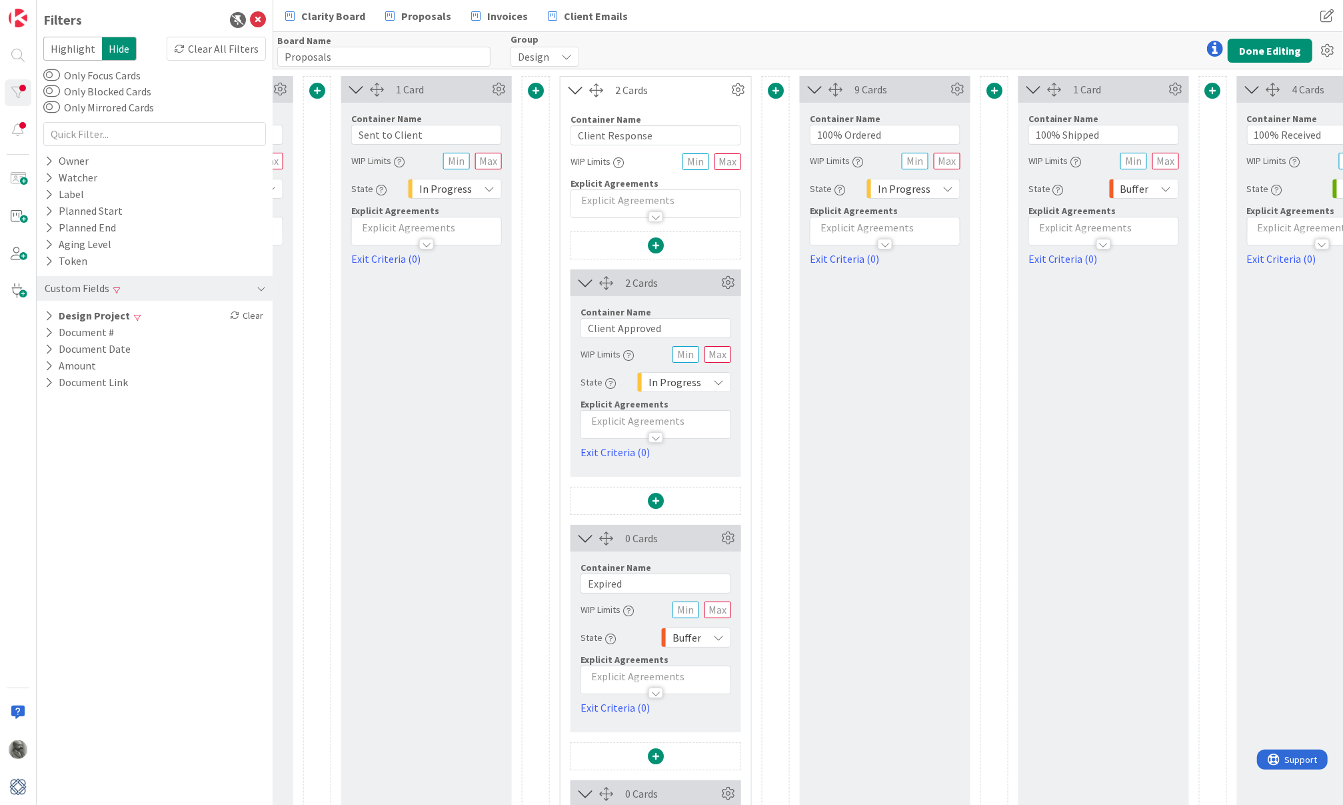
scroll to position [0, 1533]
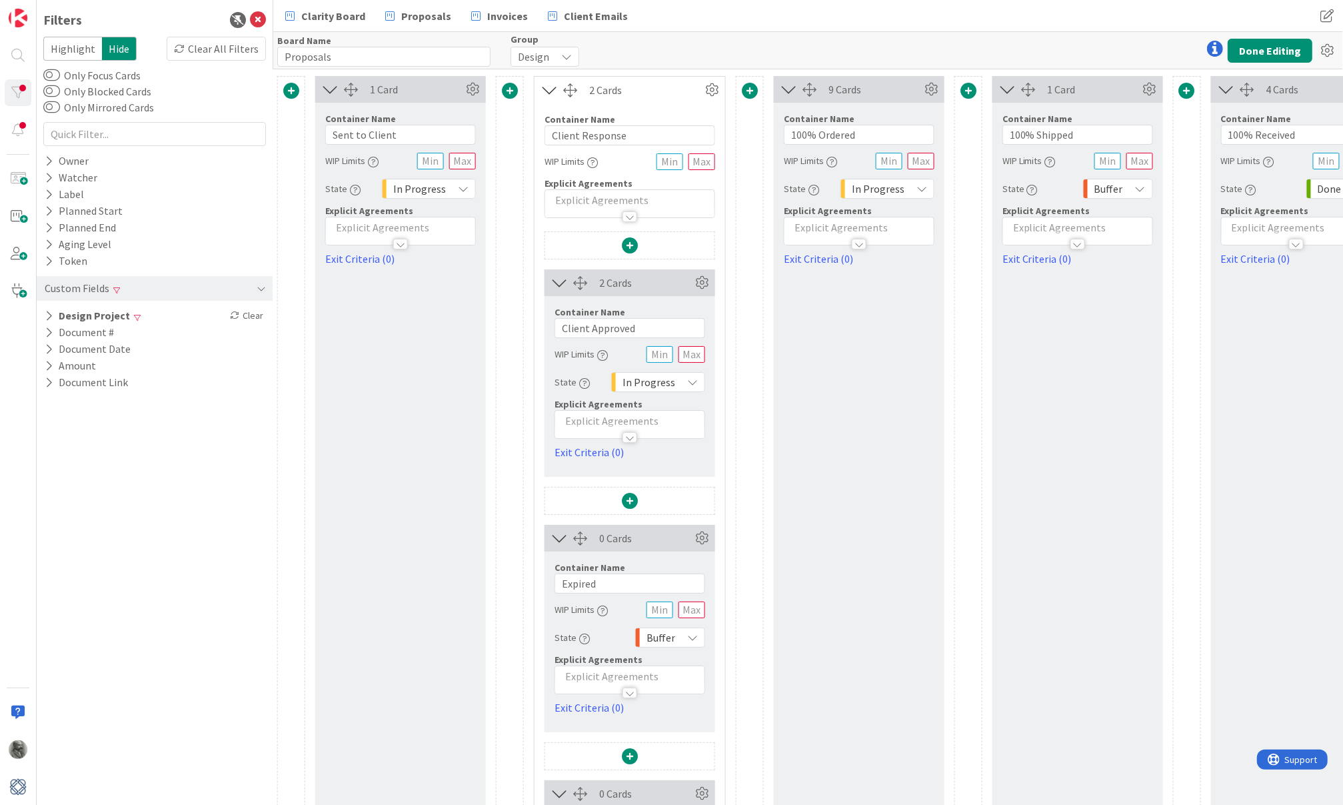
click at [1118, 188] on span "Buffer" at bounding box center [1109, 188] width 29 height 19
click at [1138, 344] on span "In Progress" at bounding box center [1174, 348] width 111 height 20
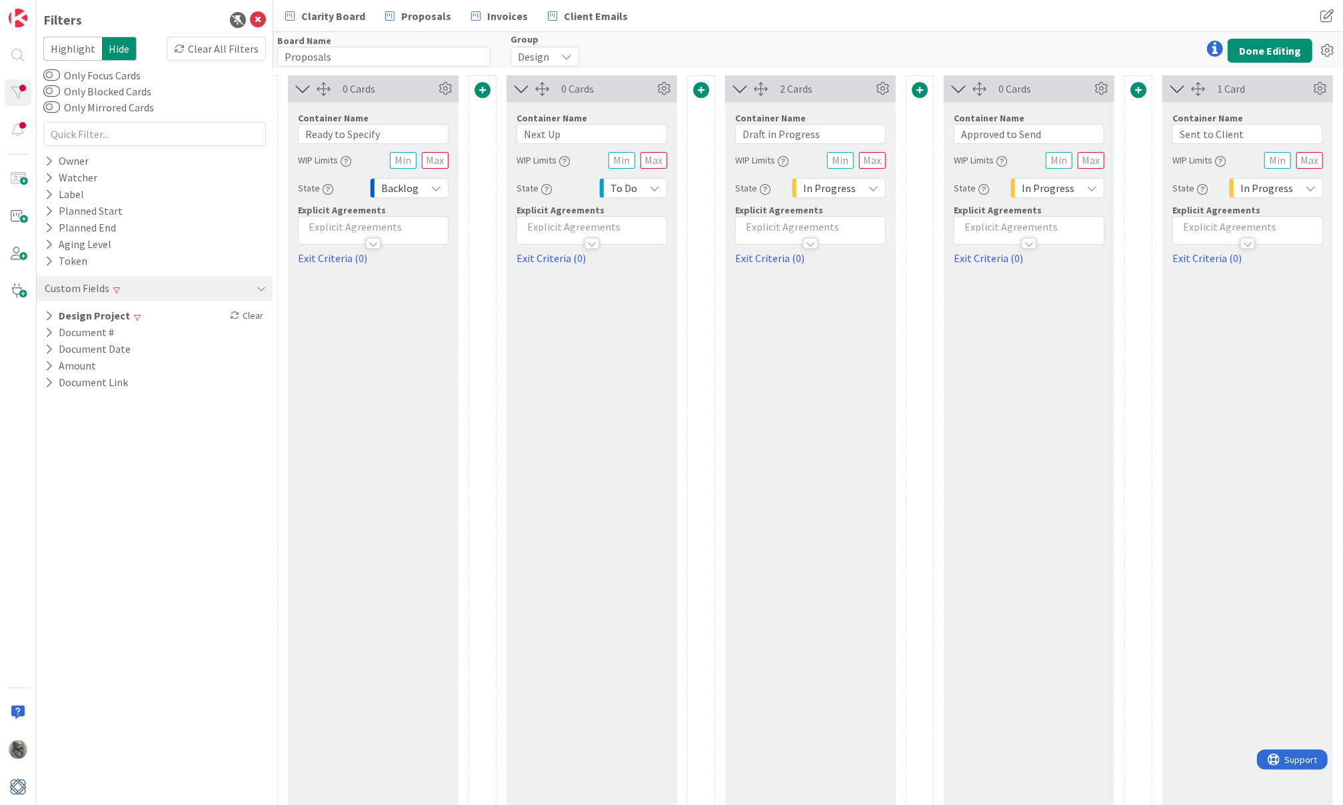
scroll to position [1, 681]
click at [1273, 43] on button "Done Editing" at bounding box center [1270, 51] width 85 height 24
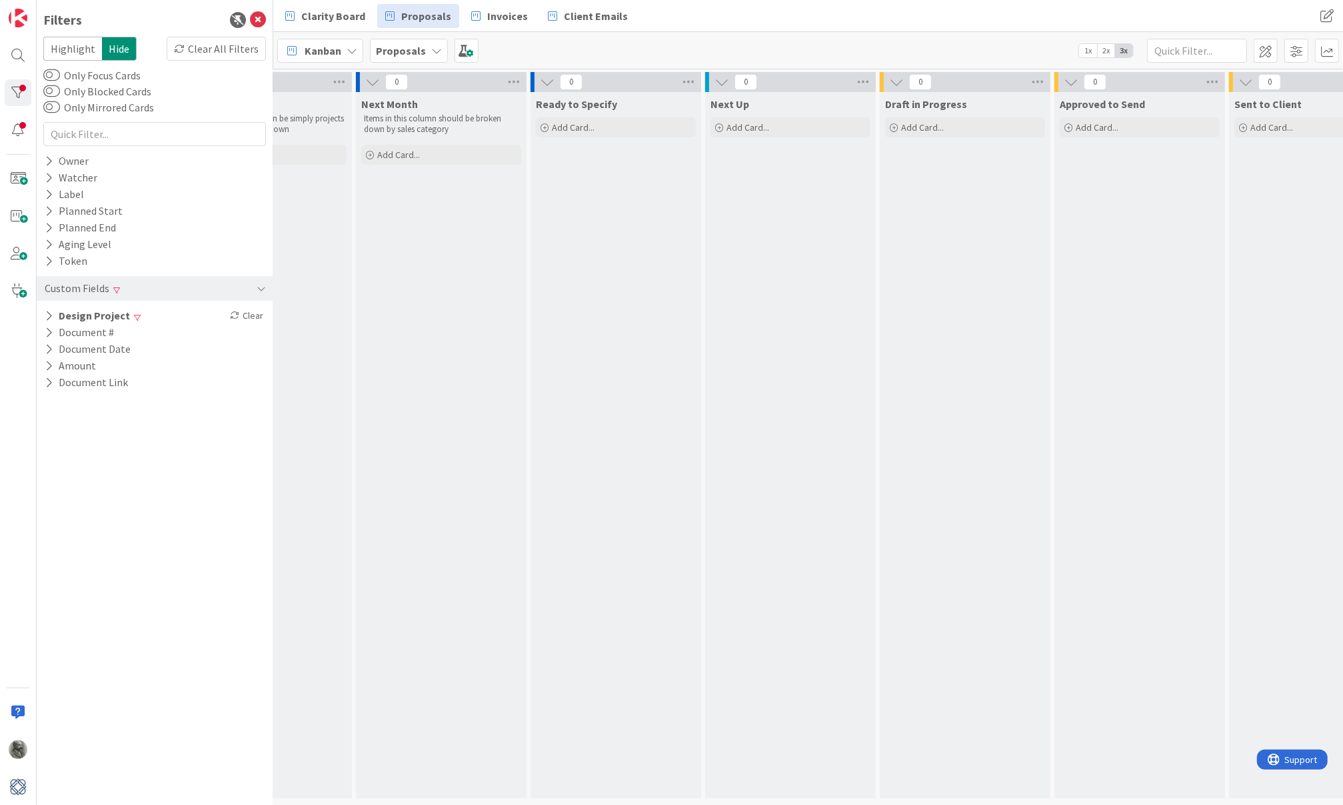
scroll to position [0, 269]
